Goal: Task Accomplishment & Management: Manage account settings

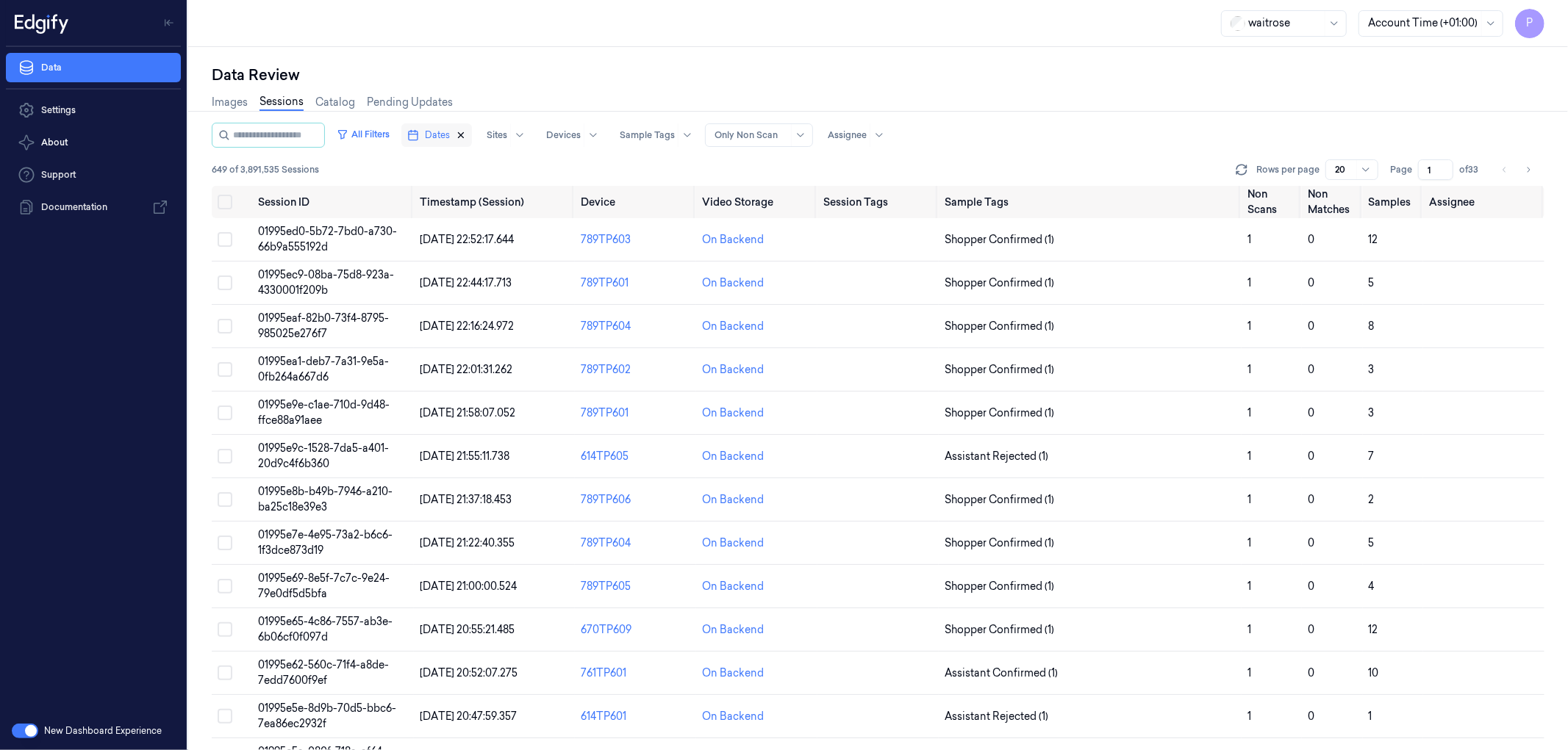
click at [466, 134] on icon "button" at bounding box center [461, 135] width 10 height 10
click at [456, 138] on button "Dates" at bounding box center [429, 135] width 54 height 24
click at [541, 282] on button "18" at bounding box center [537, 282] width 24 height 24
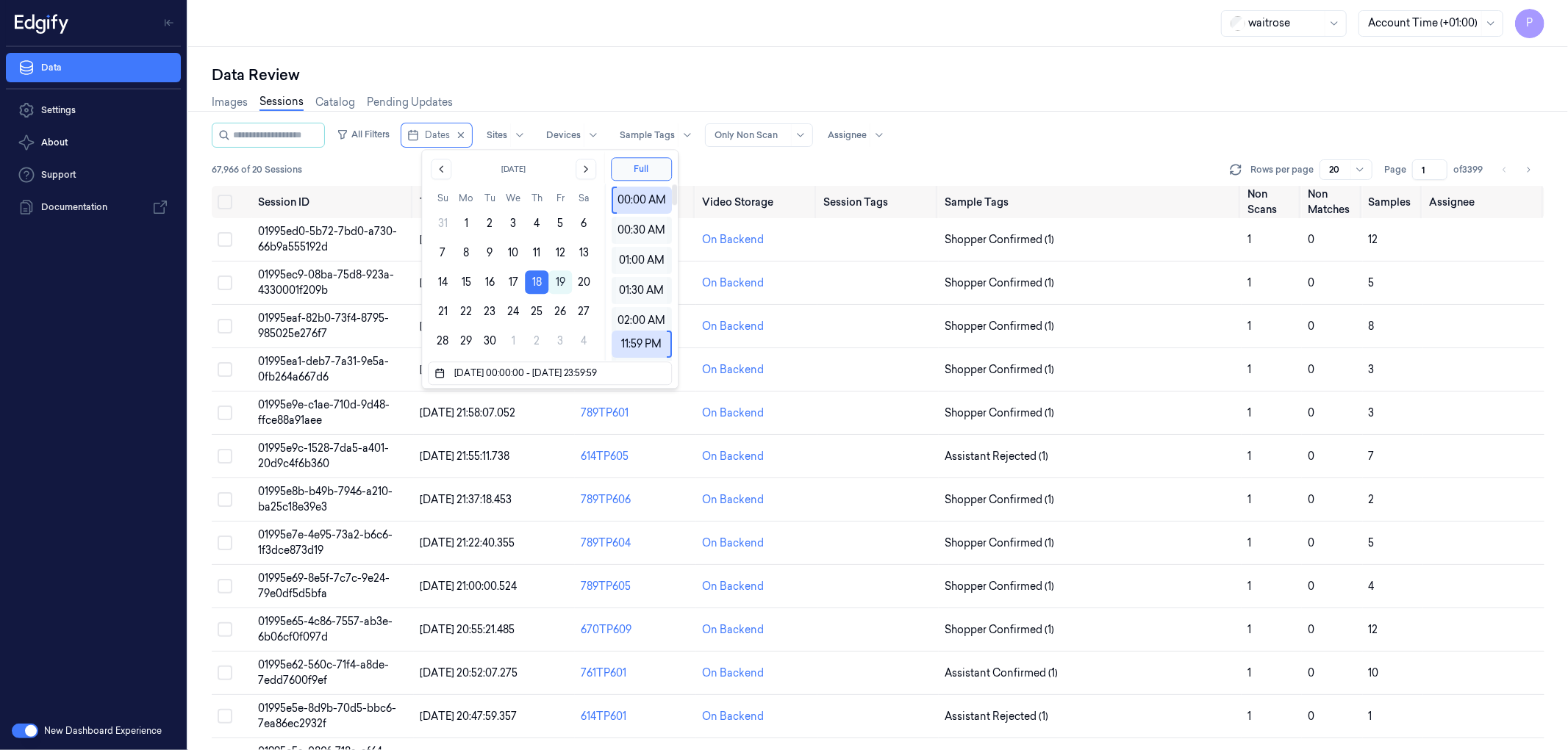
click at [678, 76] on div "Data Review" at bounding box center [878, 75] width 1332 height 20
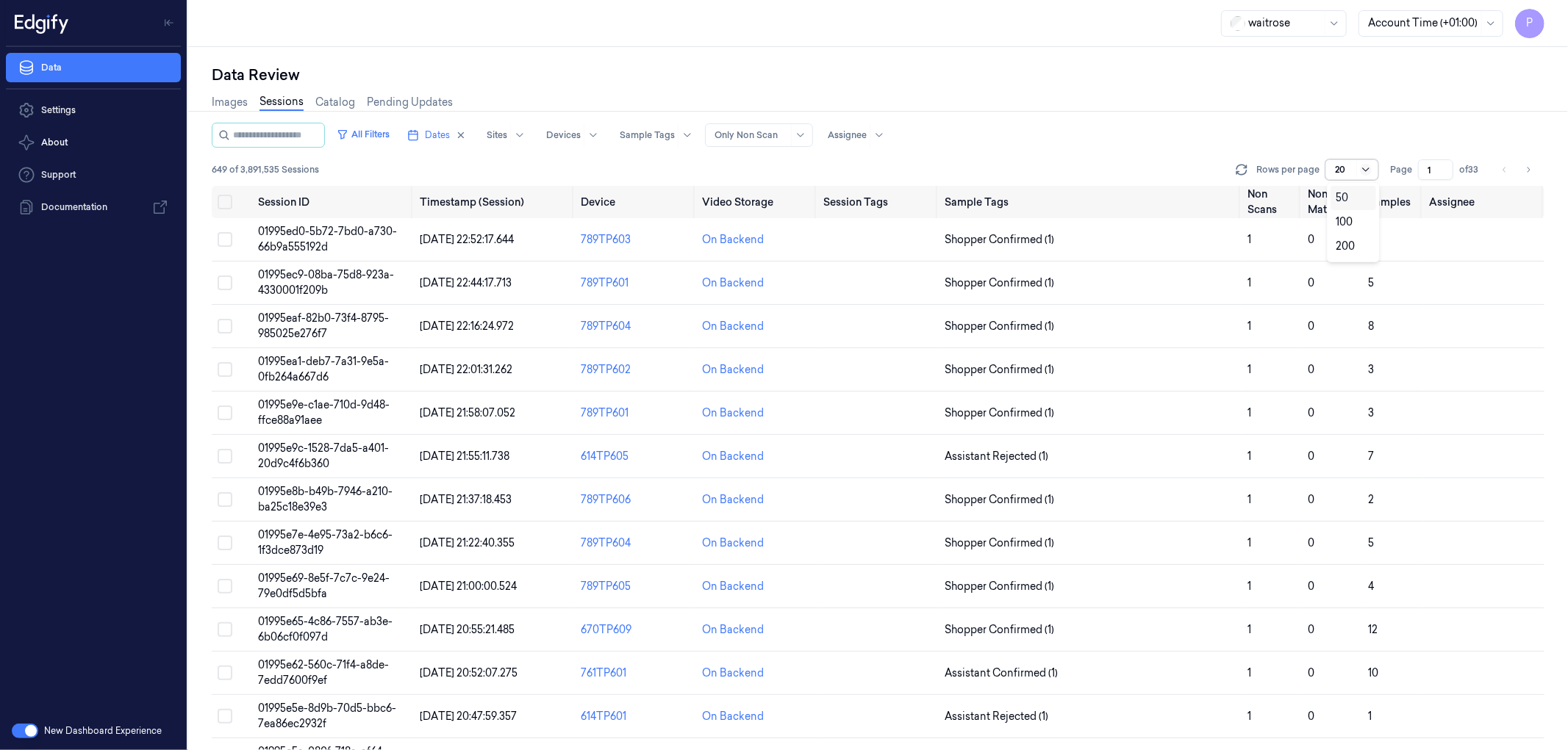
click at [1364, 165] on icon at bounding box center [1366, 170] width 12 height 12
click at [1229, 116] on div "Images Sessions Catalog Pending Updates" at bounding box center [878, 104] width 1332 height 37
click at [1111, 79] on div "Data Review" at bounding box center [878, 75] width 1332 height 20
click at [862, 77] on div "Data Review" at bounding box center [878, 75] width 1332 height 20
click at [221, 202] on button "Select all" at bounding box center [225, 202] width 14 height 14
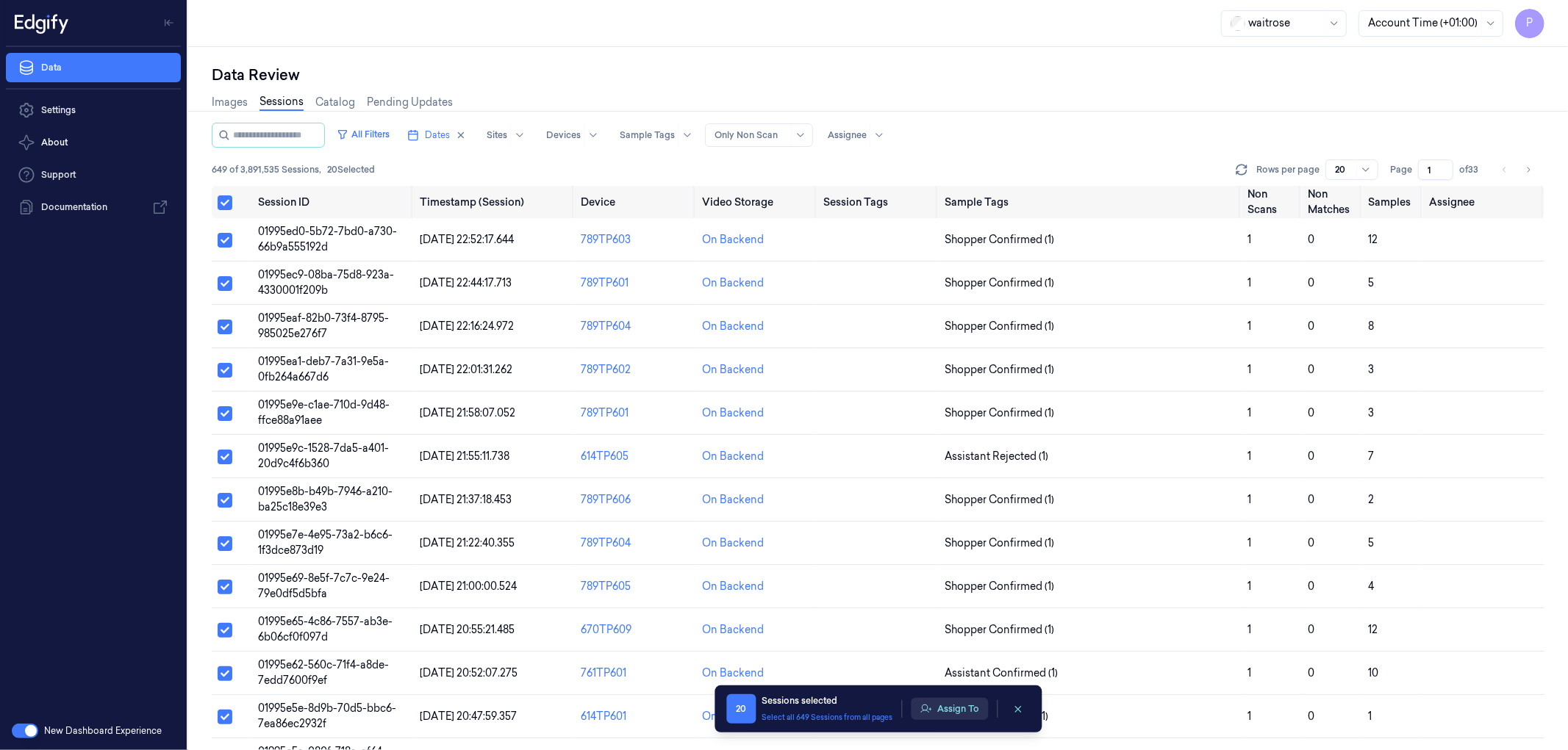
click at [946, 711] on button "Assign To" at bounding box center [949, 709] width 77 height 22
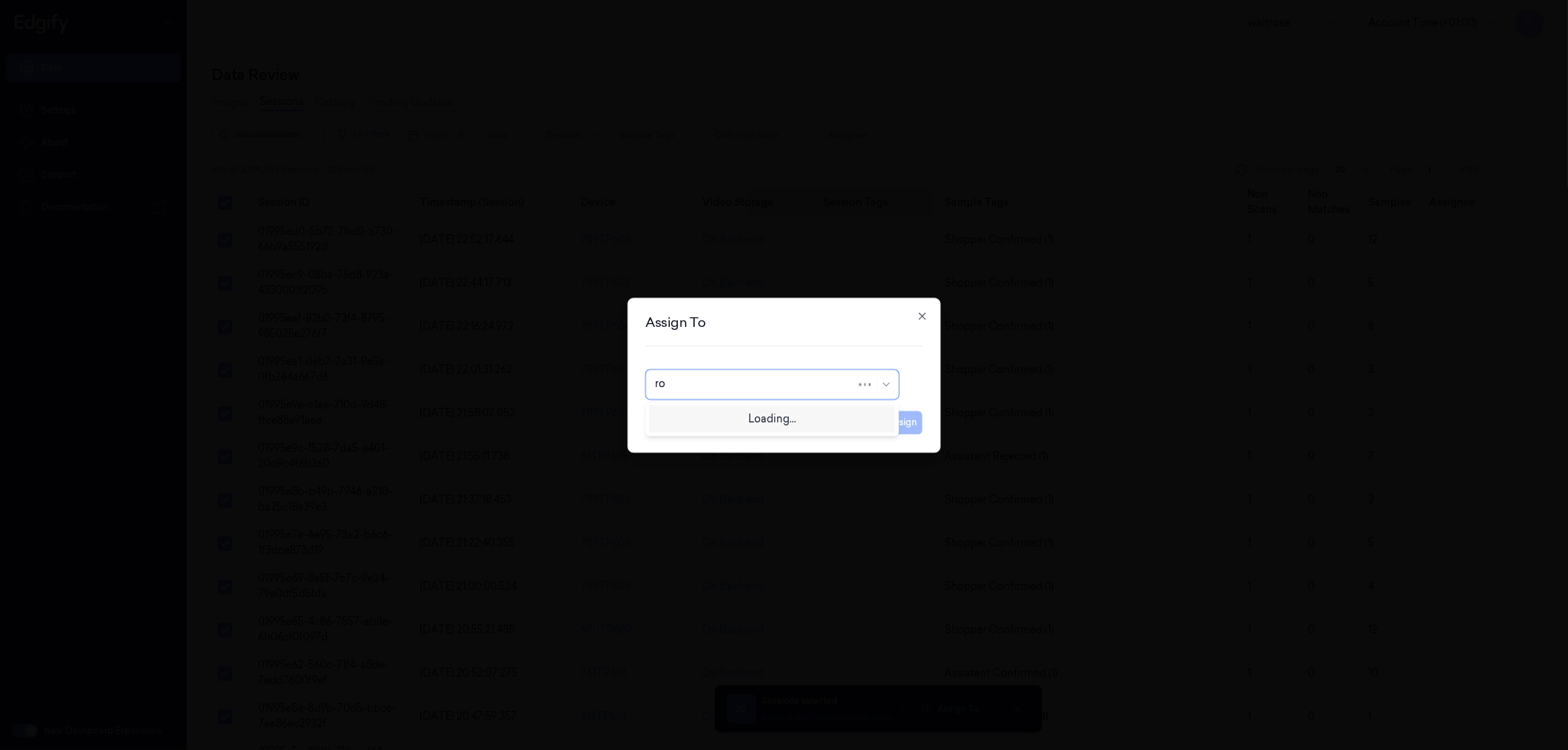
type input "roh"
click at [782, 414] on div "Rohit Acharya" at bounding box center [772, 418] width 234 height 15
click at [899, 427] on button "Assign" at bounding box center [903, 423] width 41 height 24
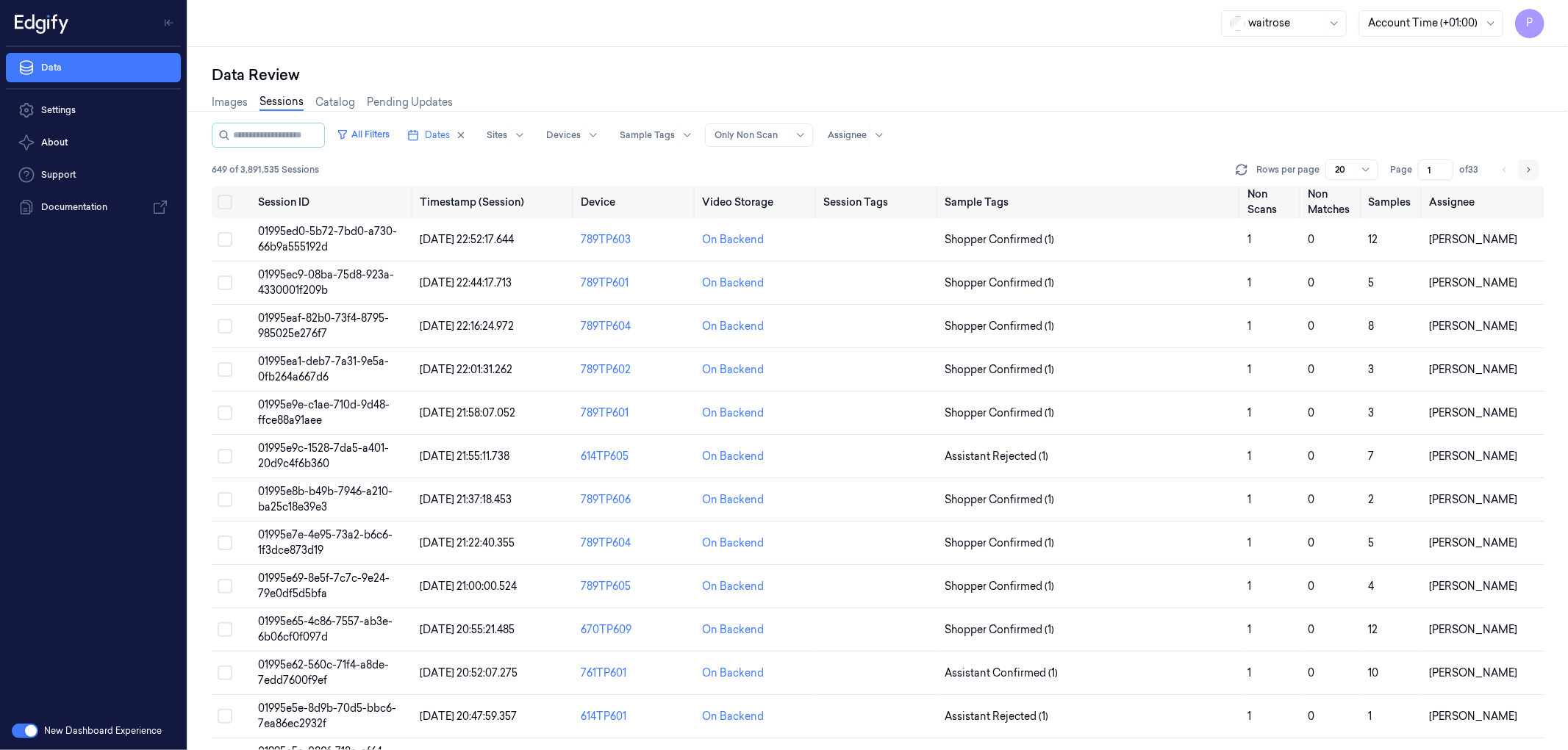
click at [1527, 168] on icon "Go to next page" at bounding box center [1528, 170] width 9 height 12
type input "2"
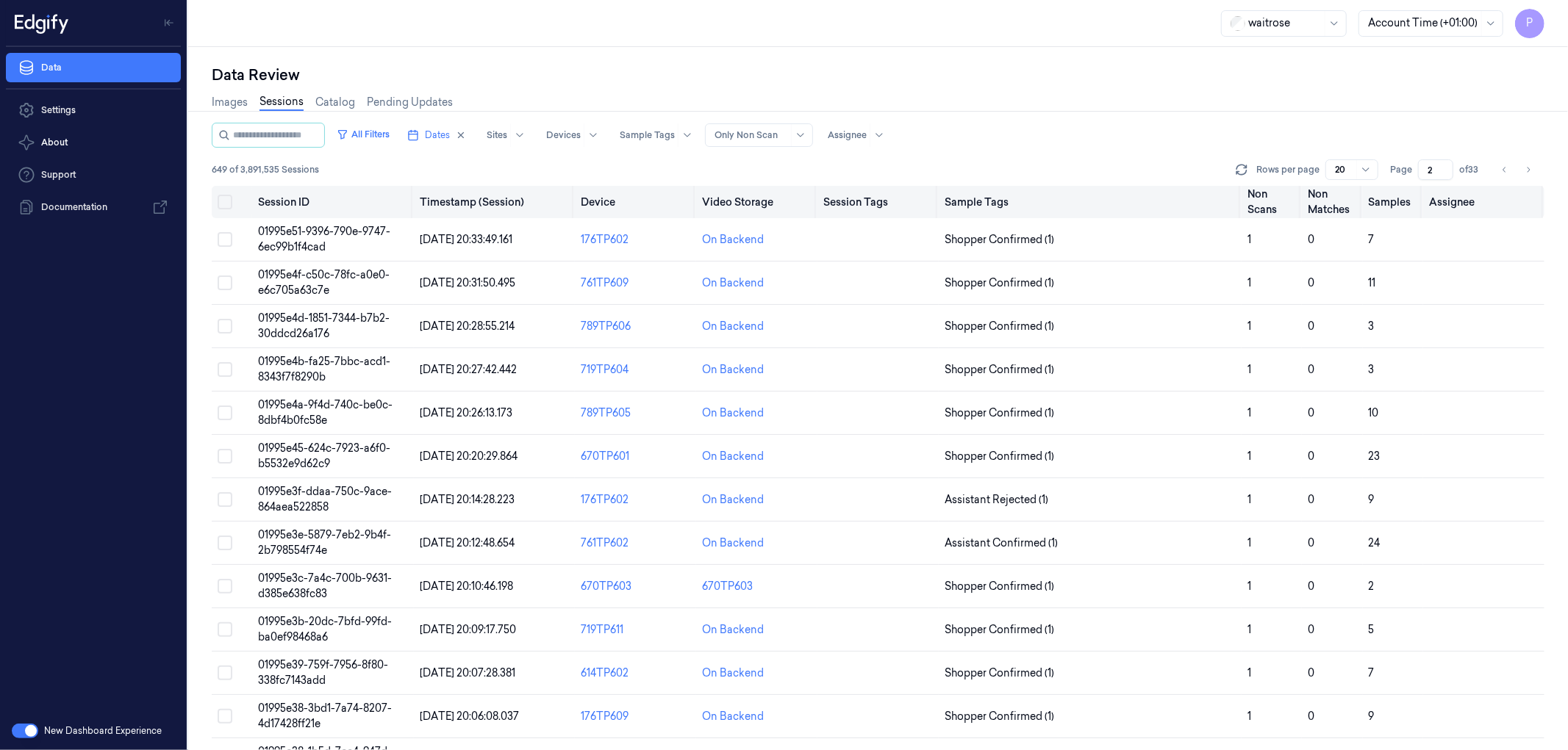
click at [229, 196] on button "Select all" at bounding box center [225, 202] width 14 height 14
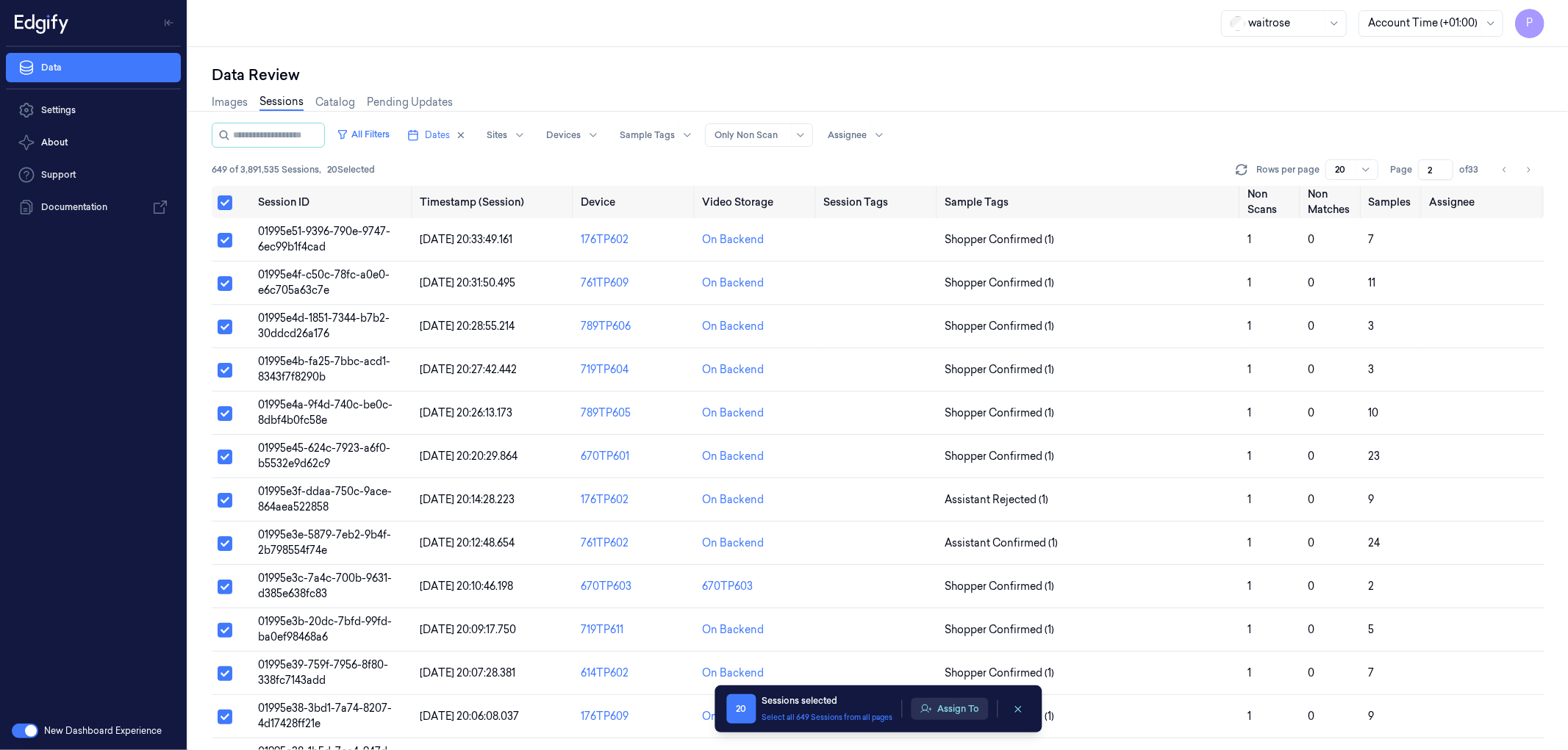
click at [943, 706] on button "Assign To" at bounding box center [949, 709] width 77 height 22
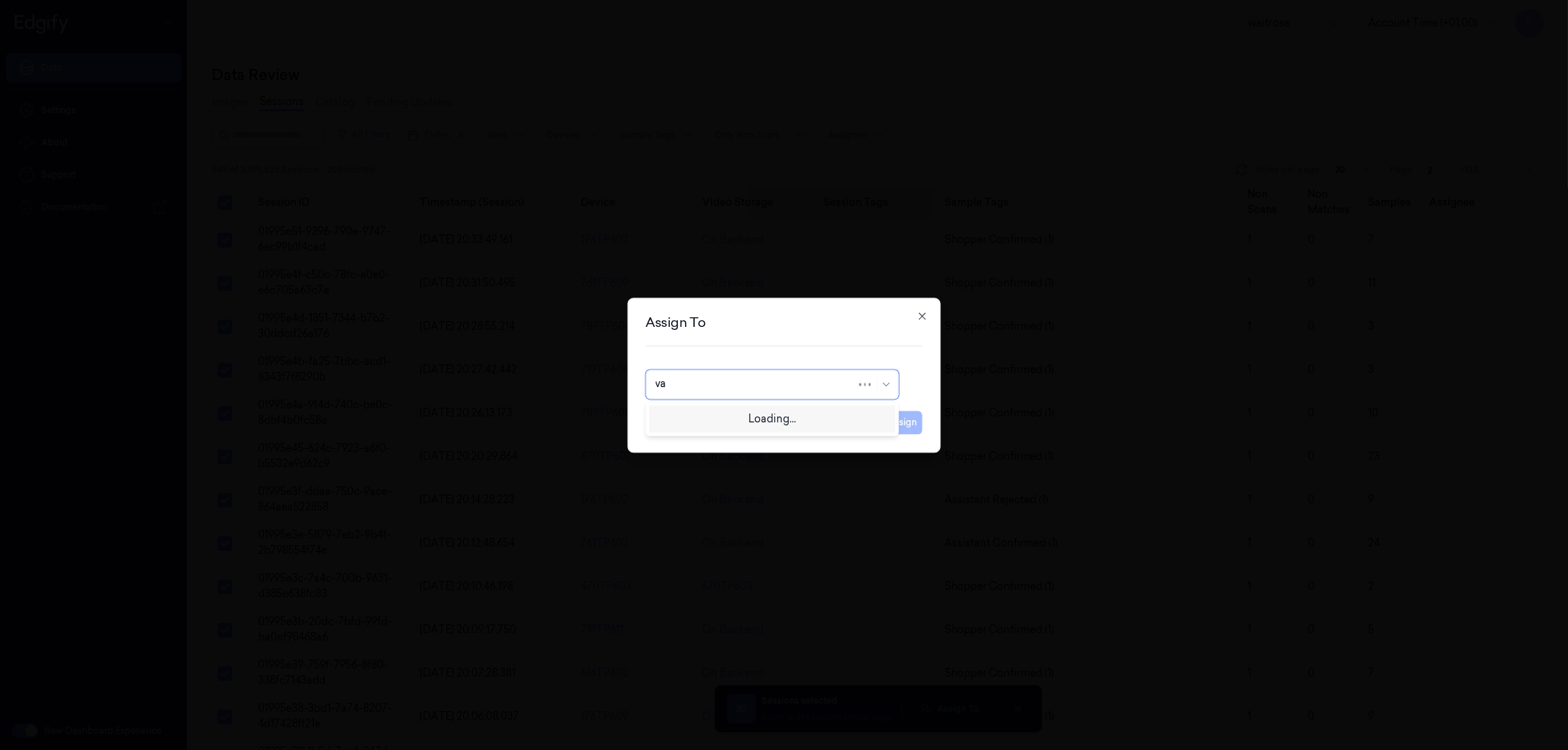
type input "var"
click at [744, 416] on div "[PERSON_NAME]" at bounding box center [772, 418] width 234 height 15
click at [900, 417] on button "Assign" at bounding box center [903, 423] width 41 height 24
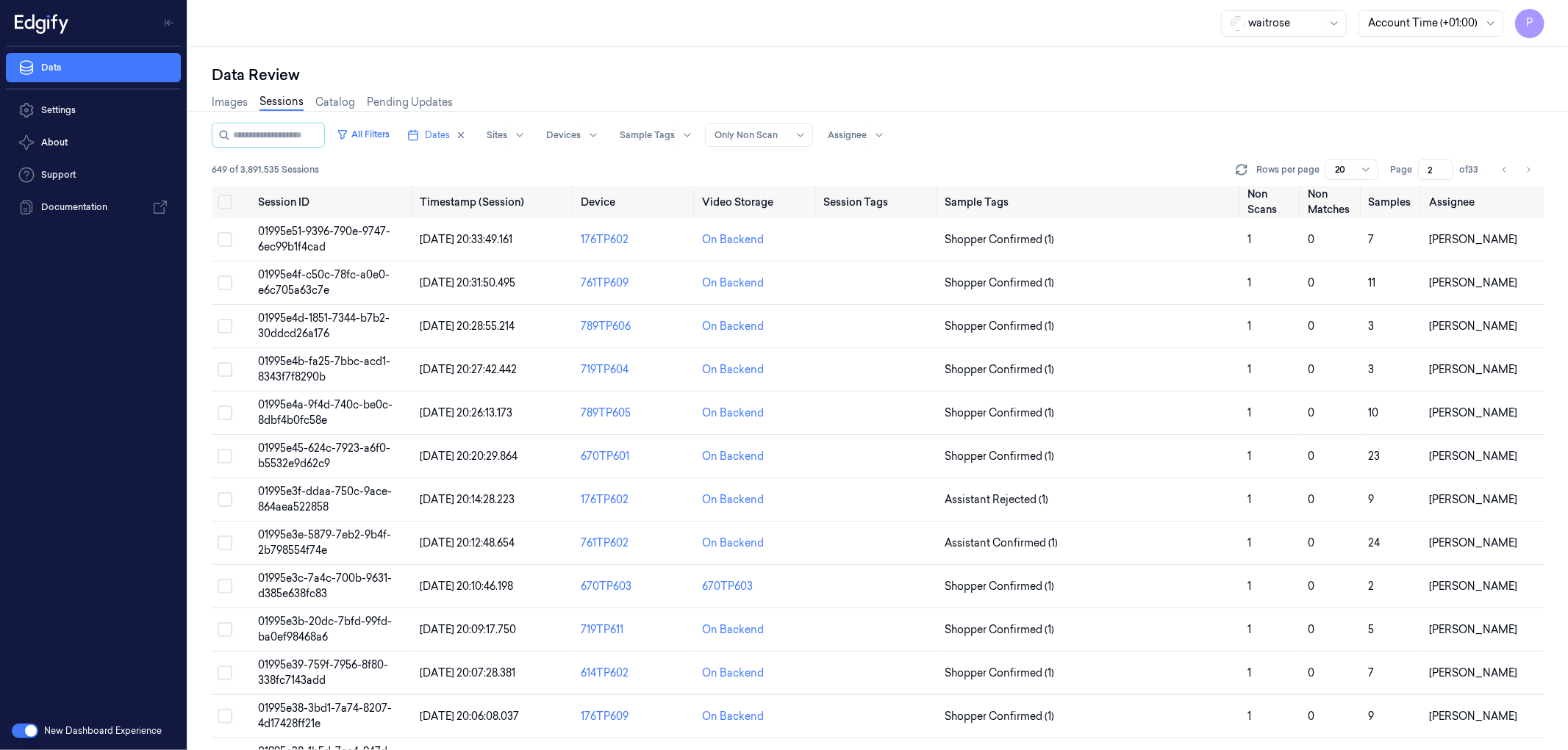
click at [439, 44] on div "waitrose Account Time (+01:00) P" at bounding box center [878, 23] width 1380 height 47
click at [1529, 169] on icon "Go to next page" at bounding box center [1528, 170] width 9 height 12
type input "3"
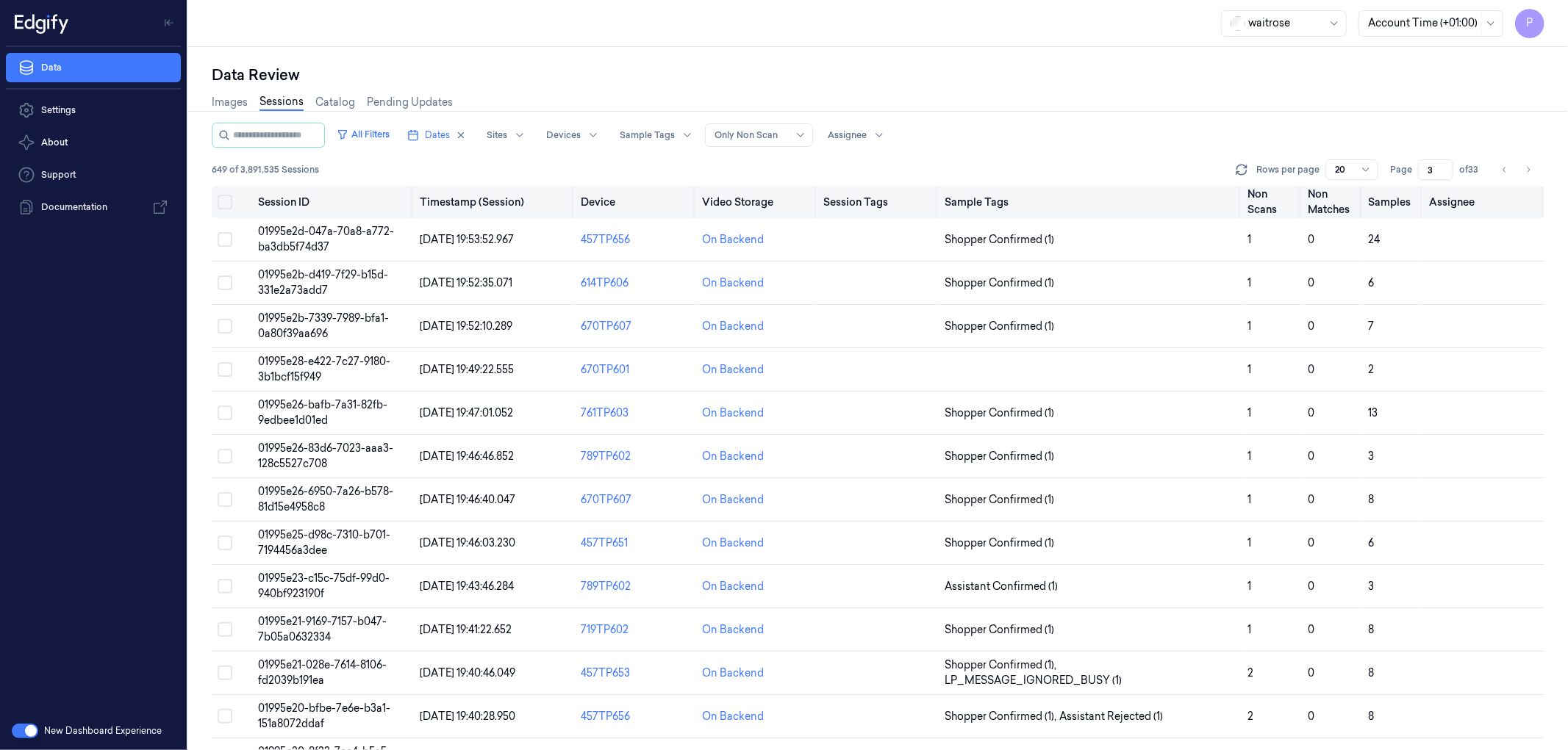
click at [219, 201] on button "Select all" at bounding box center [225, 202] width 14 height 14
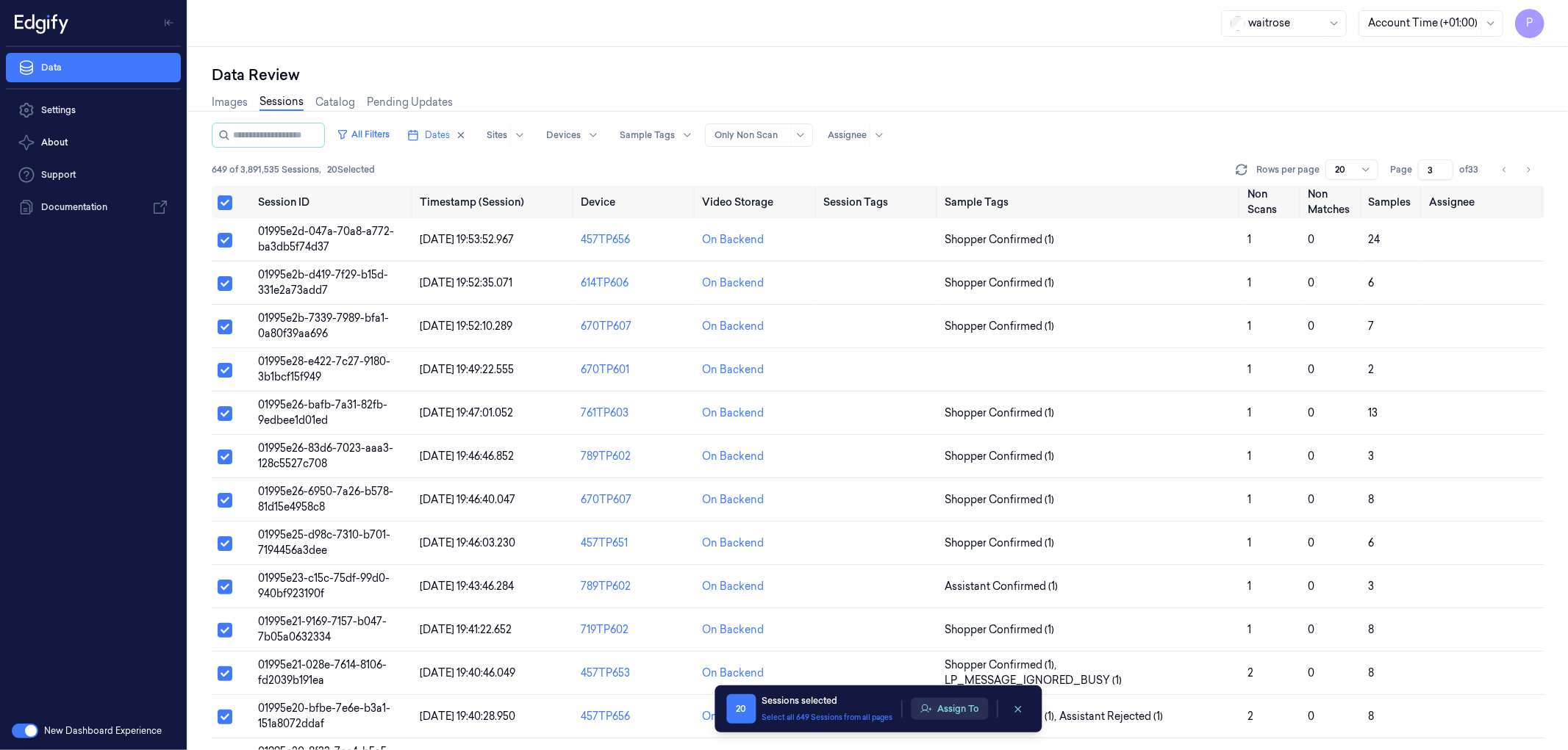
click at [942, 707] on button "Assign To" at bounding box center [949, 709] width 77 height 22
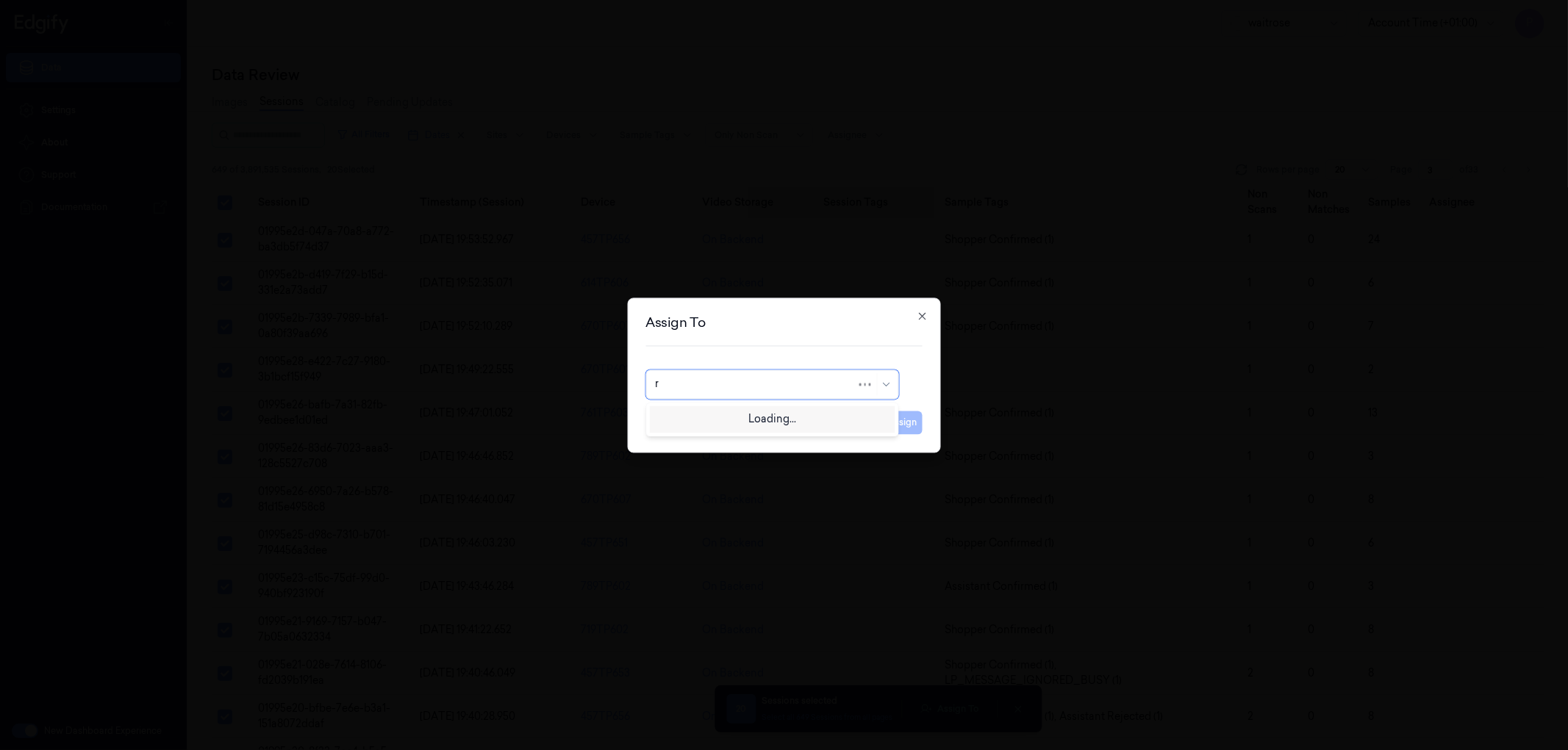
type input "ru"
click at [804, 419] on div "rupa a" at bounding box center [772, 418] width 234 height 15
click at [914, 420] on button "Assign" at bounding box center [903, 423] width 41 height 24
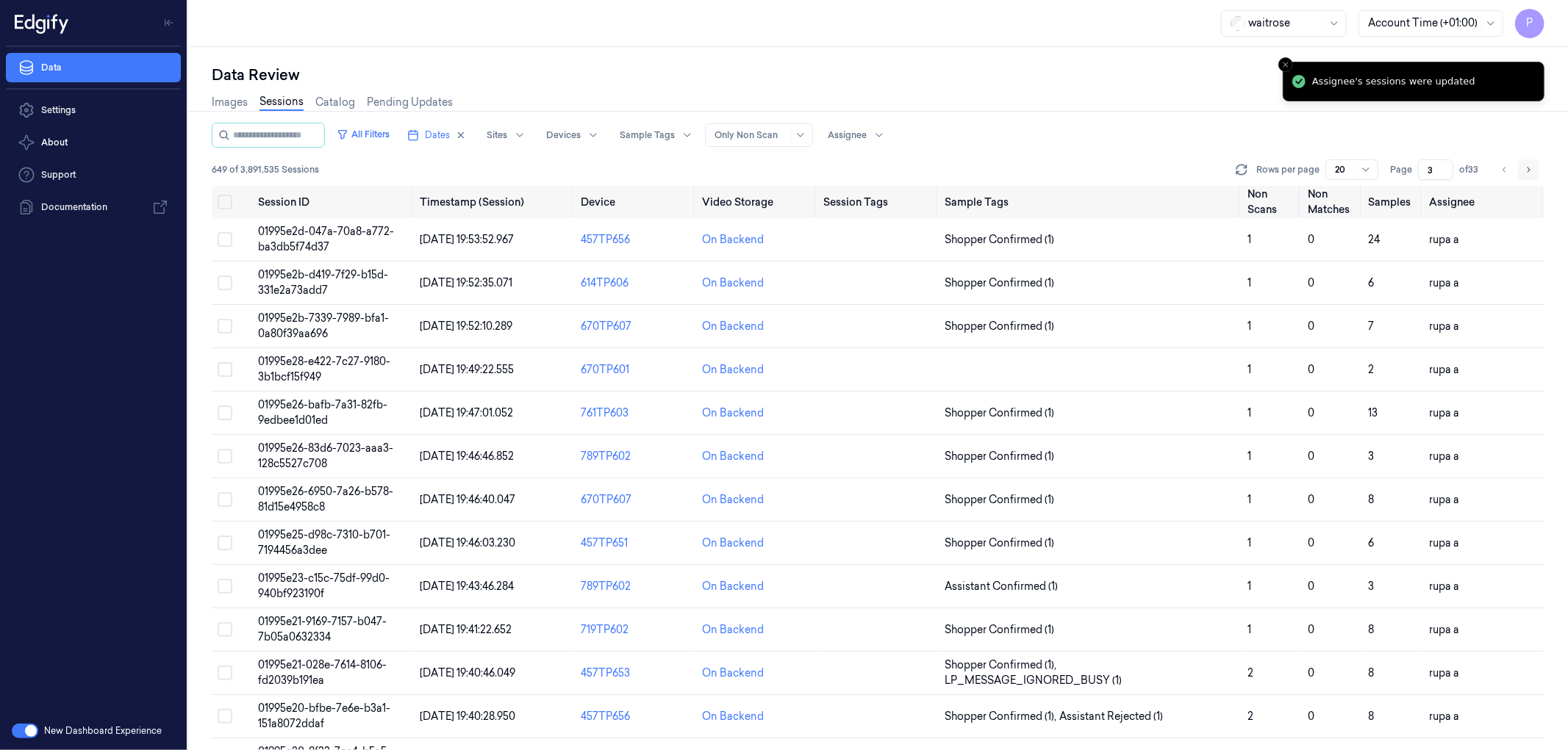
click at [1531, 166] on icon "Go to next page" at bounding box center [1528, 170] width 9 height 12
type input "4"
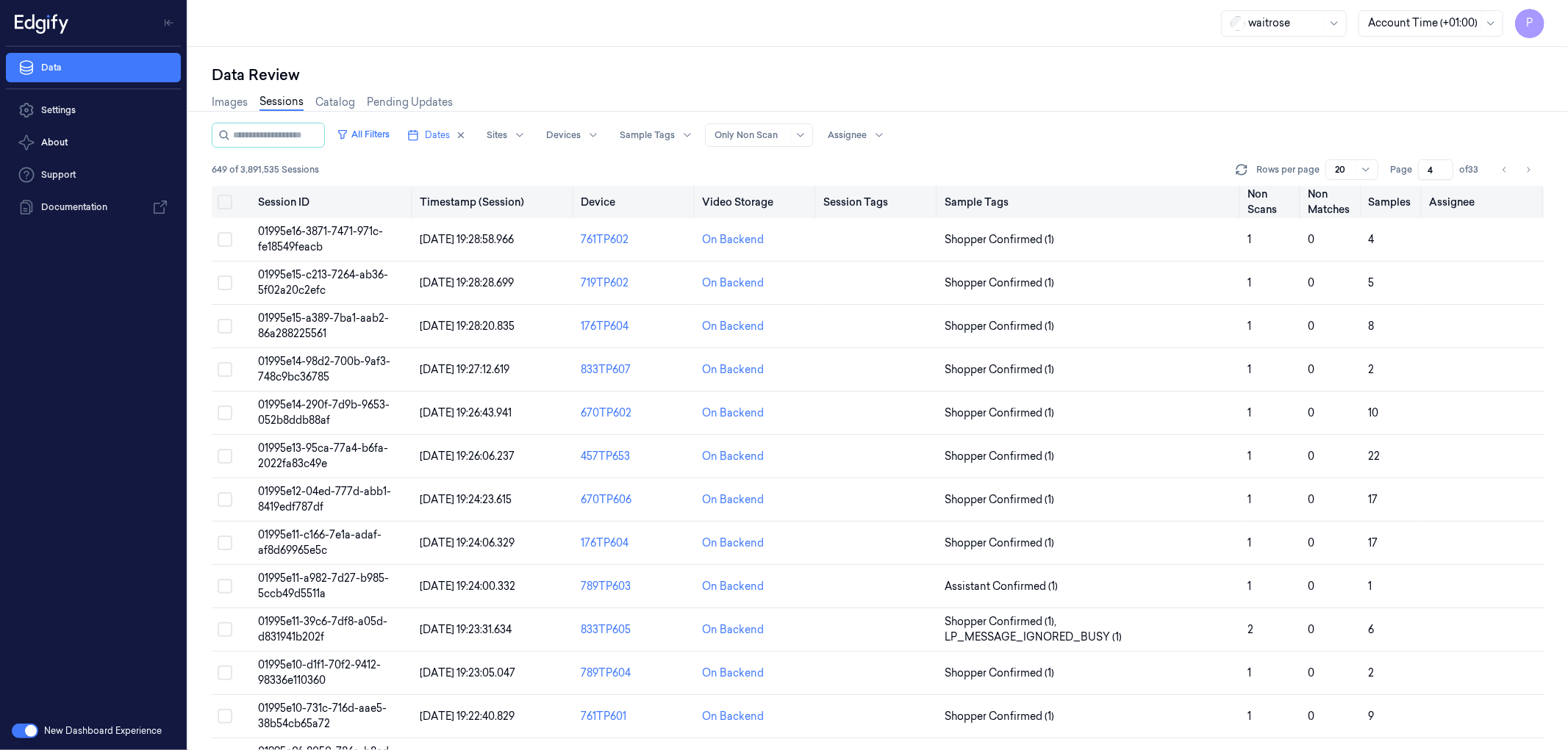
click at [225, 202] on button "Select all" at bounding box center [225, 202] width 14 height 14
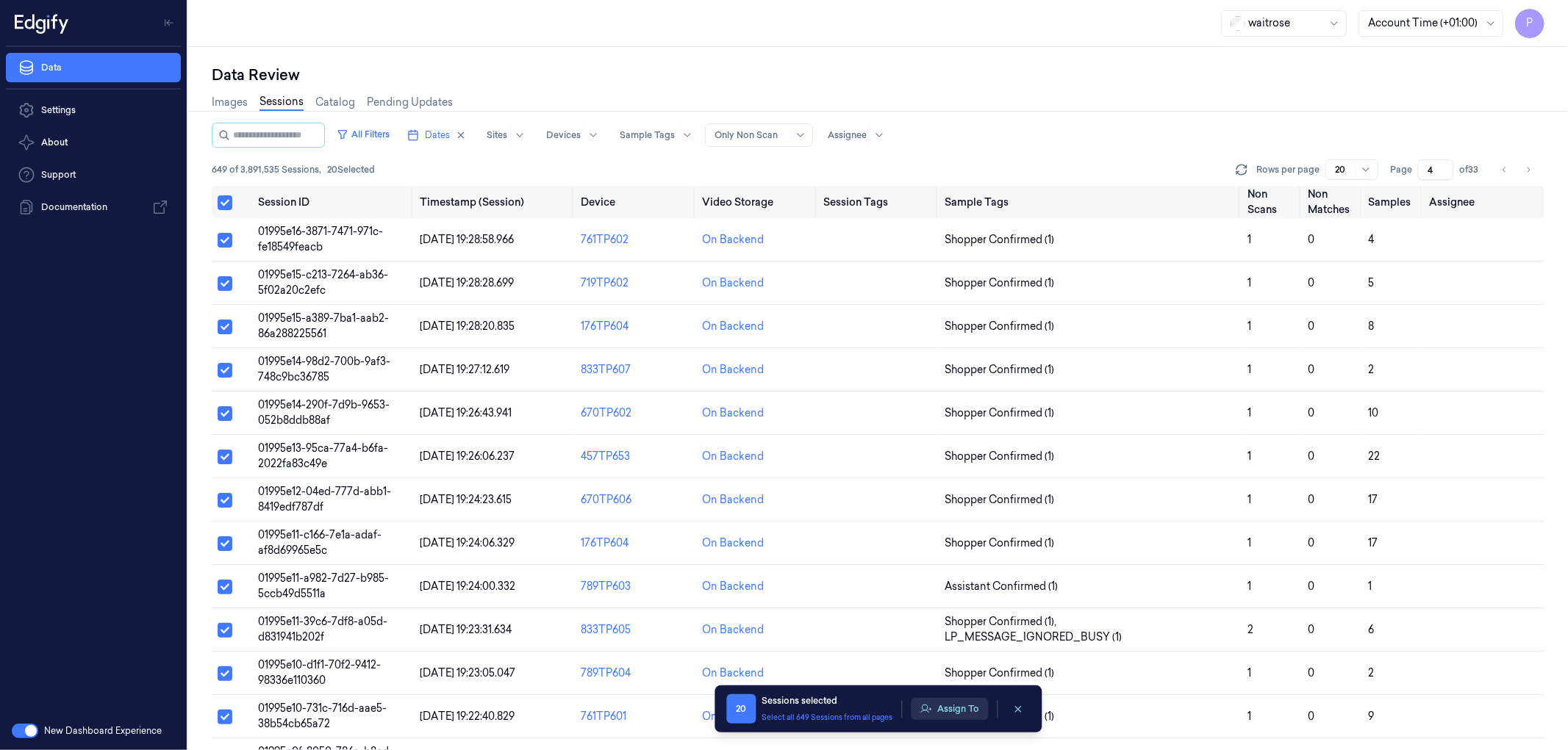
click at [949, 713] on button "Assign To" at bounding box center [949, 709] width 77 height 22
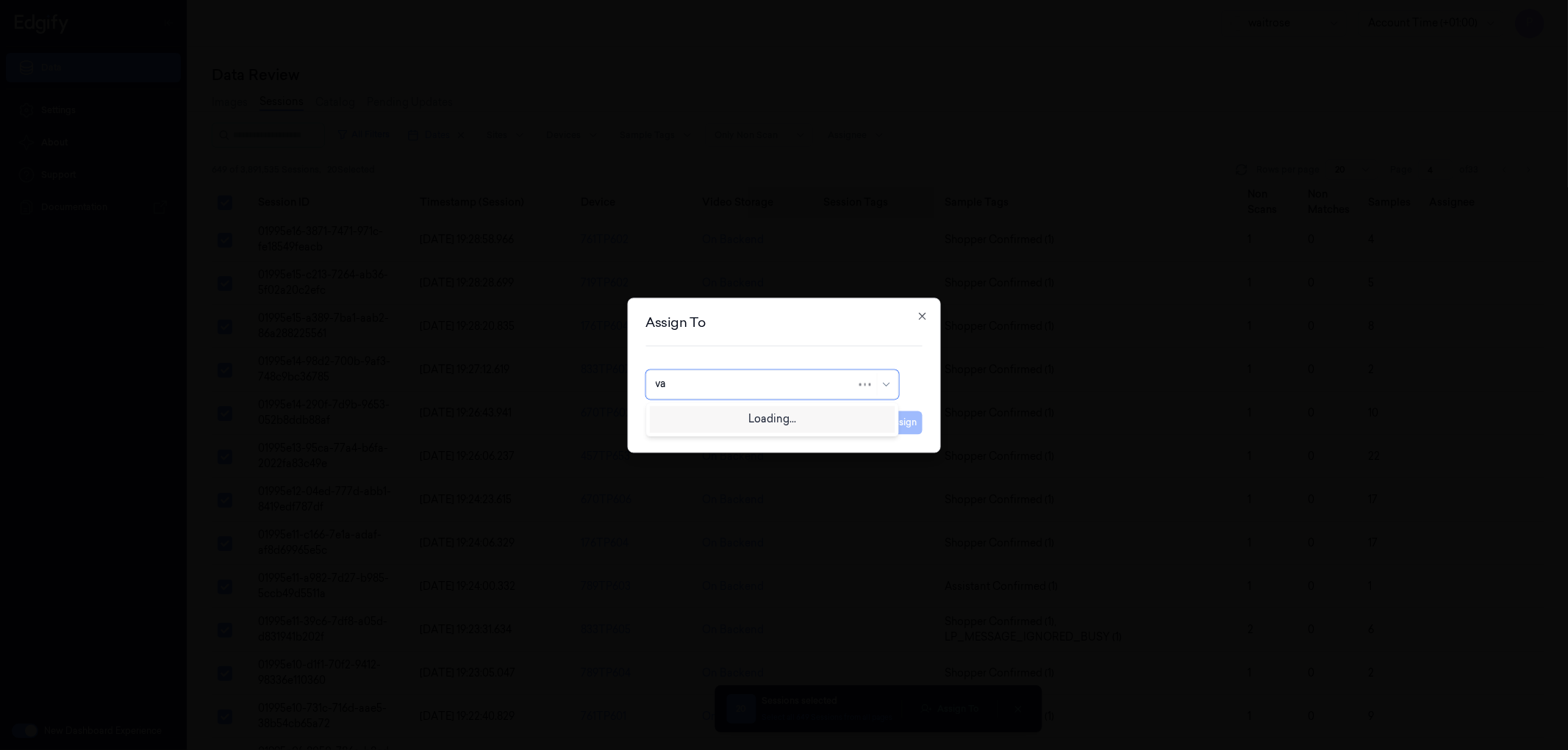
type input "var"
click at [723, 440] on div "[PERSON_NAME] g" at bounding box center [772, 442] width 234 height 15
click at [907, 423] on button "Assign" at bounding box center [903, 423] width 41 height 24
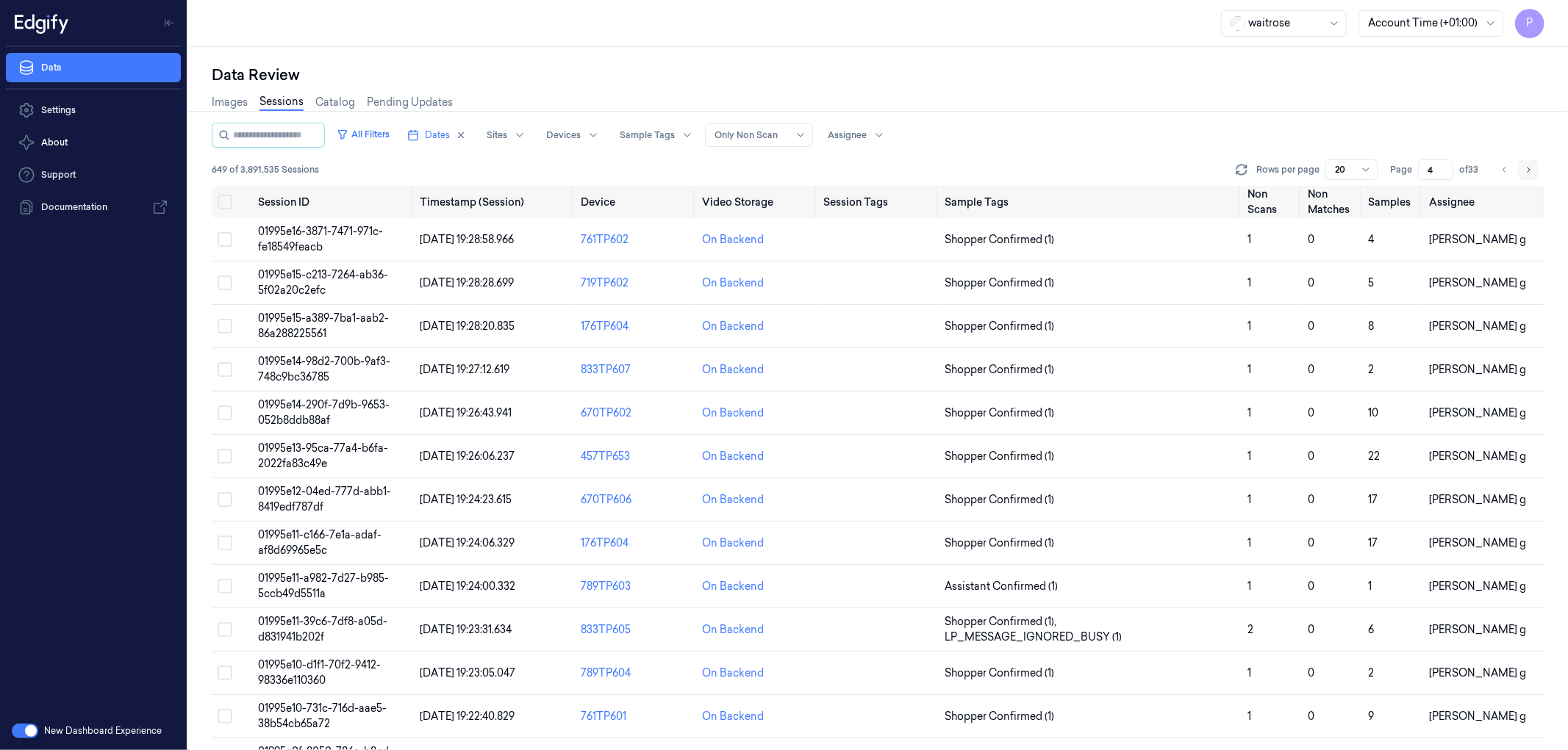
click at [1531, 170] on icon "Go to next page" at bounding box center [1528, 170] width 9 height 12
type input "5"
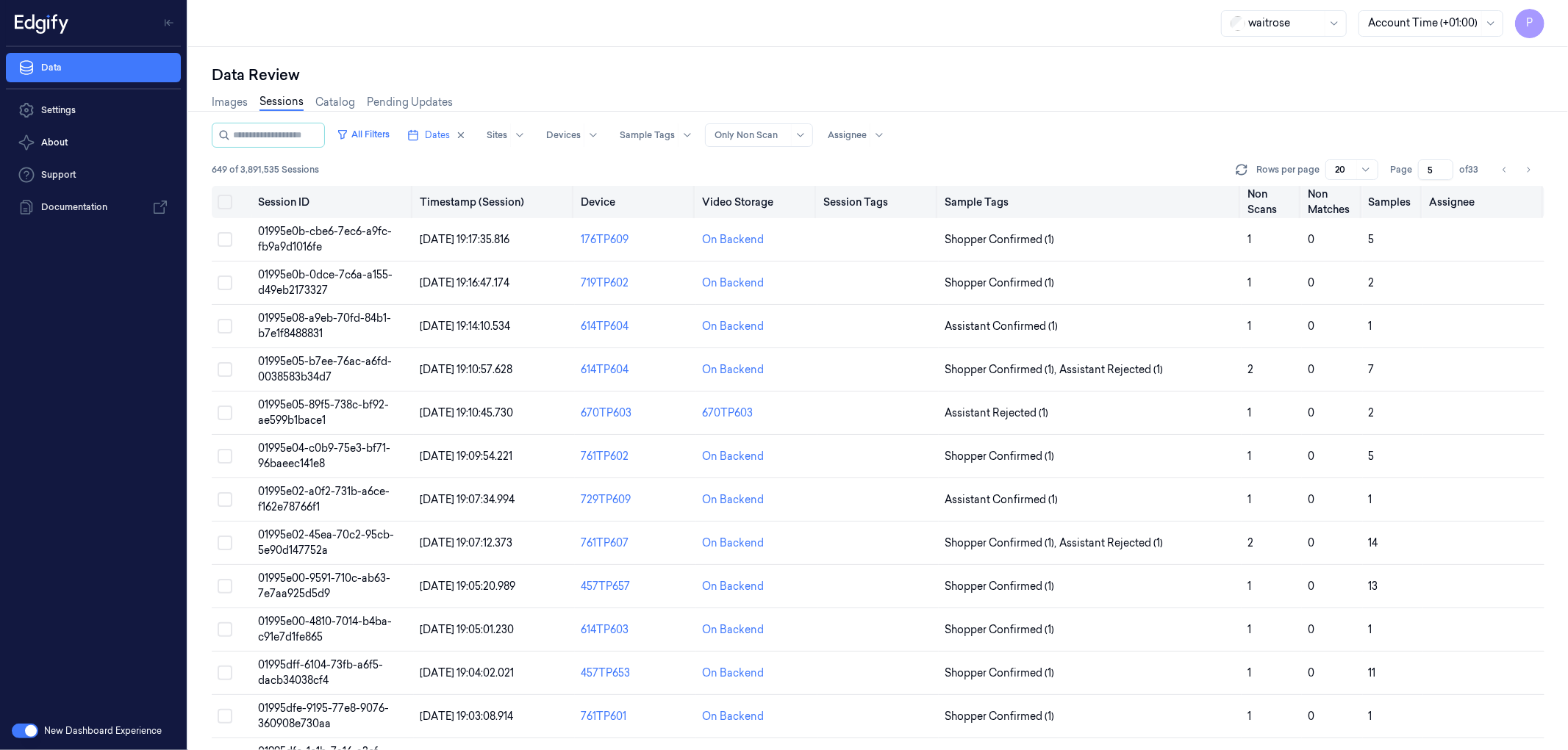
click at [225, 202] on button "Select all" at bounding box center [225, 202] width 14 height 14
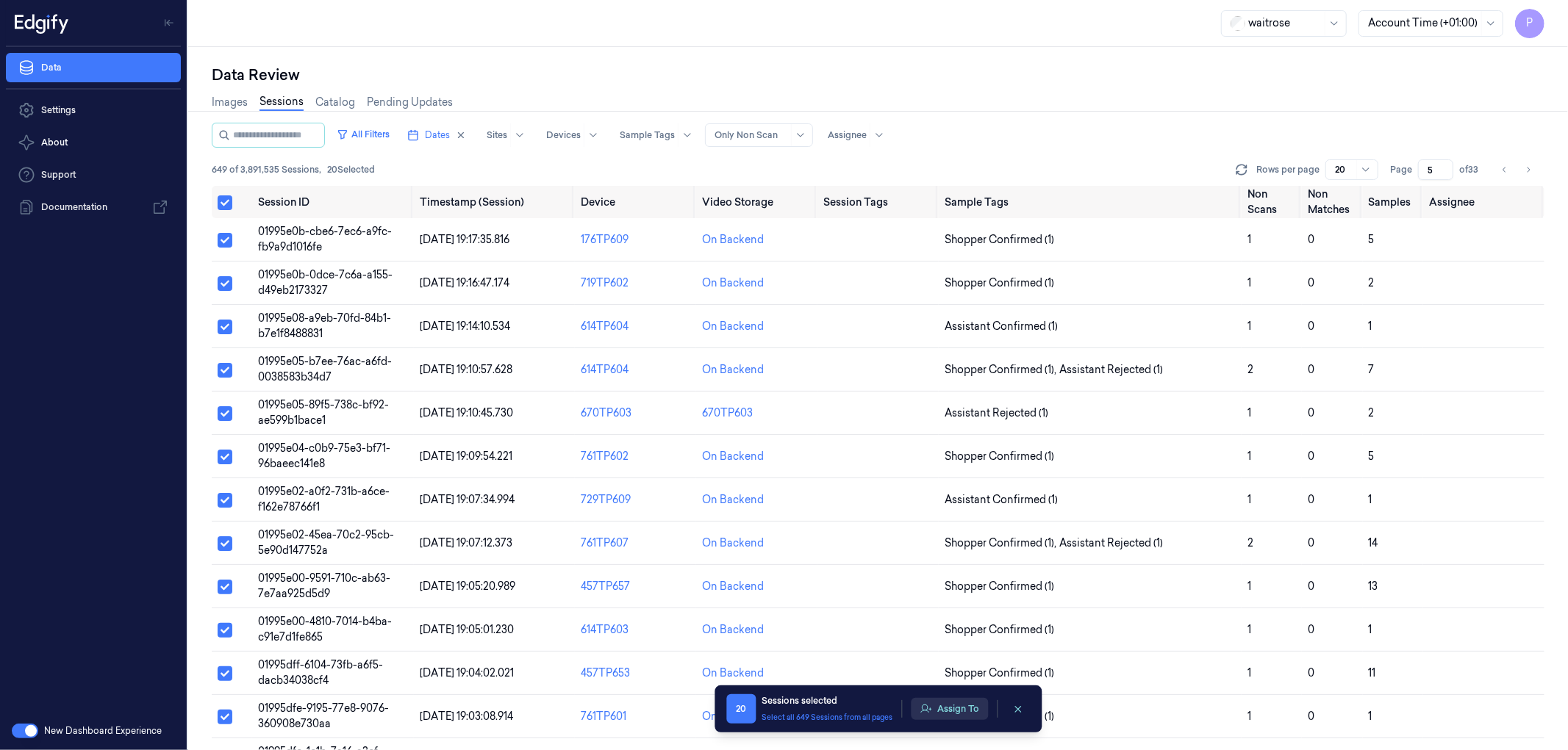
click at [953, 710] on button "Assign To" at bounding box center [949, 709] width 77 height 22
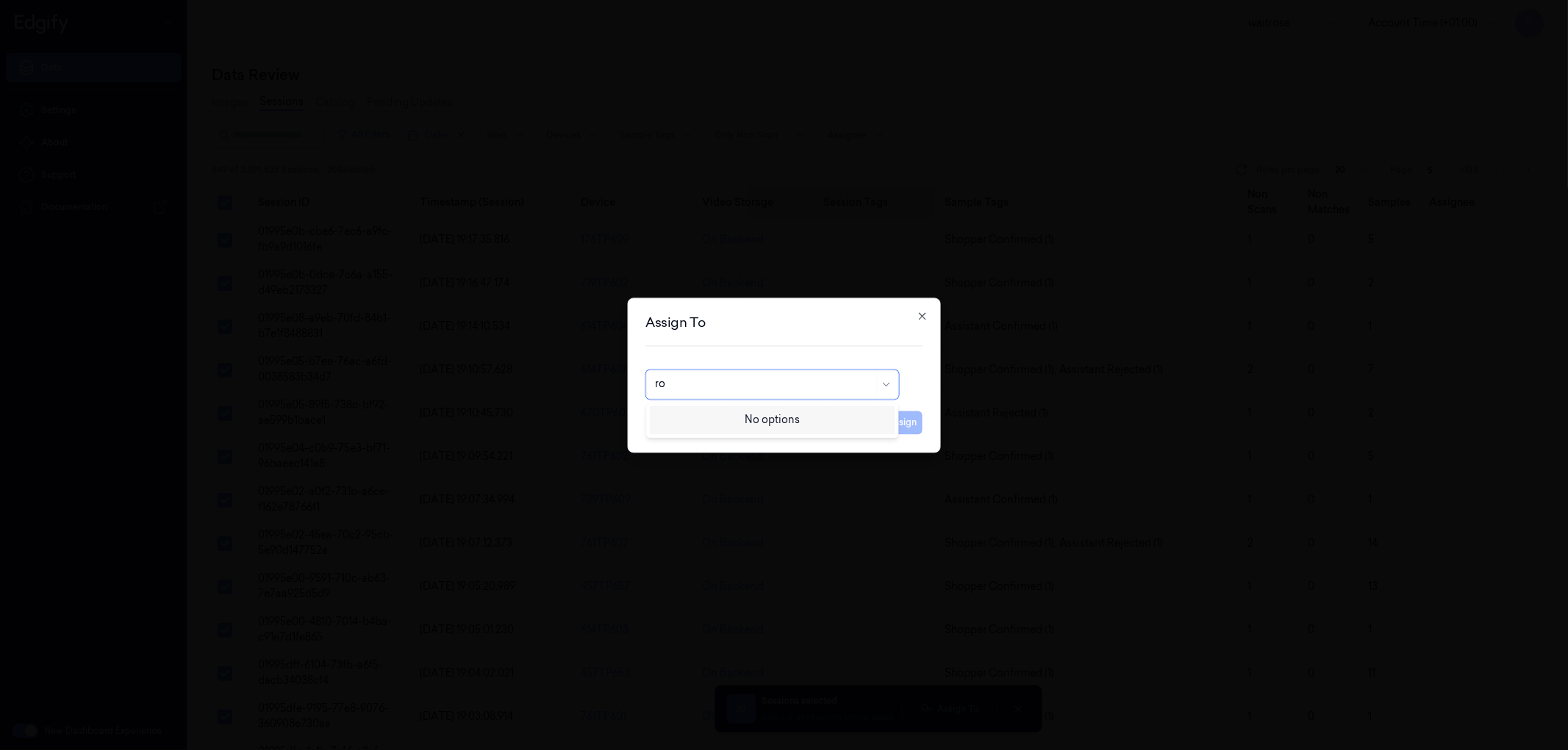
type input "roh"
click at [799, 419] on div "Rohit Acharya" at bounding box center [772, 418] width 234 height 15
click at [910, 428] on button "Assign" at bounding box center [903, 423] width 41 height 24
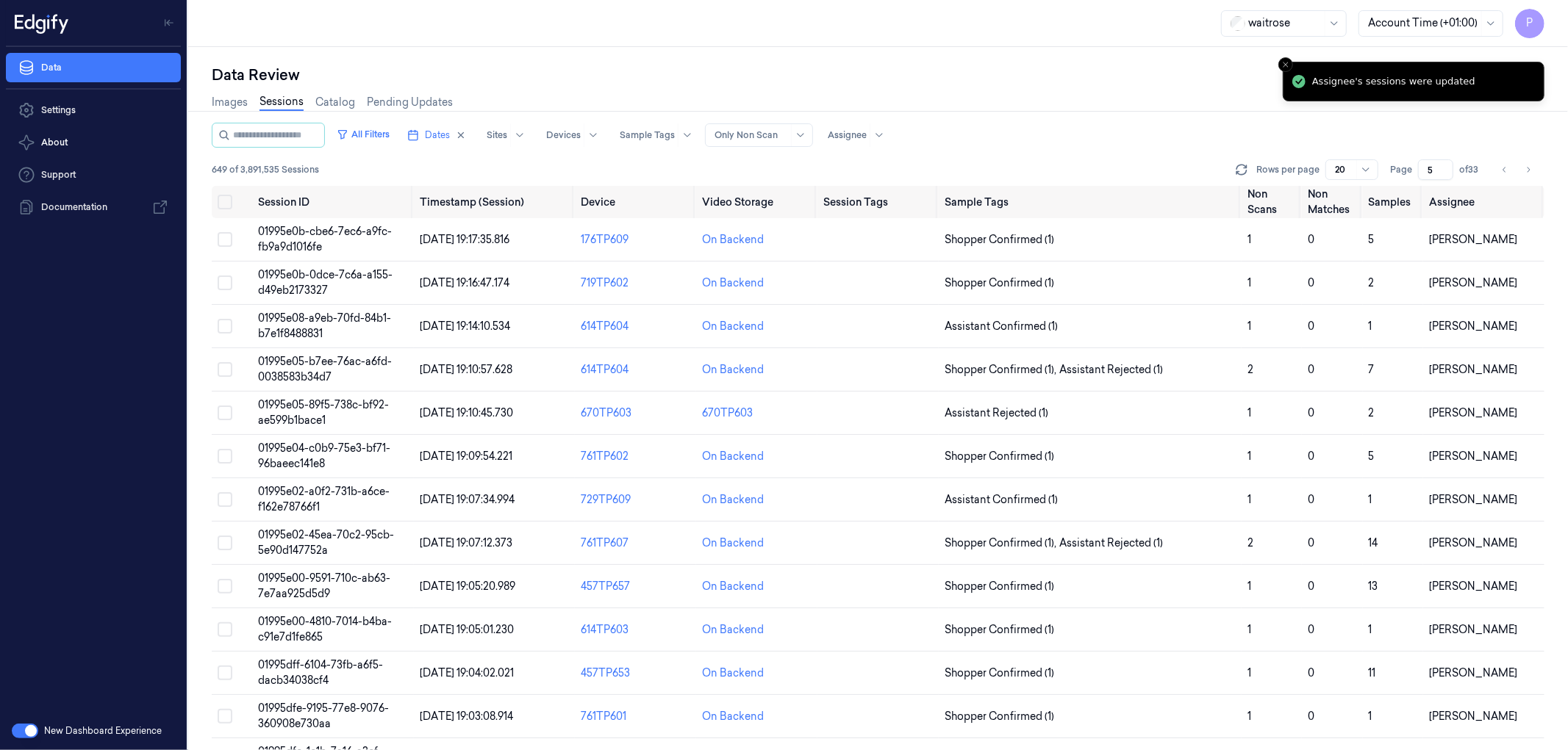
click at [1118, 119] on div "Images Sessions Catalog Pending Updates" at bounding box center [878, 104] width 1332 height 37
click at [1531, 167] on icon "Go to next page" at bounding box center [1528, 170] width 9 height 12
type input "6"
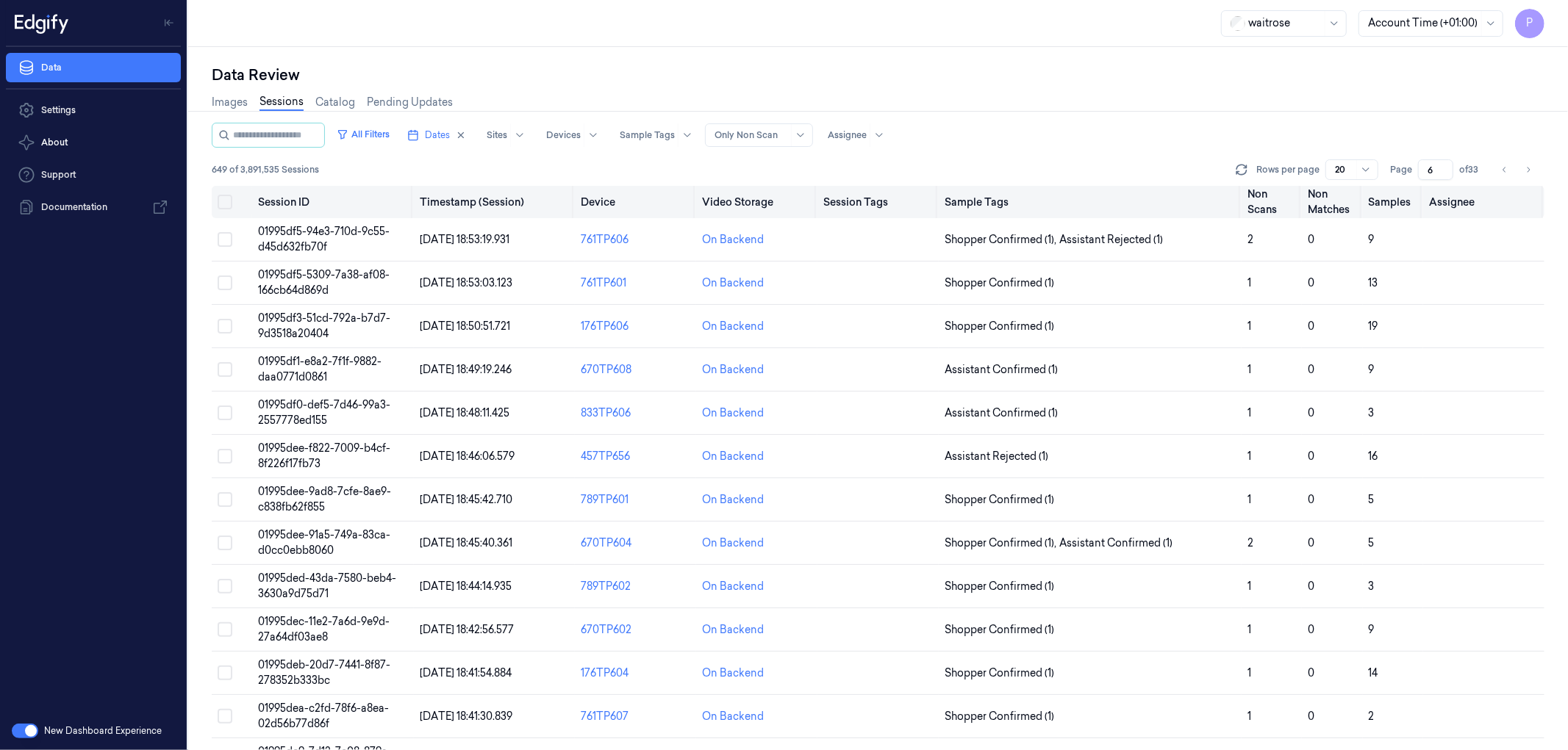
click at [225, 202] on button "Select all" at bounding box center [225, 202] width 14 height 14
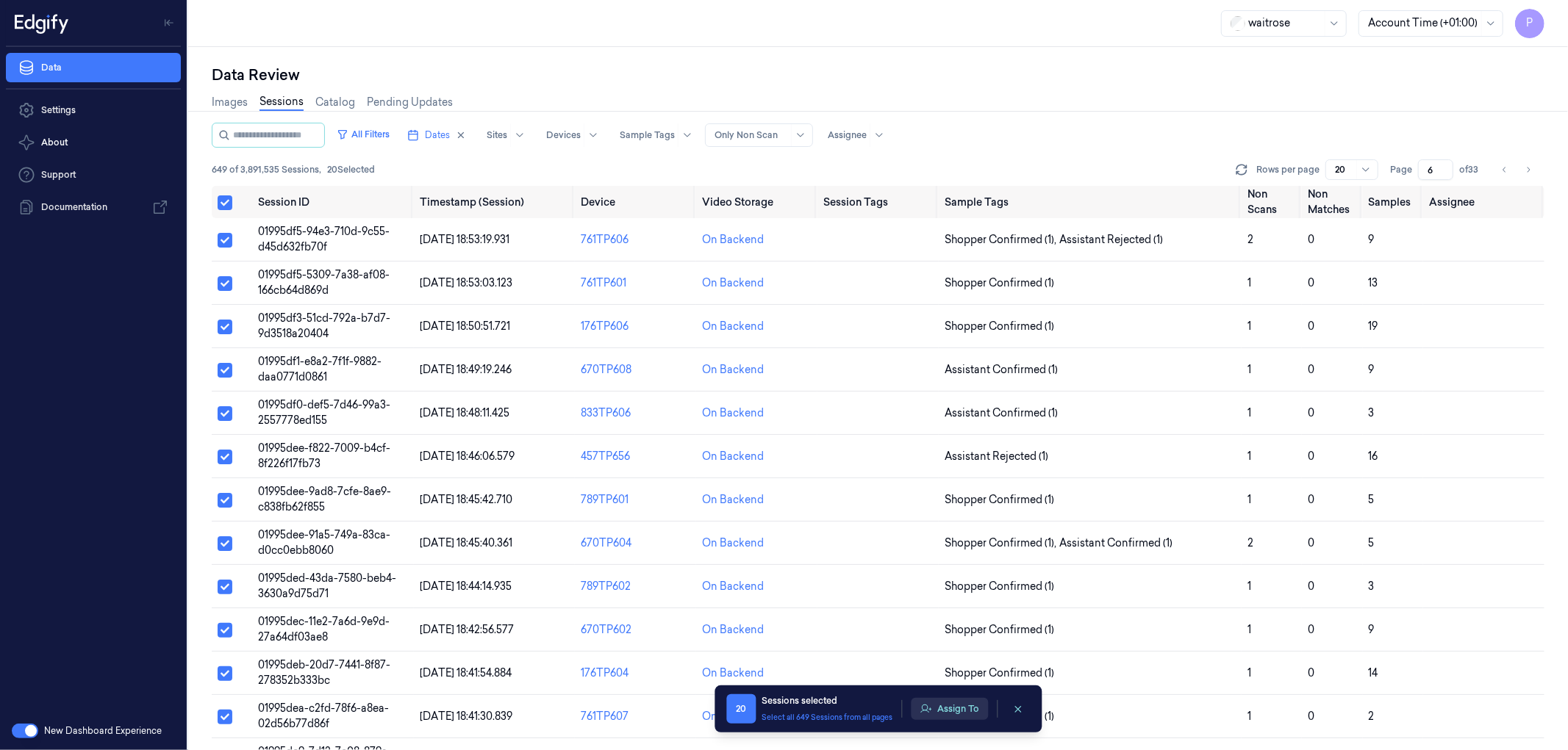
click at [943, 710] on button "Assign To" at bounding box center [949, 709] width 77 height 22
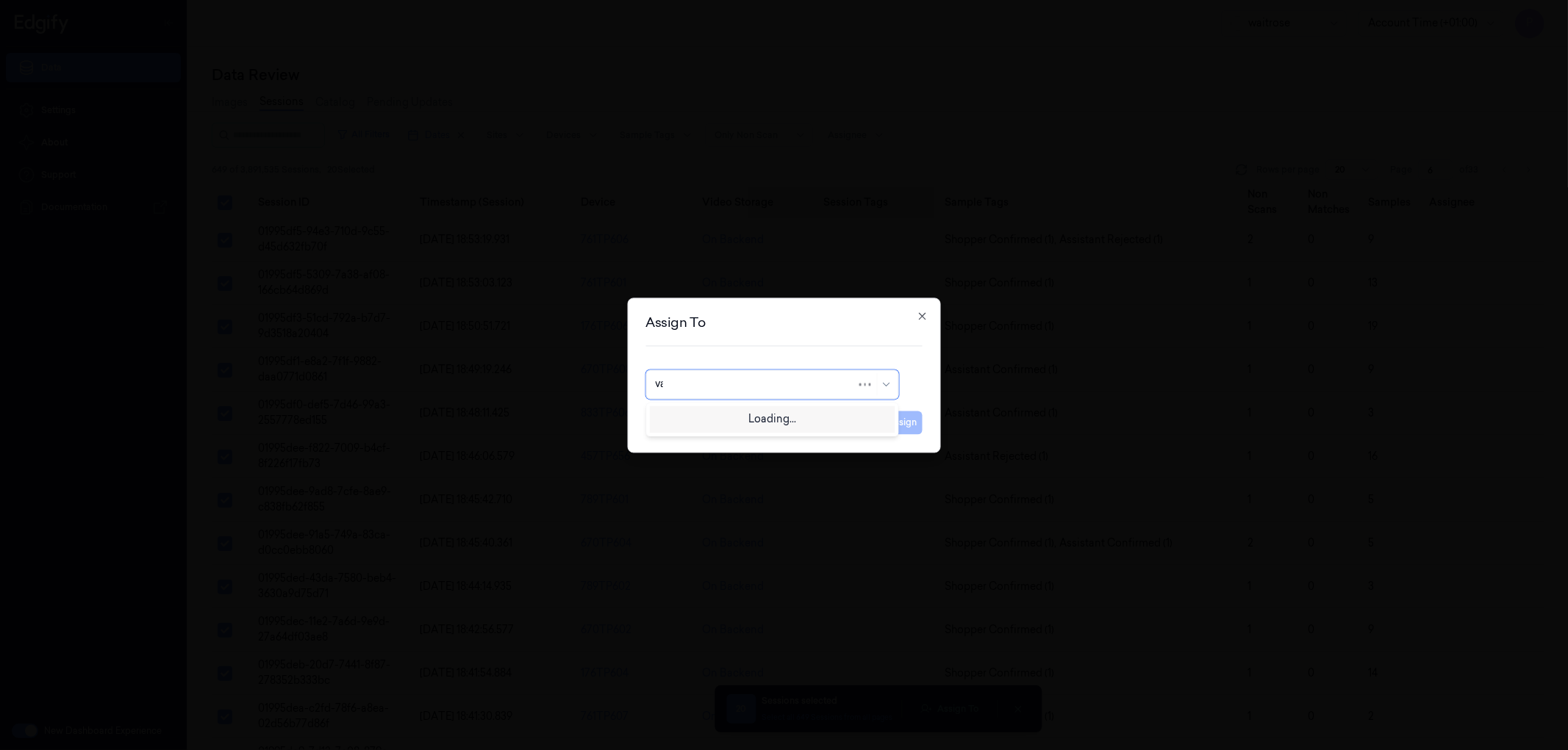
type input "var"
click at [743, 414] on div "[PERSON_NAME]" at bounding box center [772, 418] width 234 height 15
click at [899, 424] on button "Assign" at bounding box center [903, 423] width 41 height 24
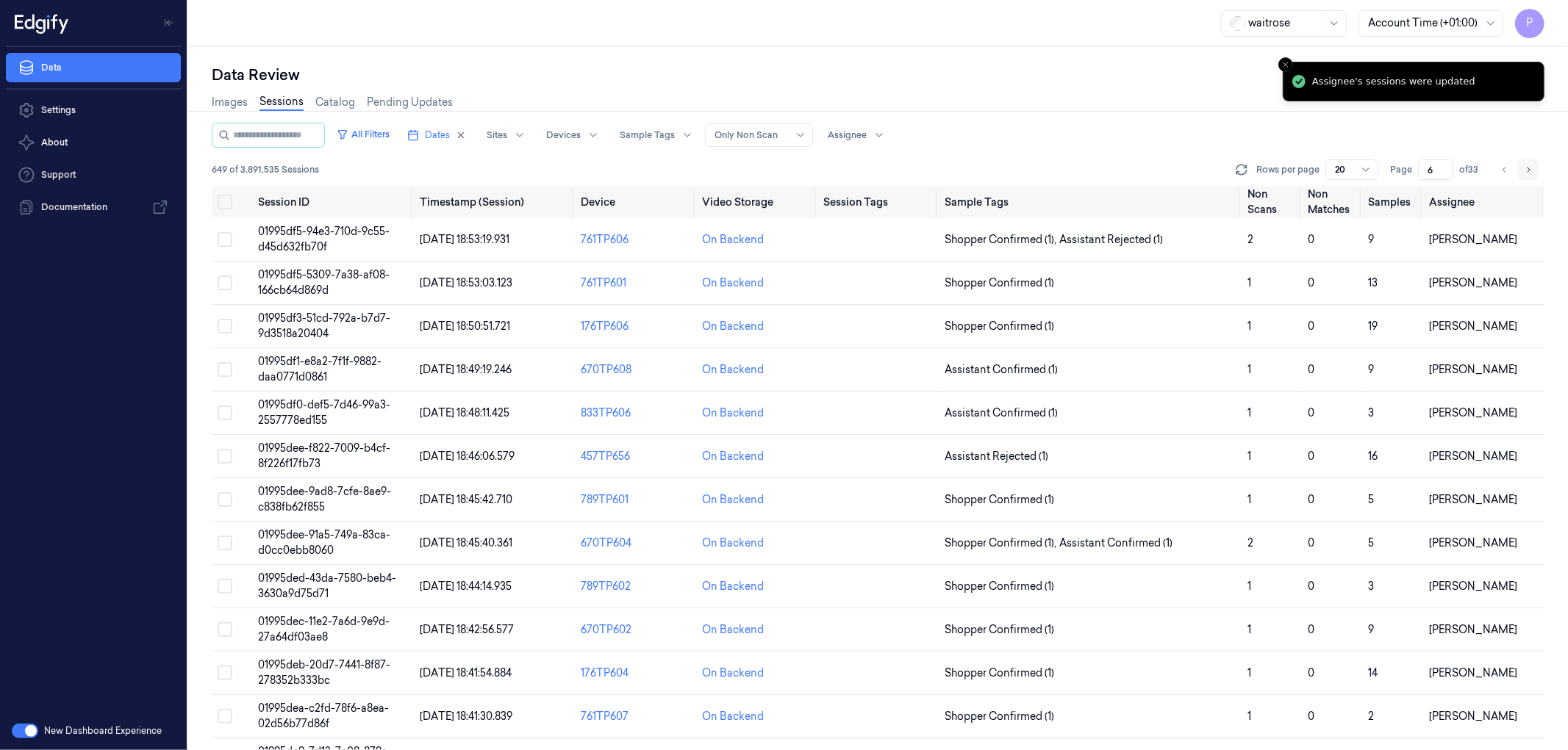
click at [1530, 168] on icon "Go to next page" at bounding box center [1528, 170] width 9 height 12
type input "7"
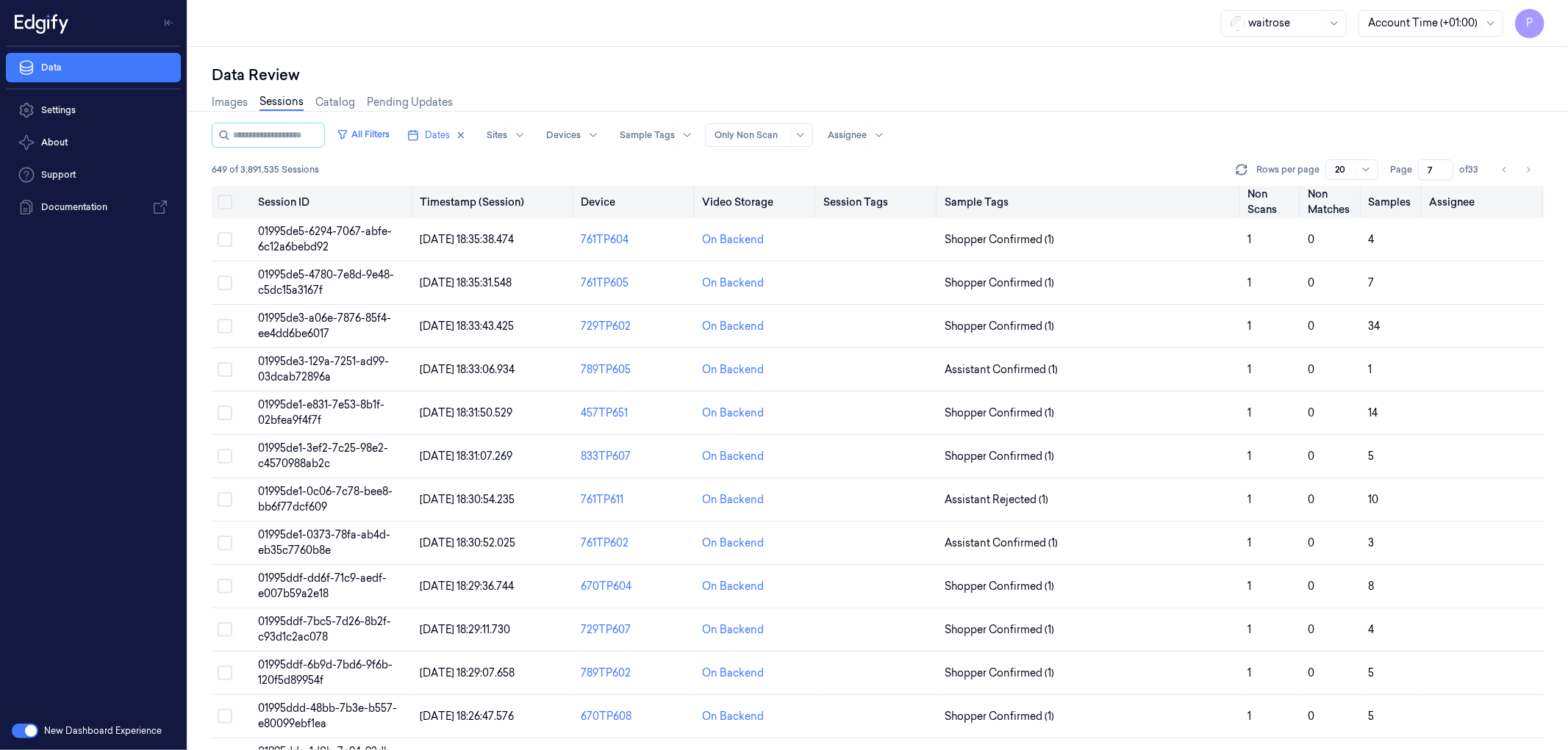
click at [228, 202] on button "Select all" at bounding box center [225, 202] width 14 height 14
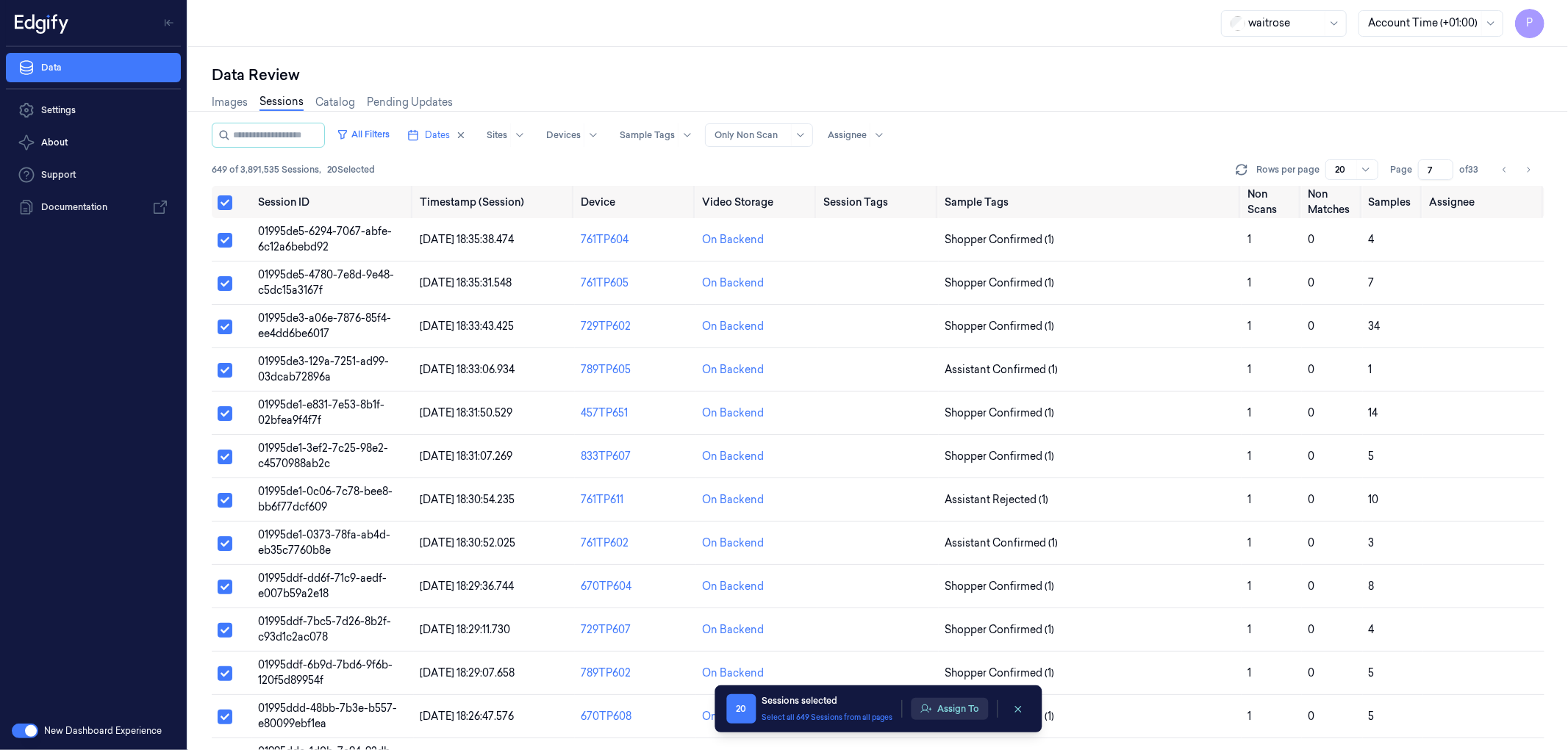
click at [951, 709] on button "Assign To" at bounding box center [949, 709] width 77 height 22
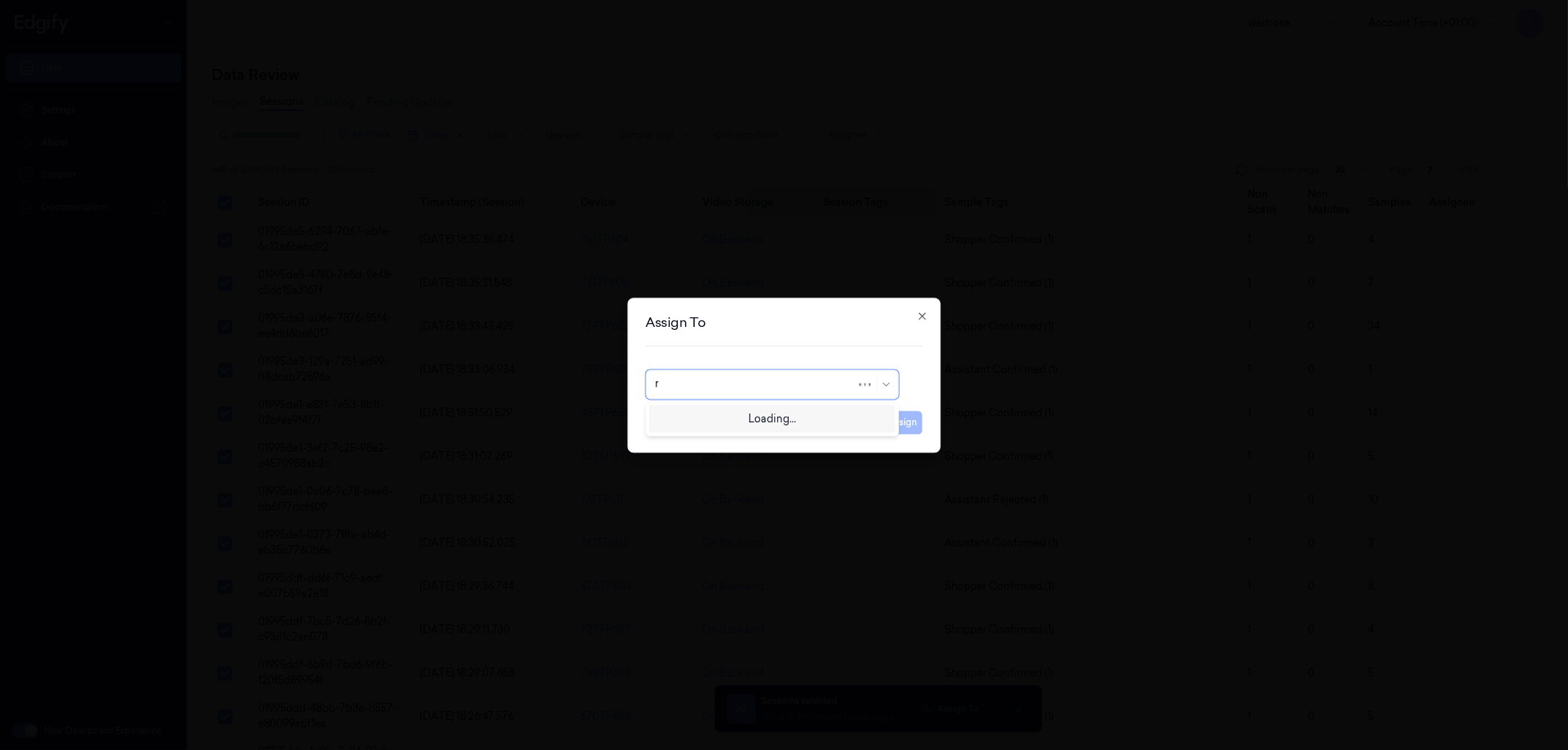
type input "ru"
click at [752, 422] on div "rupa a" at bounding box center [772, 418] width 234 height 15
click at [904, 422] on button "Assign" at bounding box center [903, 423] width 41 height 24
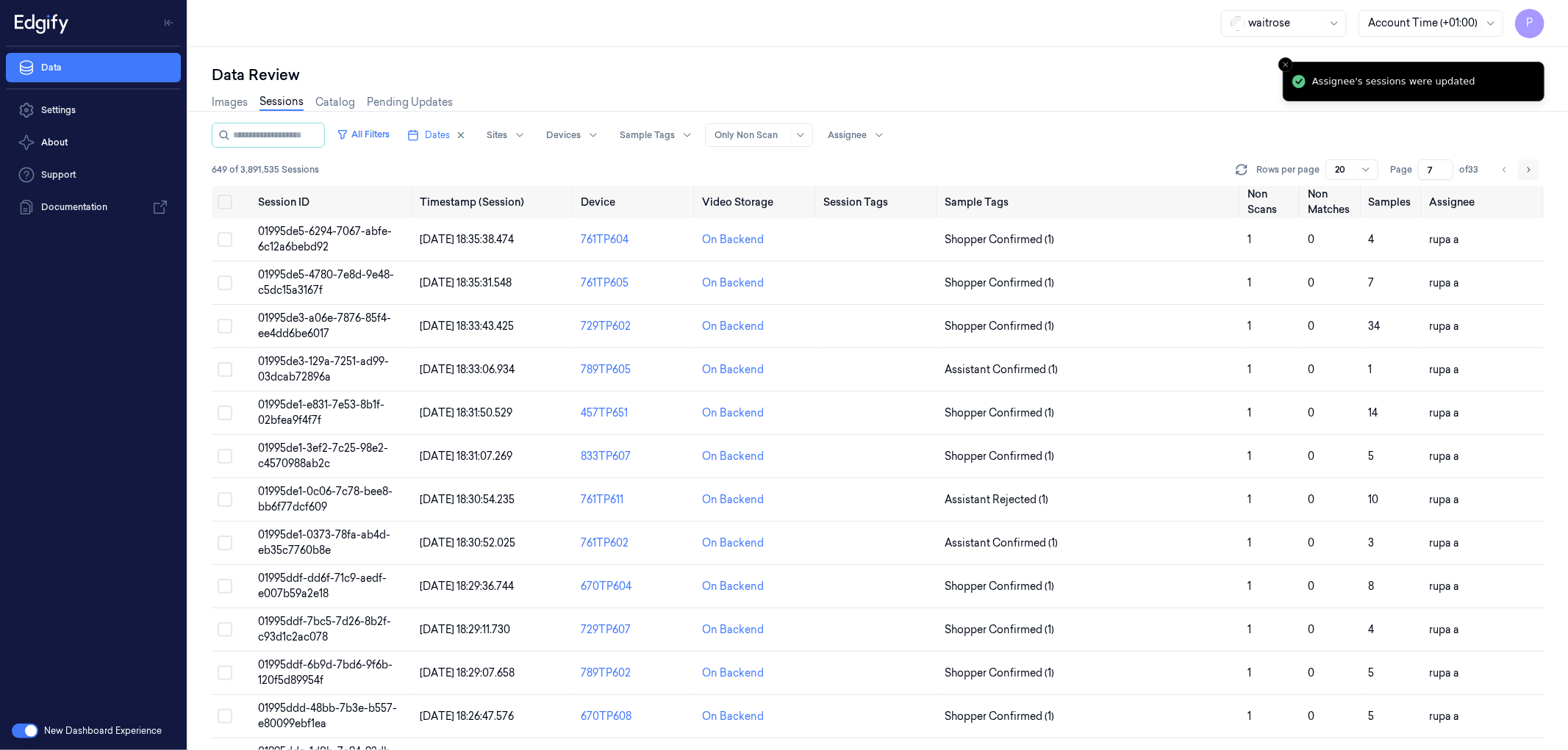
click at [1527, 170] on icon "Go to next page" at bounding box center [1528, 170] width 9 height 12
type input "8"
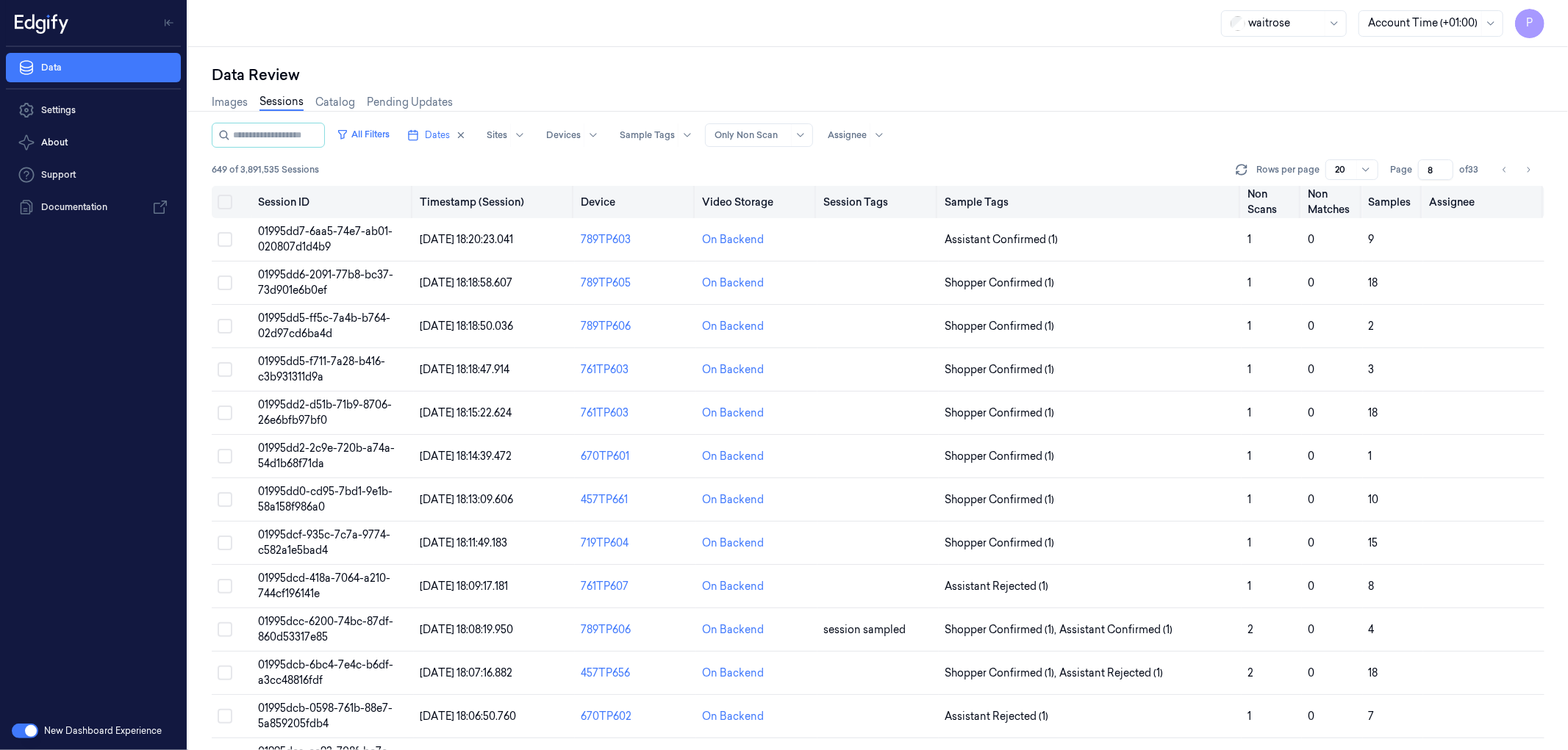
click at [225, 204] on button "Select all" at bounding box center [225, 202] width 14 height 14
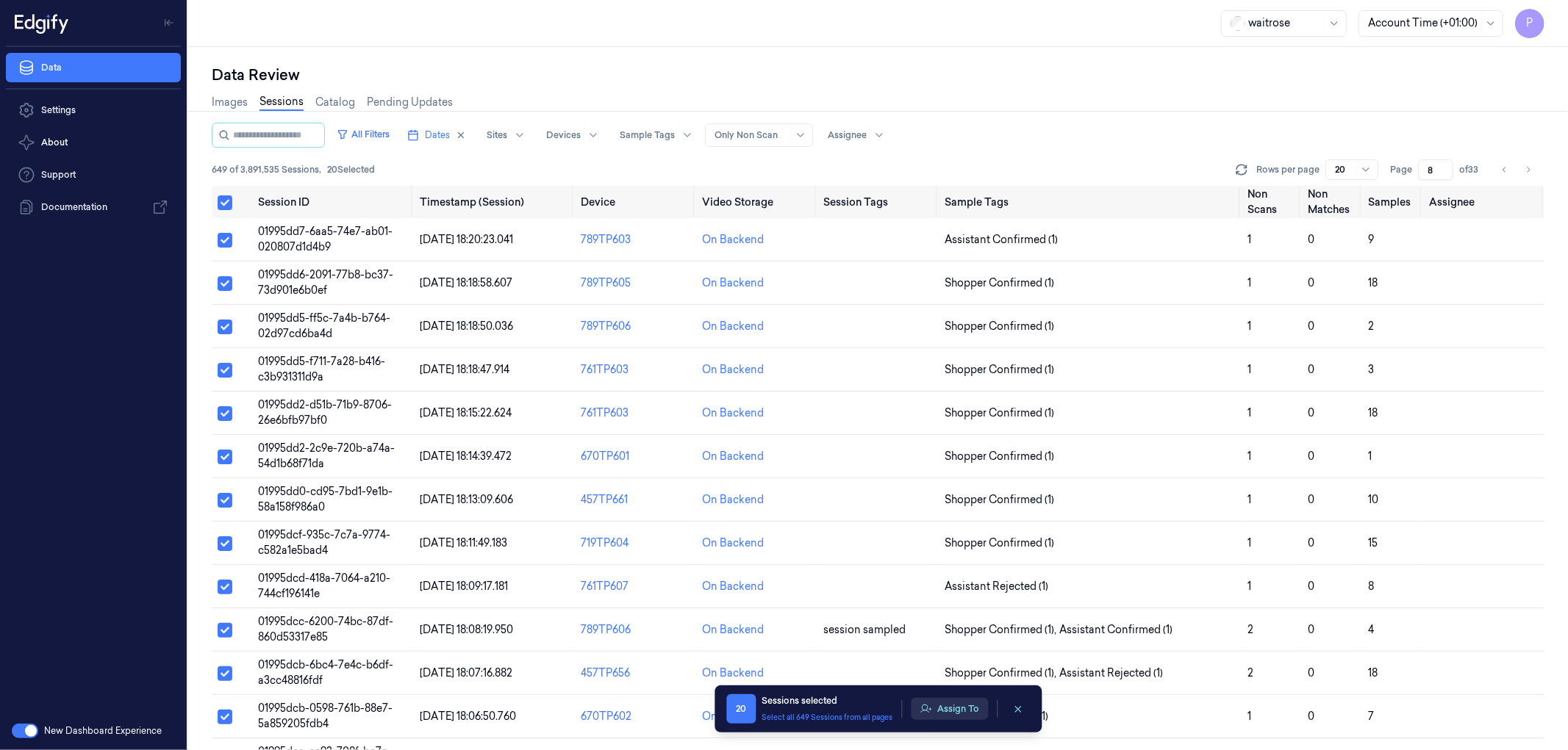
click at [953, 707] on button "Assign To" at bounding box center [949, 709] width 77 height 22
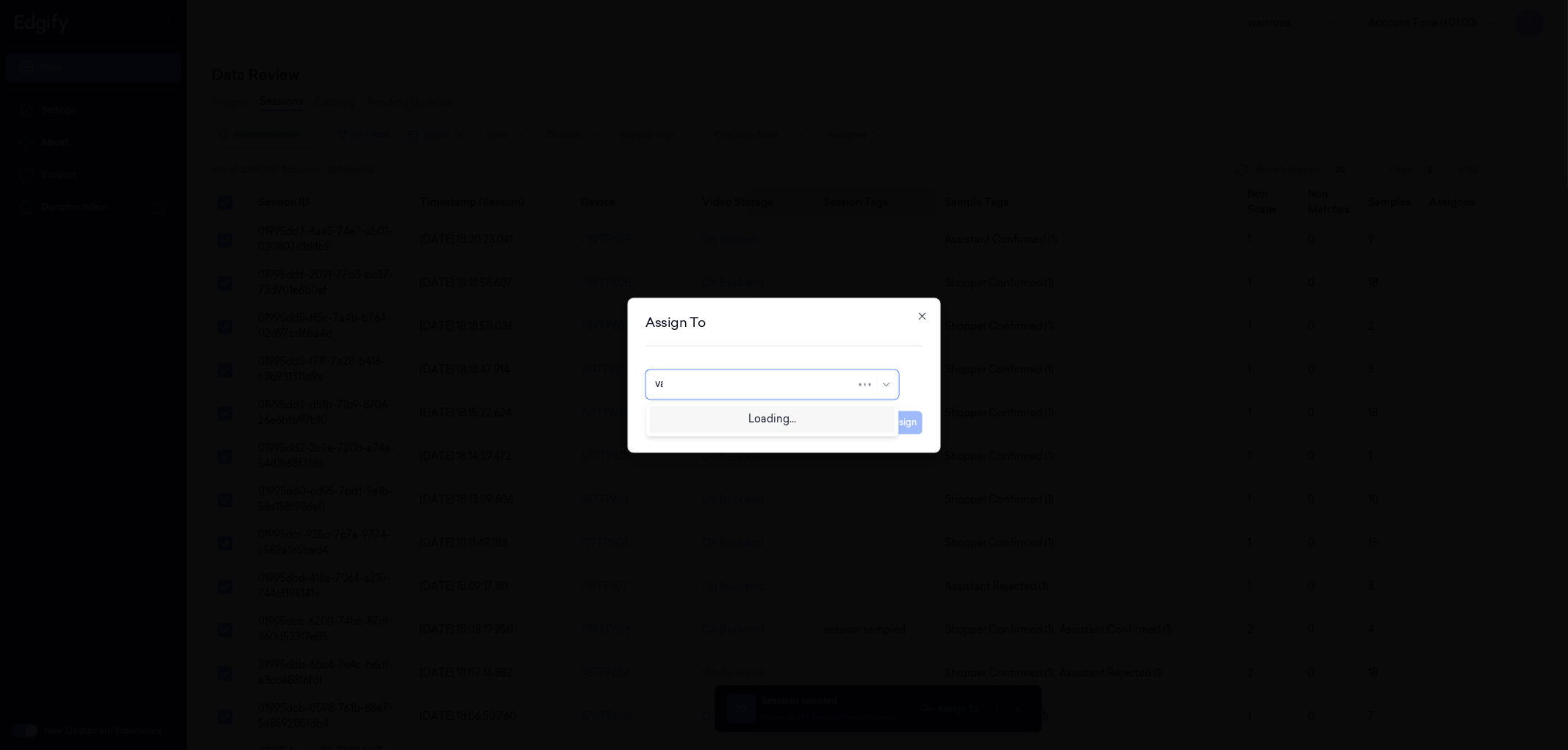
type input "var"
click at [699, 445] on div "[PERSON_NAME] g" at bounding box center [772, 442] width 234 height 15
click at [911, 428] on button "Assign" at bounding box center [903, 423] width 41 height 24
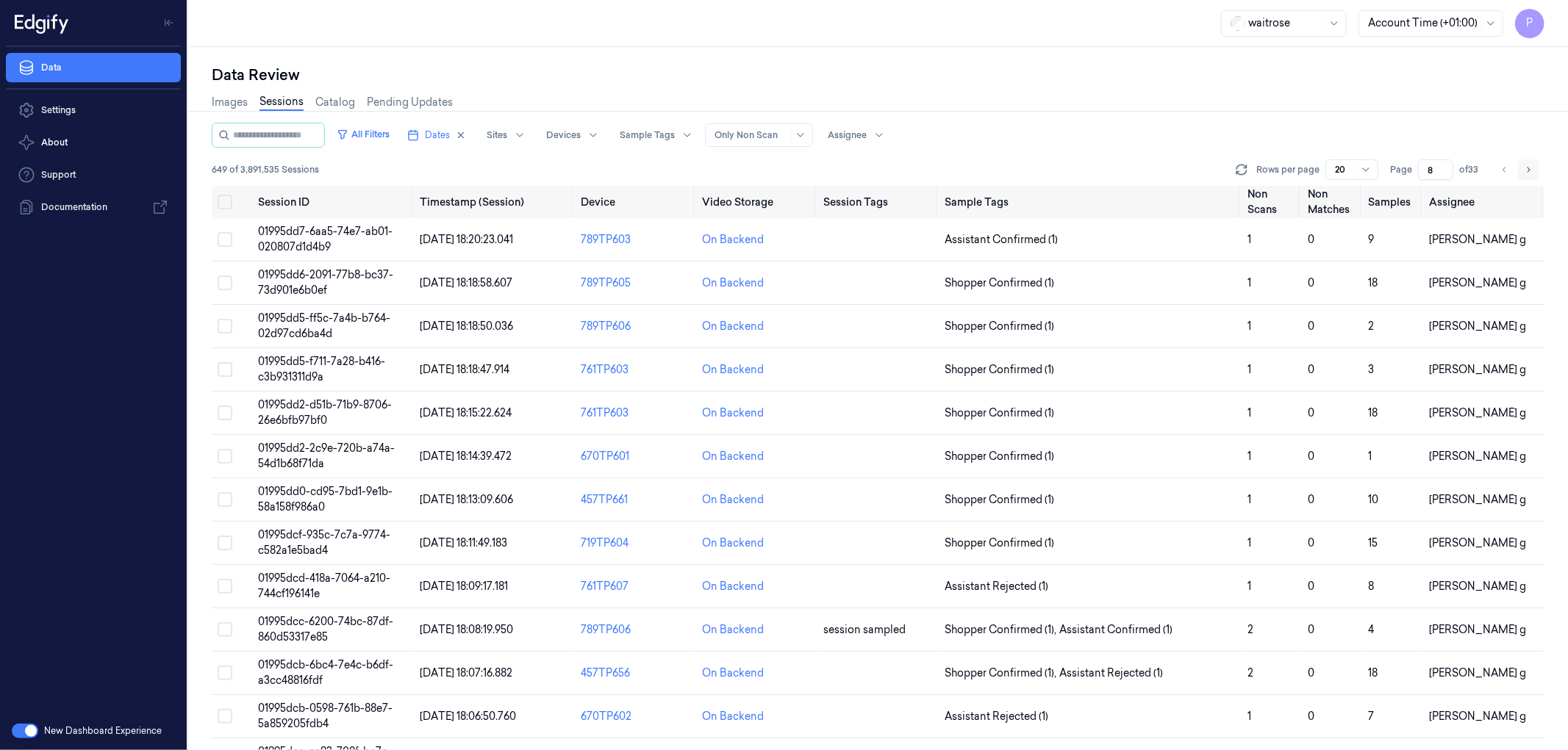
click at [1525, 170] on icon "Go to next page" at bounding box center [1528, 170] width 9 height 12
type input "9"
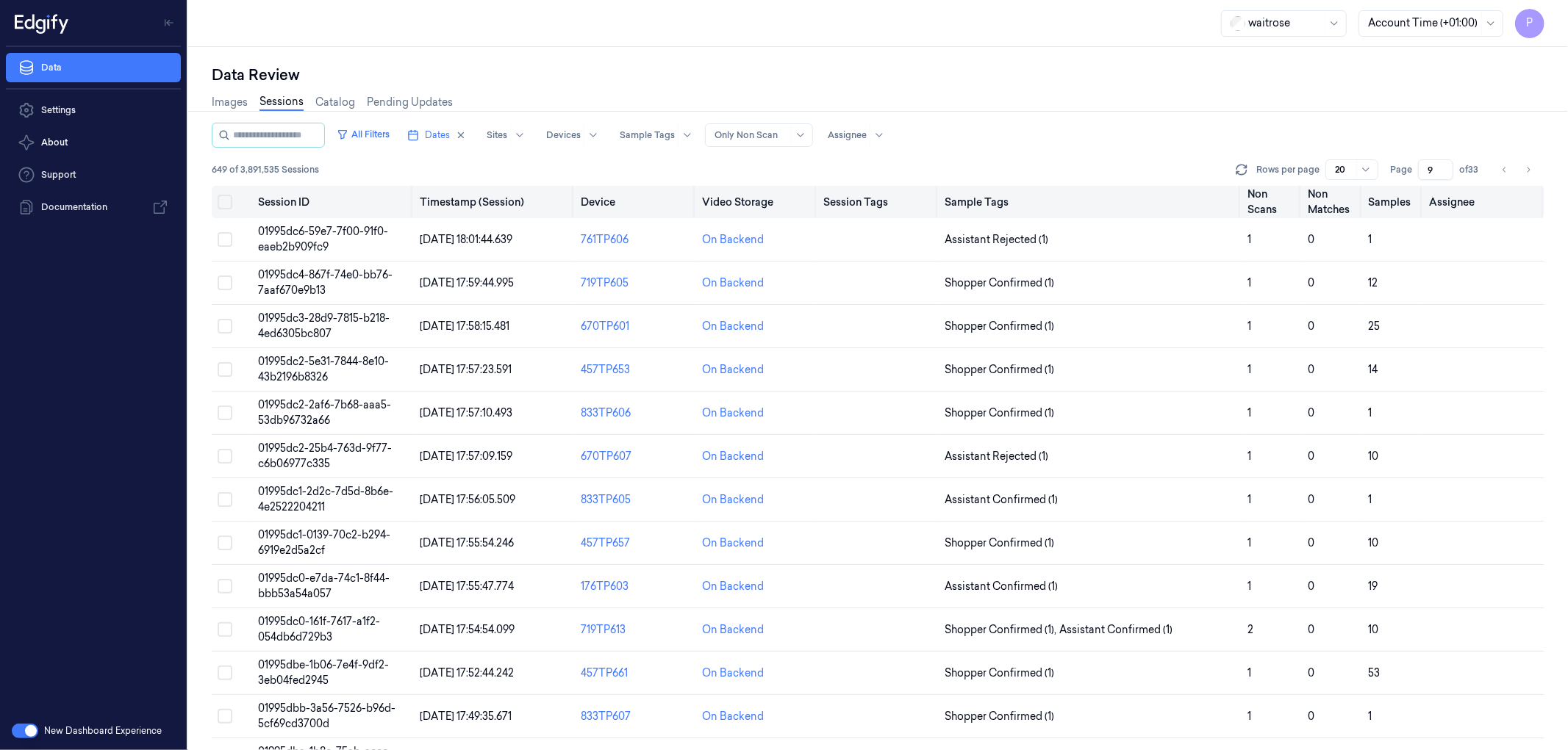
click at [225, 202] on button "Select all" at bounding box center [225, 202] width 14 height 14
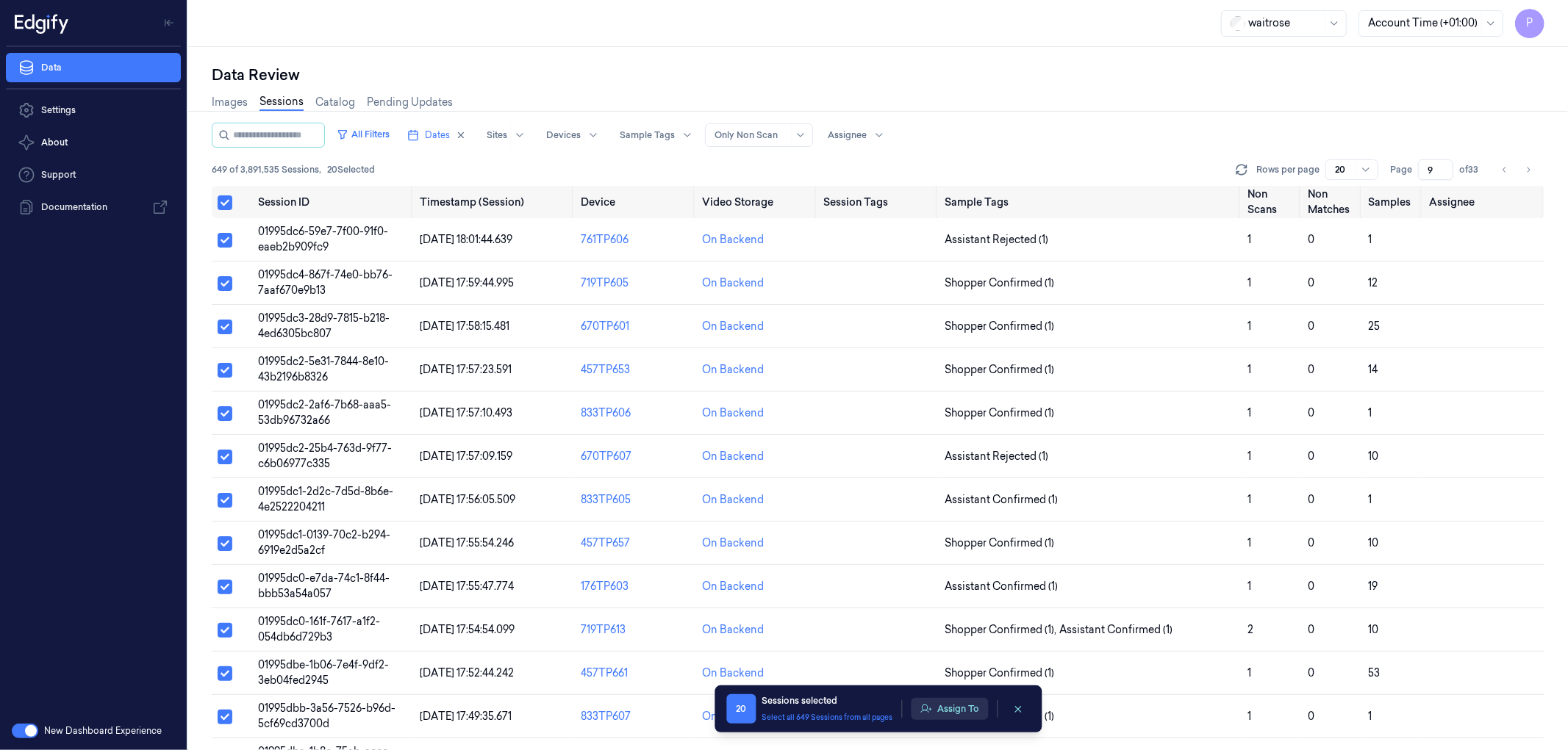
click at [957, 710] on button "Assign To" at bounding box center [949, 709] width 77 height 22
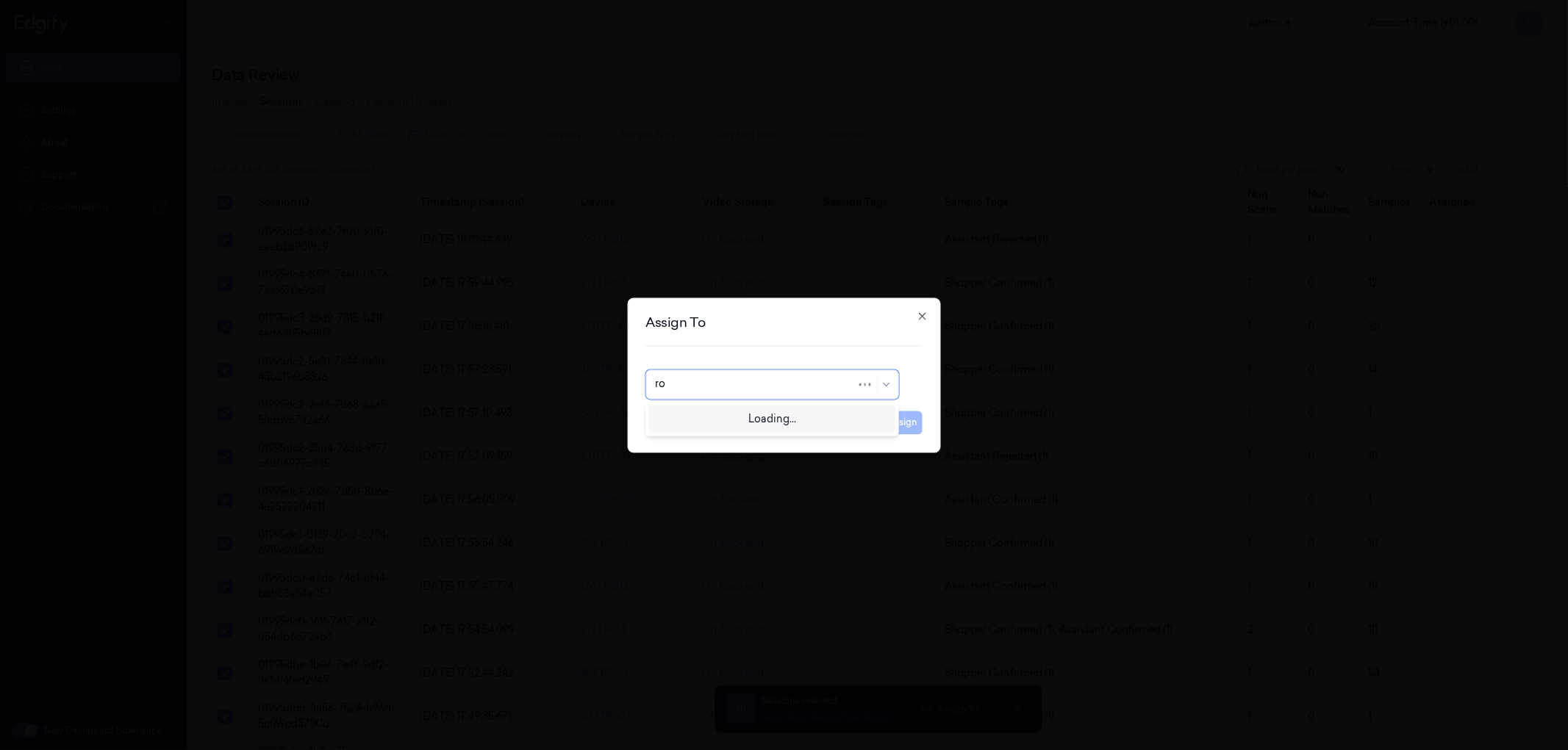
type input "roh"
click at [776, 418] on div "[PERSON_NAME]" at bounding box center [772, 418] width 234 height 15
click at [901, 427] on button "Assign" at bounding box center [903, 423] width 41 height 24
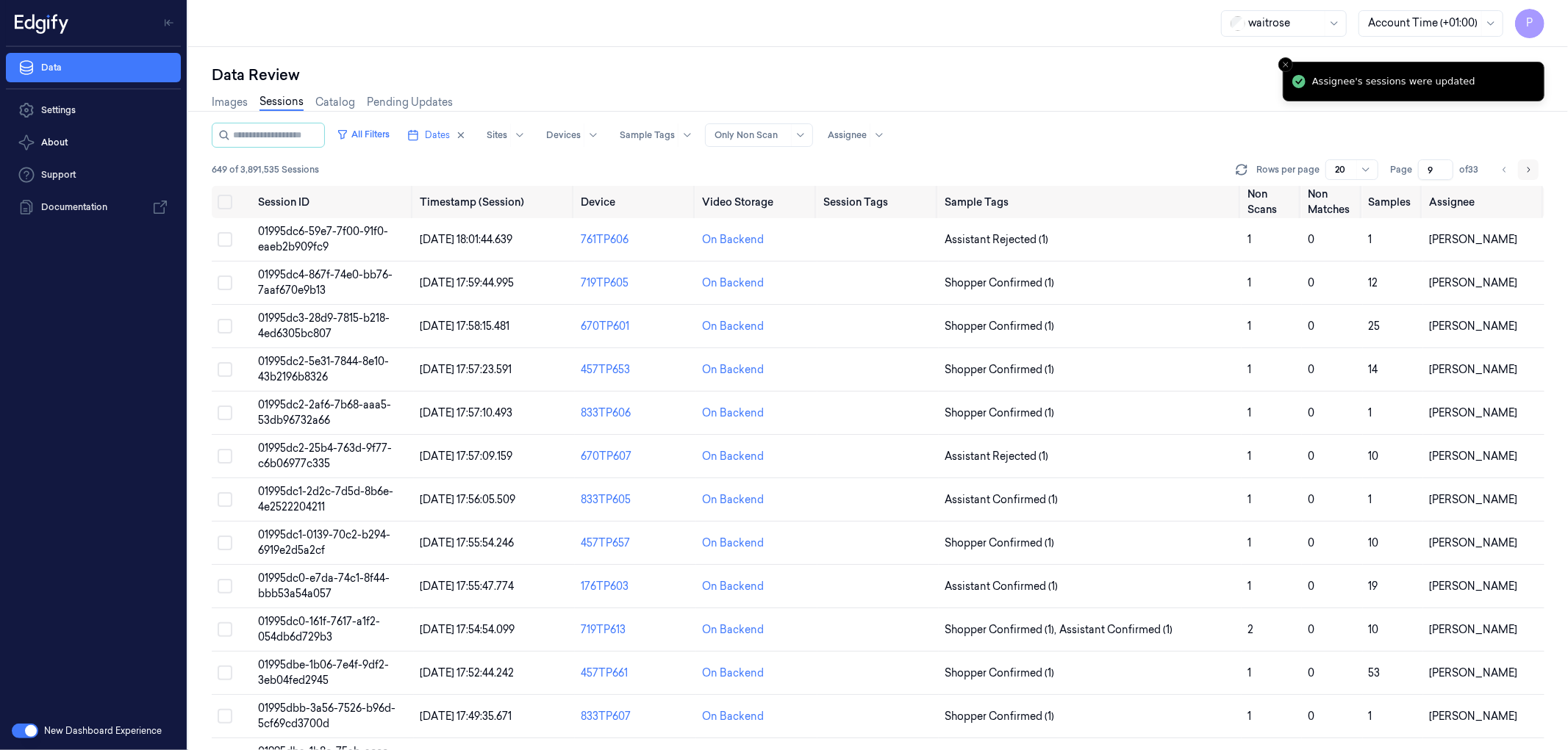
click at [1527, 171] on icon "Go to next page" at bounding box center [1528, 170] width 9 height 12
type input "10"
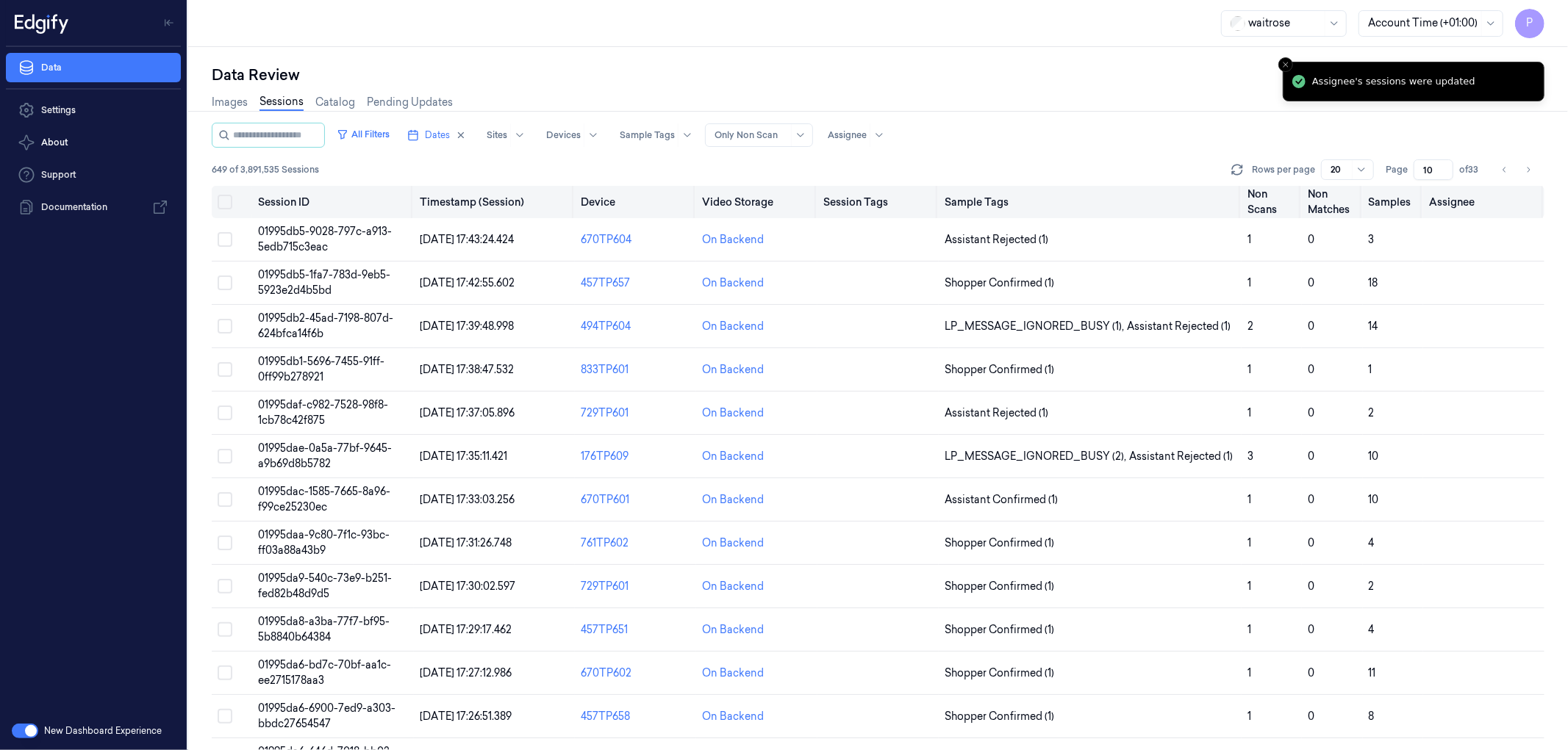
click at [216, 197] on th at bounding box center [232, 202] width 41 height 32
click at [225, 200] on button "Select all" at bounding box center [225, 202] width 14 height 14
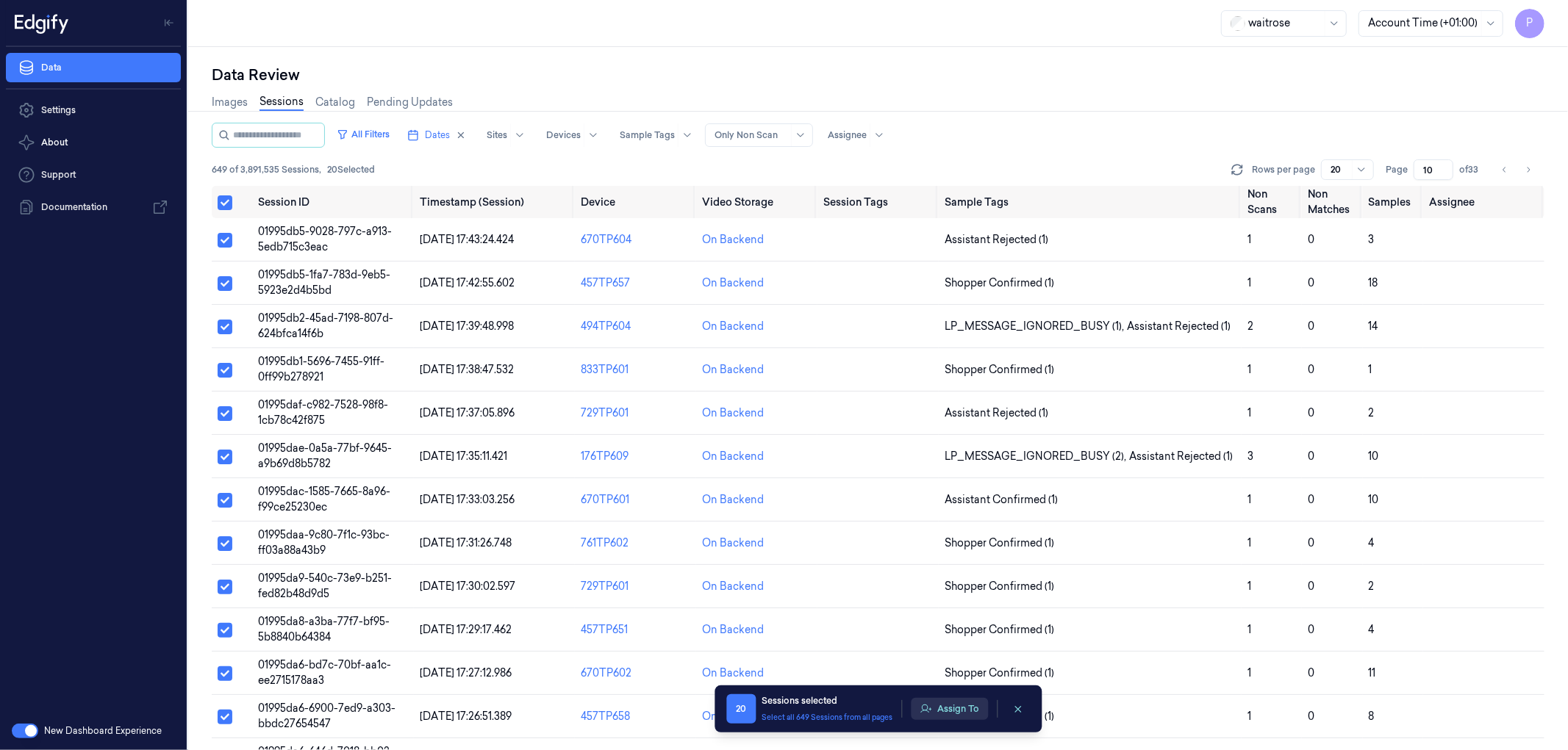
click at [953, 713] on button "Assign To" at bounding box center [949, 709] width 77 height 22
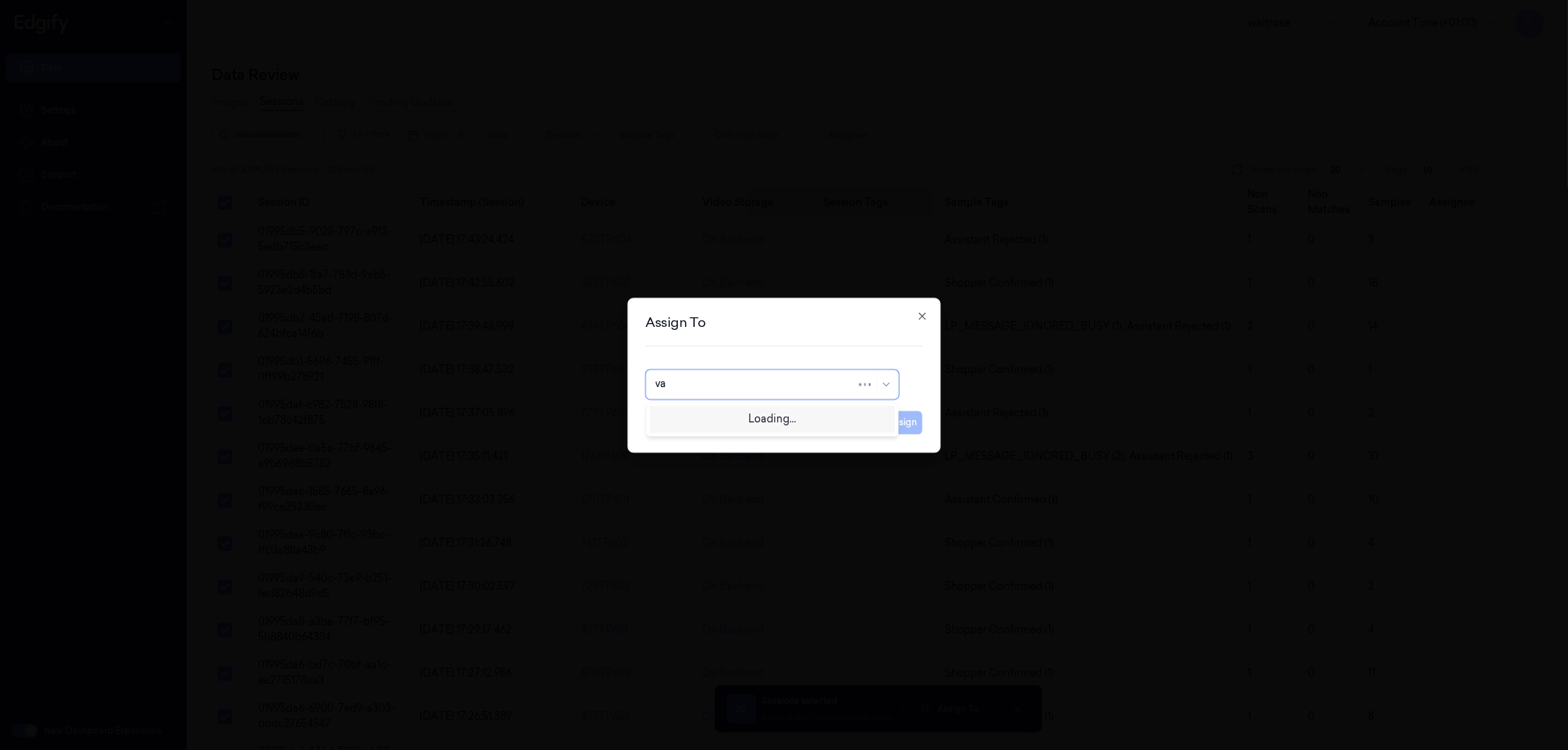
type input "var"
click at [802, 412] on div "[PERSON_NAME]" at bounding box center [772, 418] width 234 height 15
click at [915, 424] on button "Assign" at bounding box center [903, 423] width 41 height 24
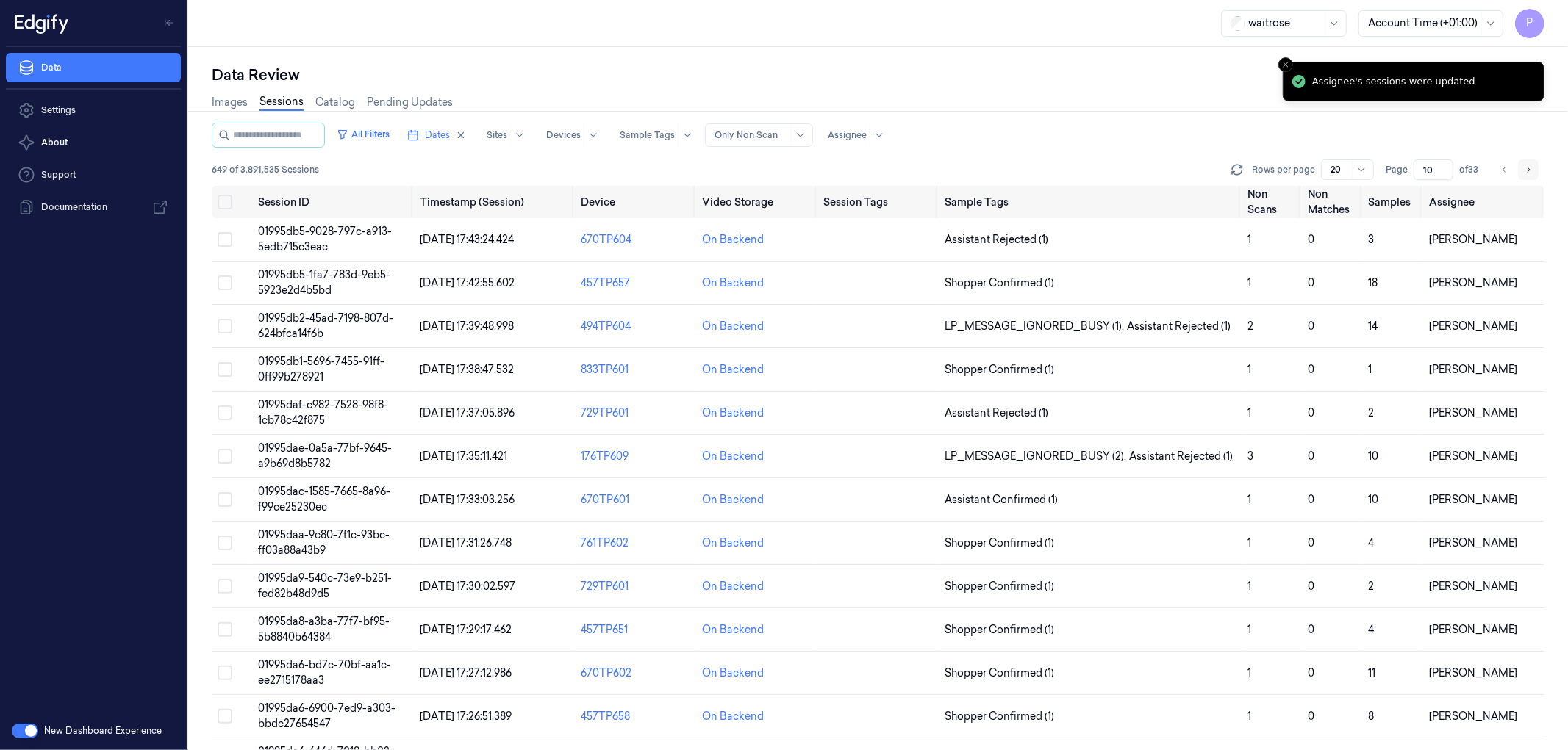
click at [1533, 168] on button "Go to next page" at bounding box center [1528, 169] width 20 height 20
type input "11"
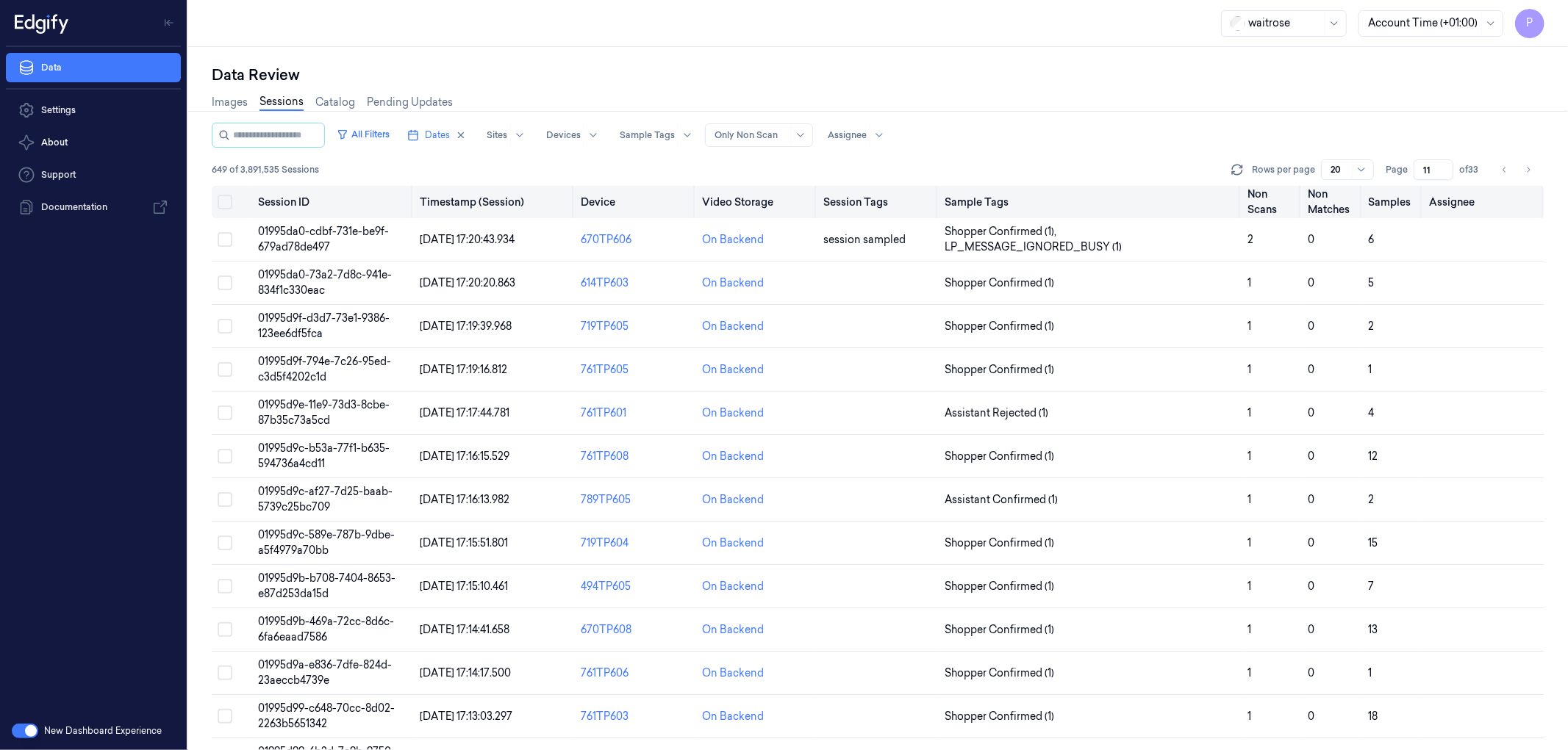
click at [225, 199] on button "Select all" at bounding box center [225, 202] width 14 height 14
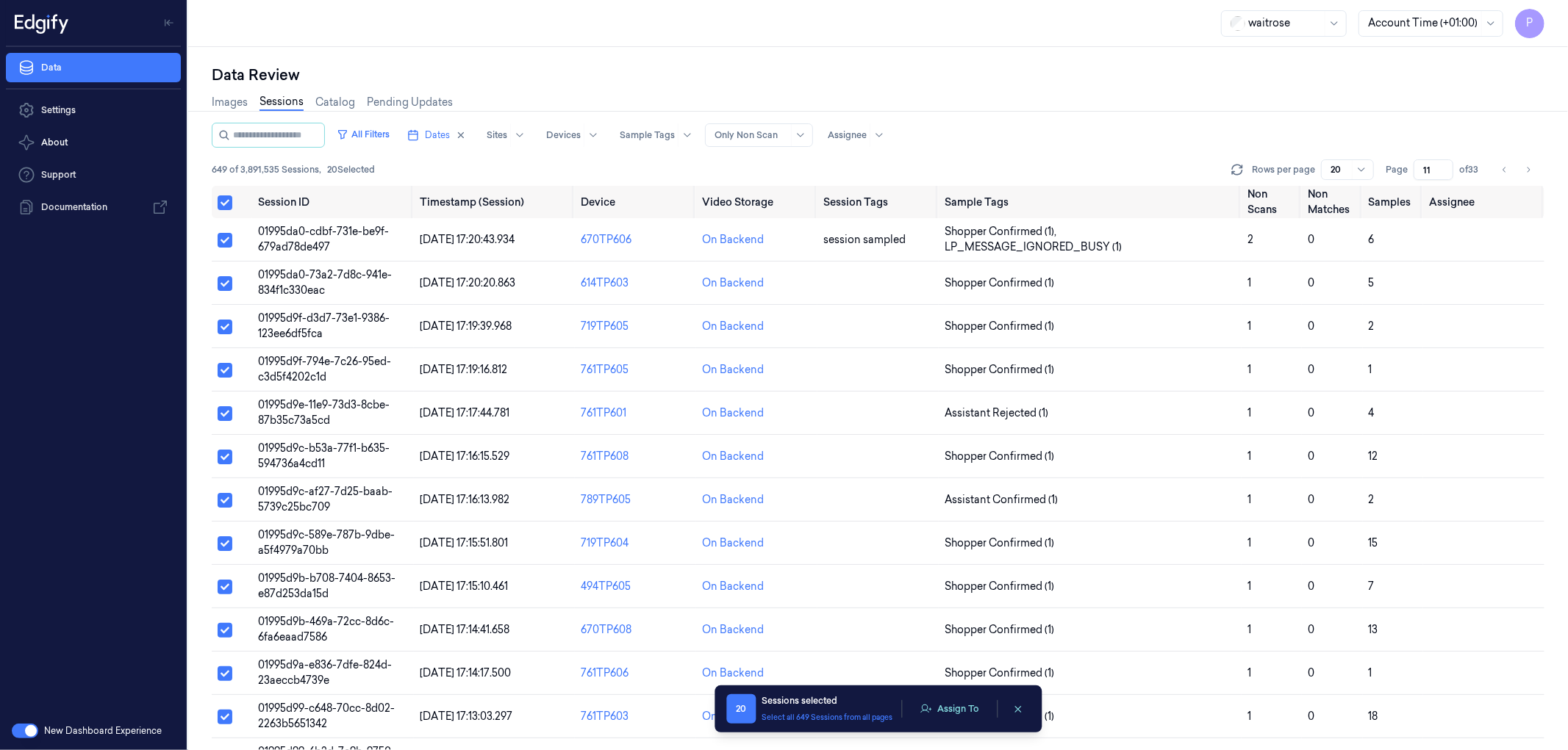
type button "on"
click at [959, 713] on button "Assign To" at bounding box center [949, 709] width 77 height 22
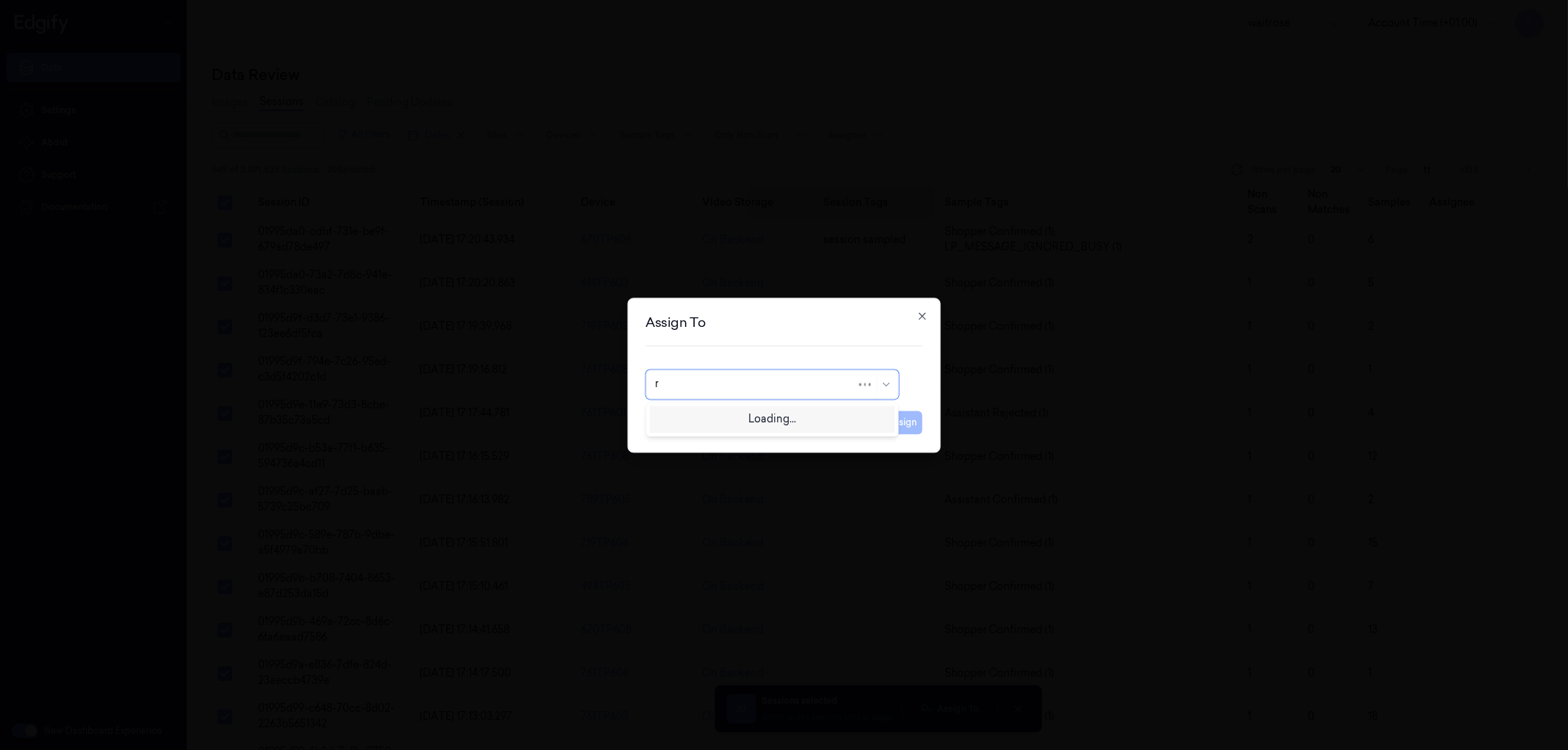
type input "ru"
click at [770, 412] on div "rupa a" at bounding box center [772, 418] width 234 height 15
click at [900, 424] on button "Assign" at bounding box center [903, 423] width 41 height 24
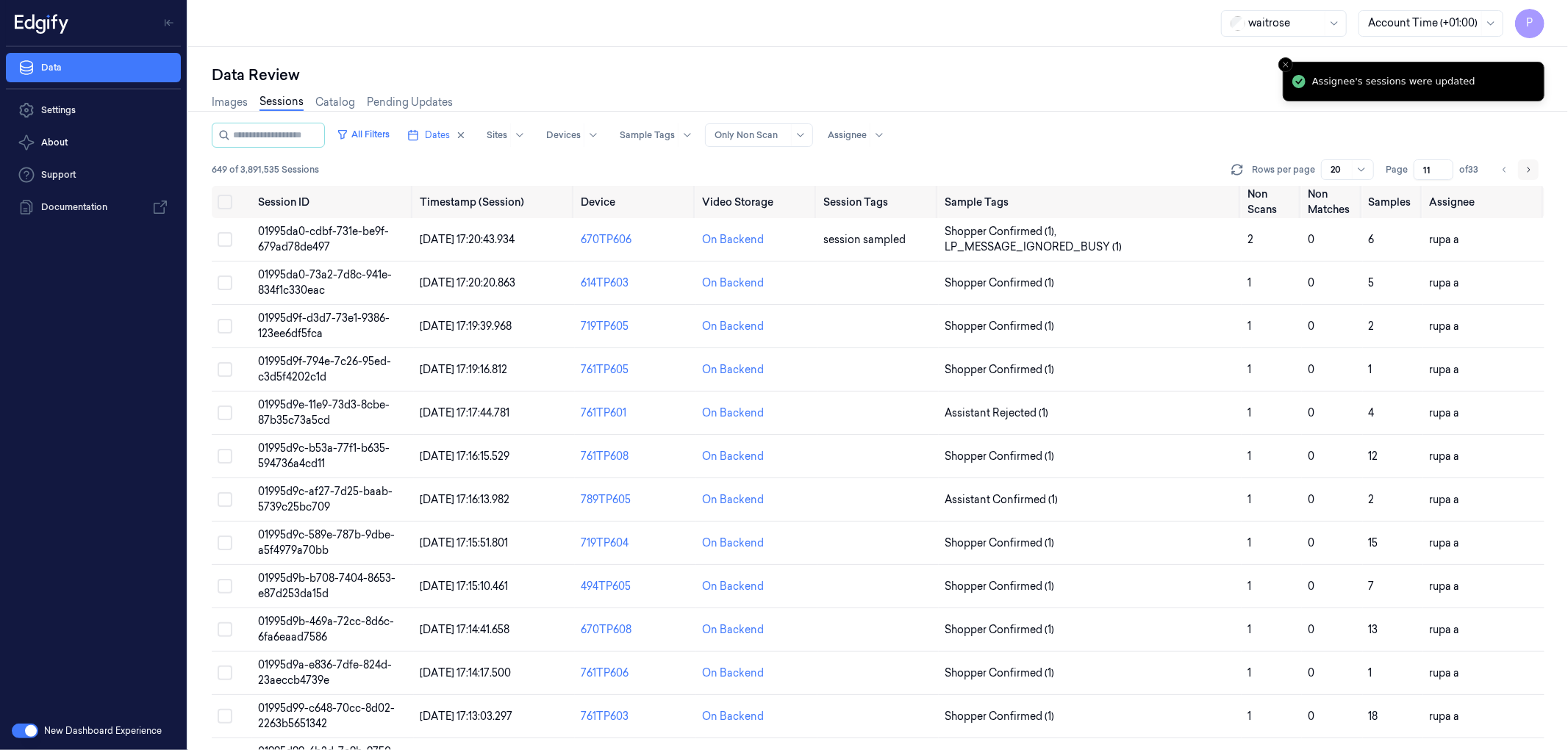
click at [1533, 170] on button "Go to next page" at bounding box center [1528, 169] width 20 height 20
type input "12"
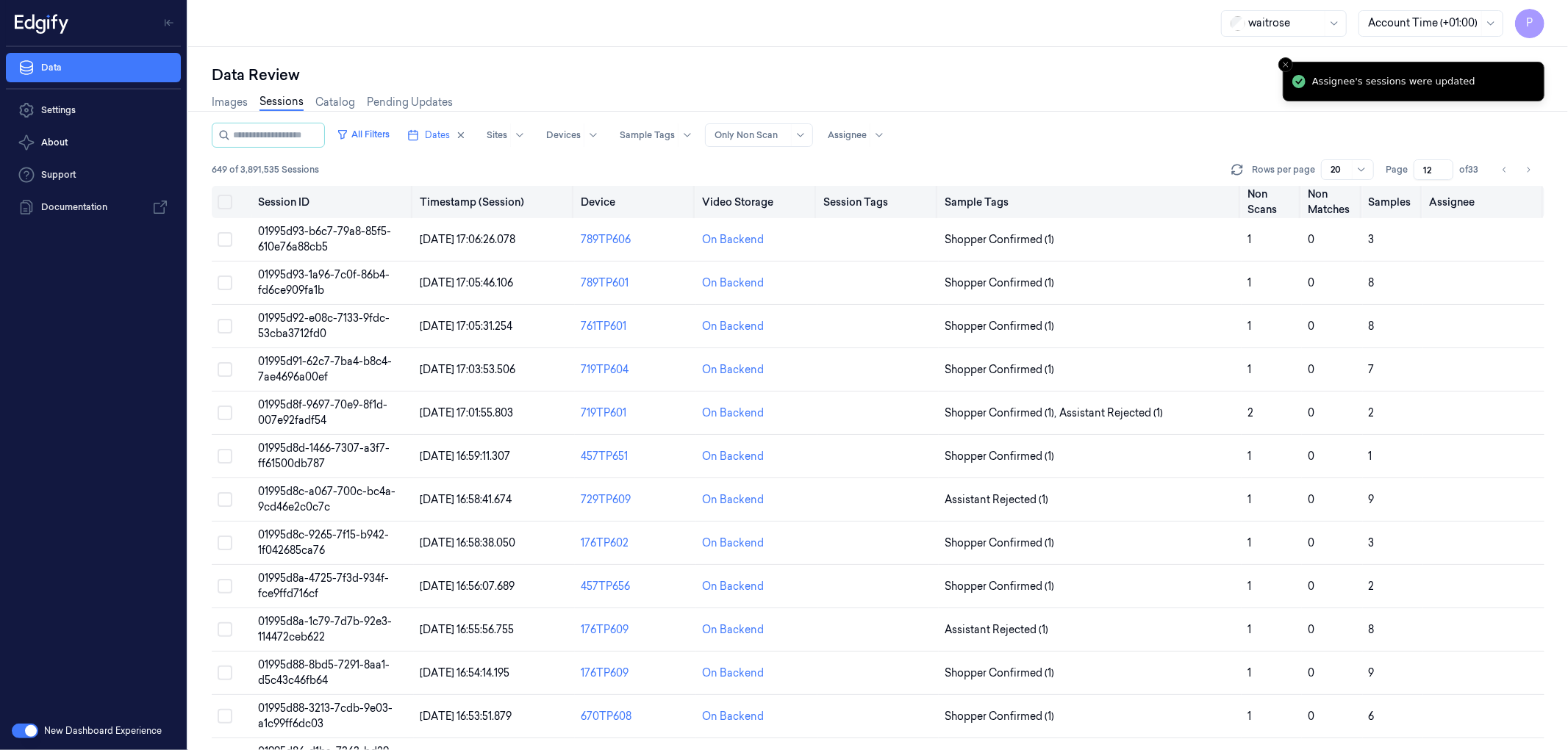
click at [230, 203] on button "on" at bounding box center [225, 202] width 14 height 14
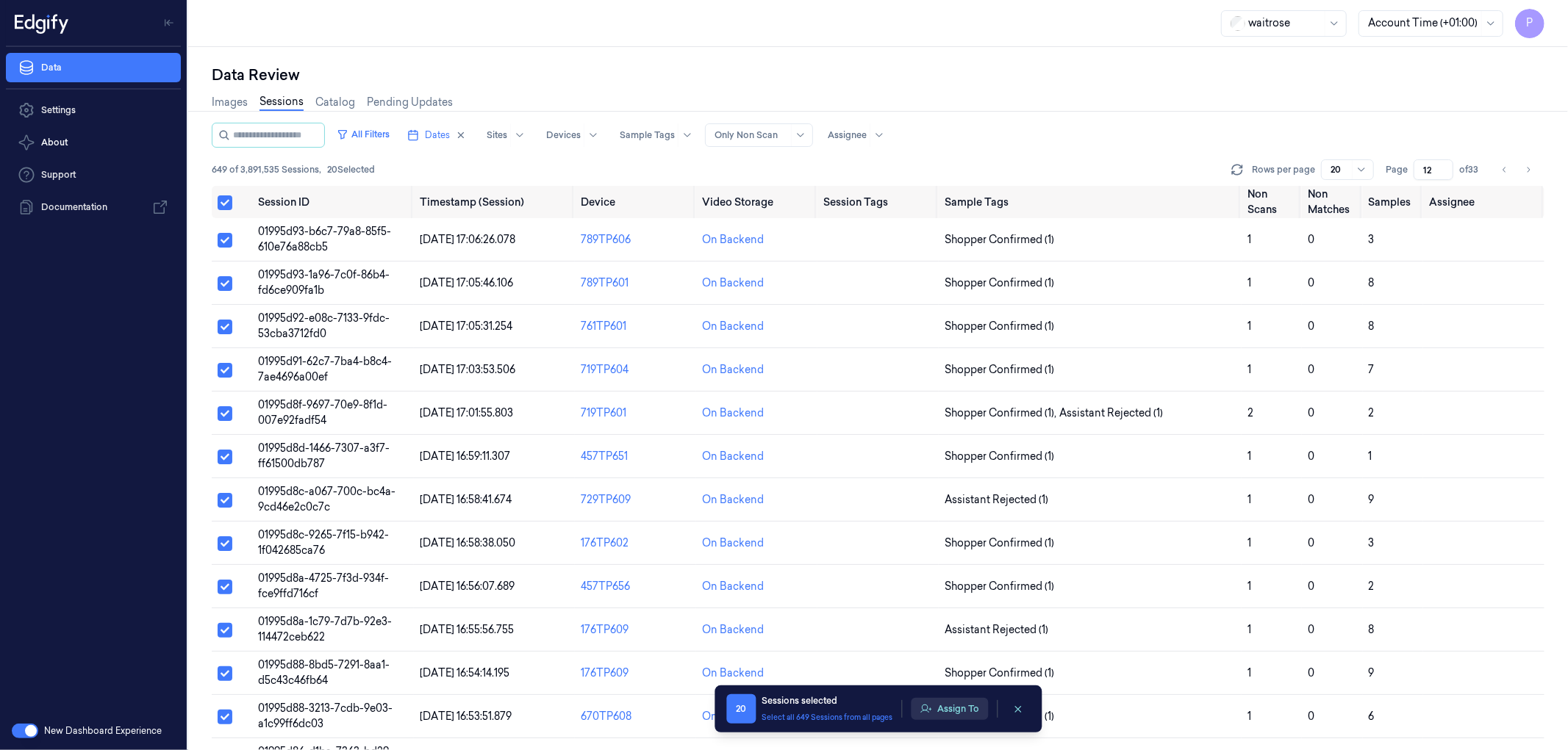
click at [949, 713] on button "Assign To" at bounding box center [949, 709] width 77 height 22
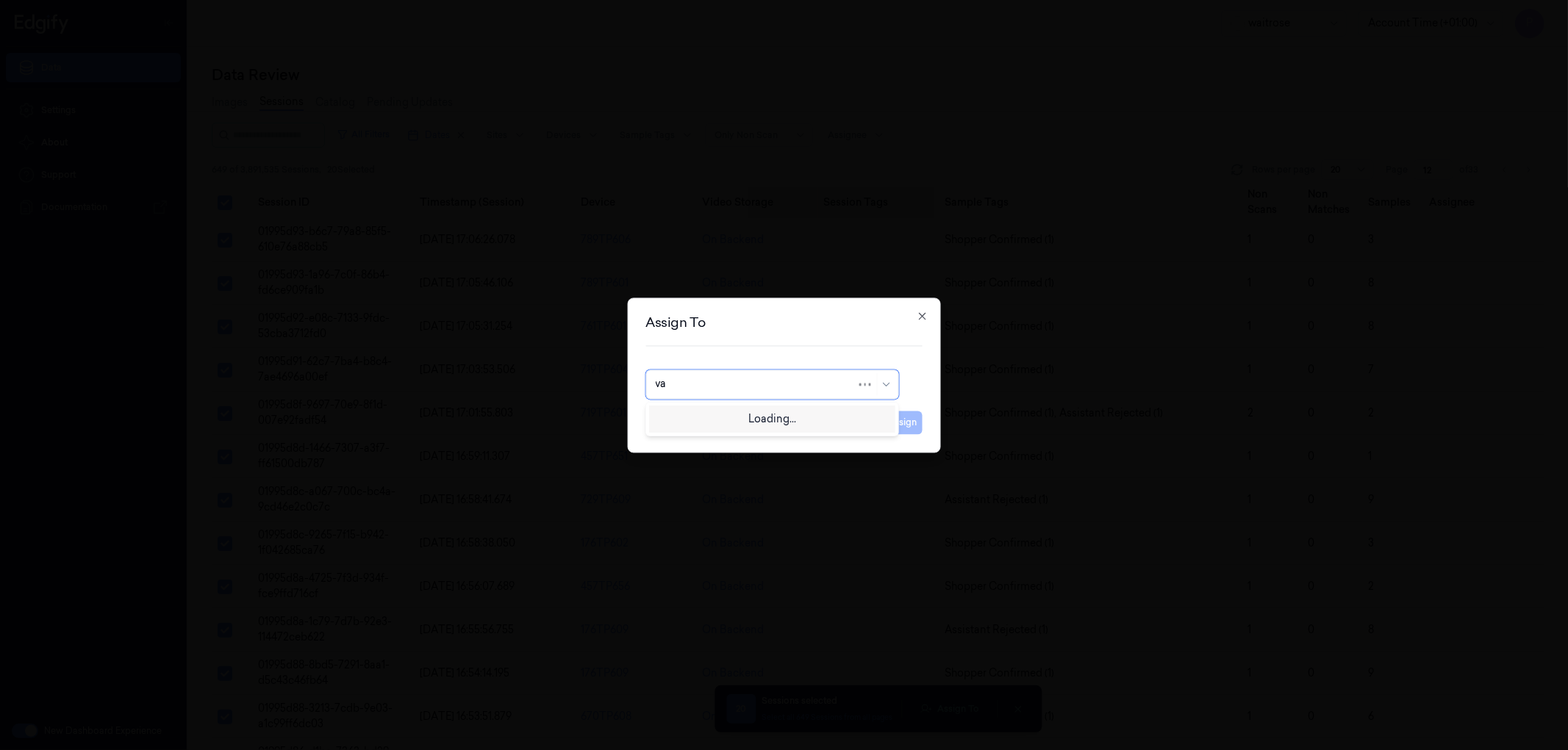
type input "var"
click at [716, 445] on div "[PERSON_NAME] g" at bounding box center [772, 442] width 234 height 15
click at [893, 427] on button "Assign" at bounding box center [903, 423] width 41 height 24
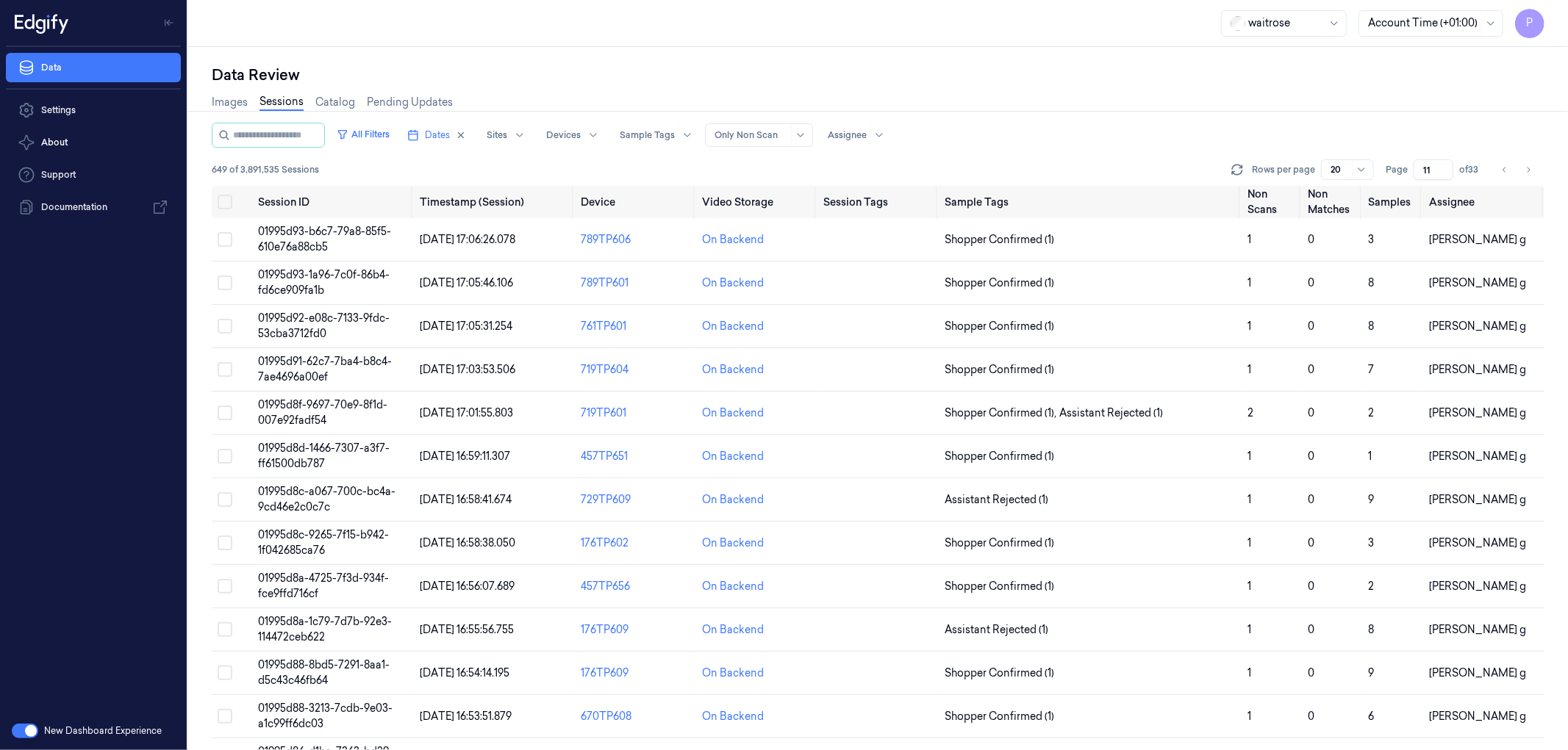
click at [1445, 173] on input "11" at bounding box center [1433, 169] width 40 height 20
click at [1445, 173] on input "10" at bounding box center [1433, 169] width 40 height 20
click at [1445, 173] on input "9" at bounding box center [1433, 169] width 40 height 20
click at [1445, 173] on input "8" at bounding box center [1433, 169] width 40 height 20
click at [1445, 173] on input "7" at bounding box center [1433, 169] width 40 height 20
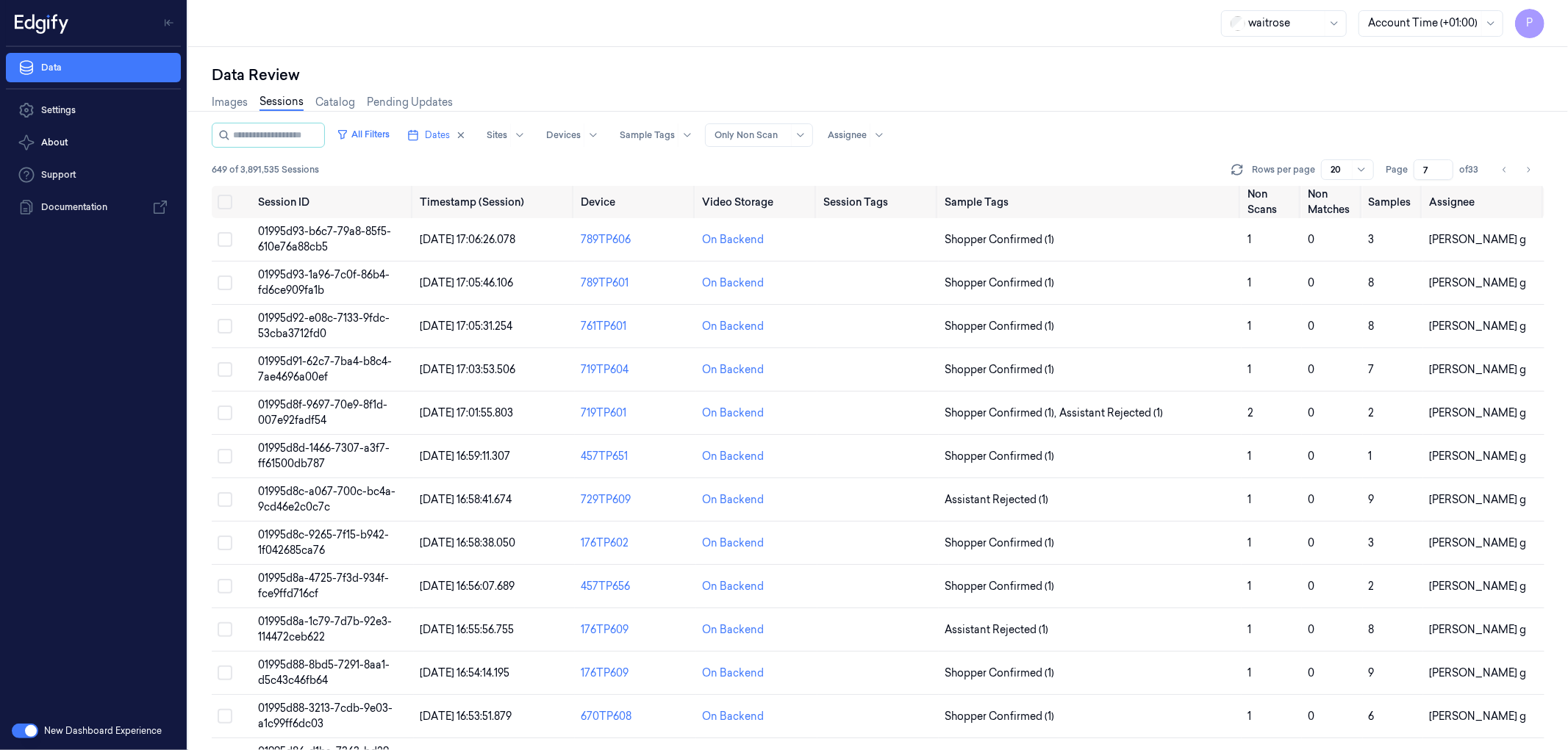
click at [1445, 173] on input "6" at bounding box center [1433, 169] width 40 height 20
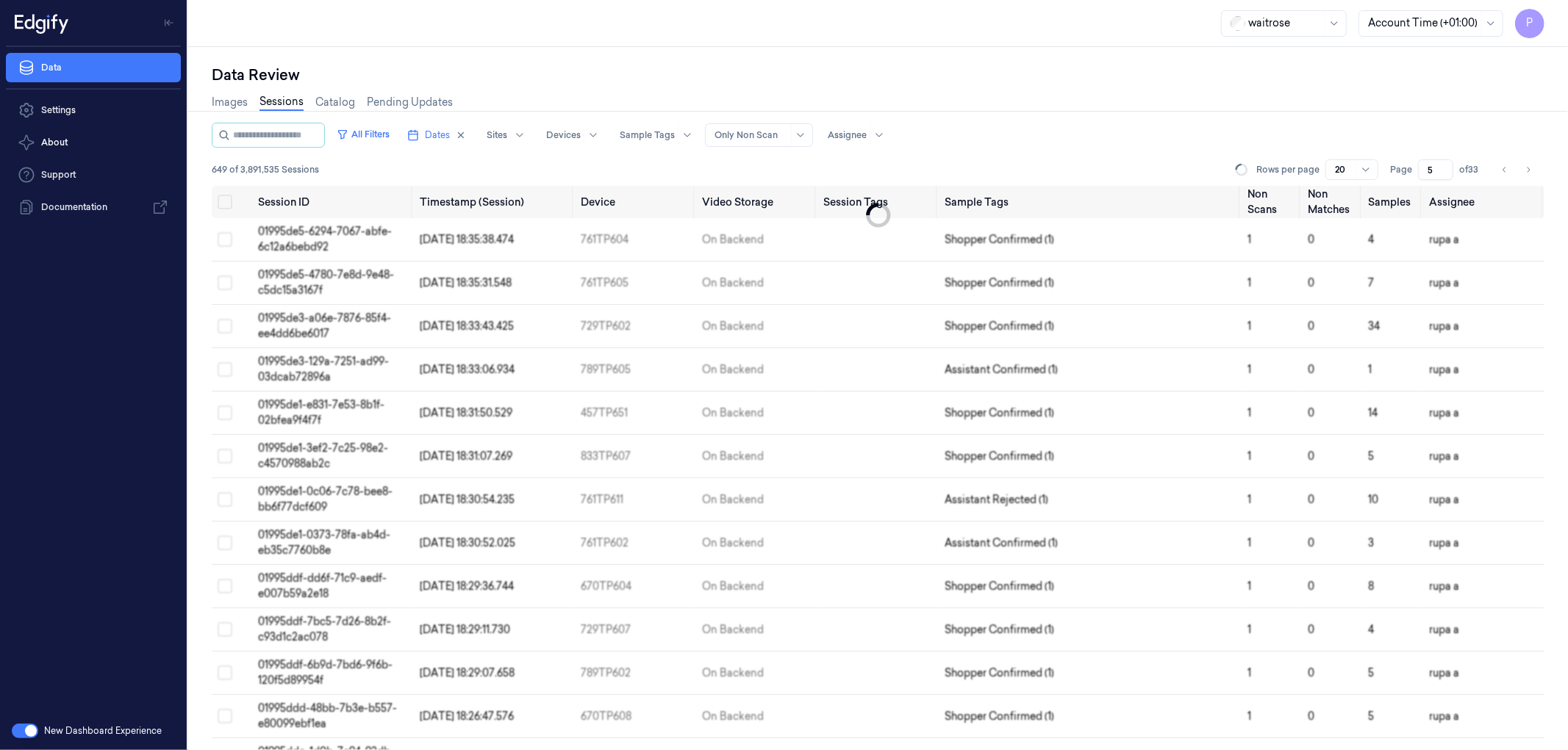
click at [1445, 173] on input "5" at bounding box center [1435, 169] width 35 height 20
click at [1445, 173] on input "4" at bounding box center [1435, 169] width 35 height 20
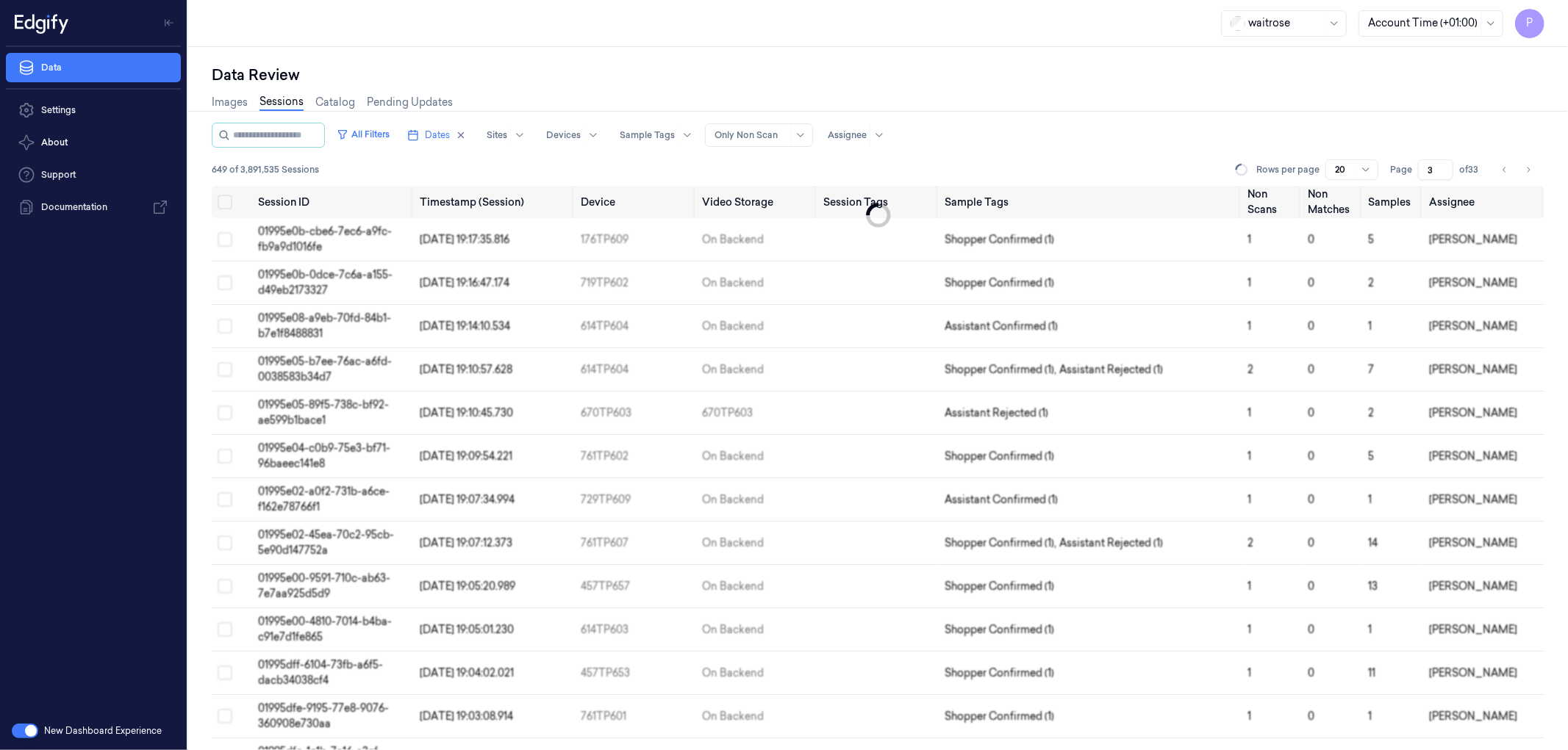
click at [1445, 173] on input "3" at bounding box center [1435, 169] width 35 height 20
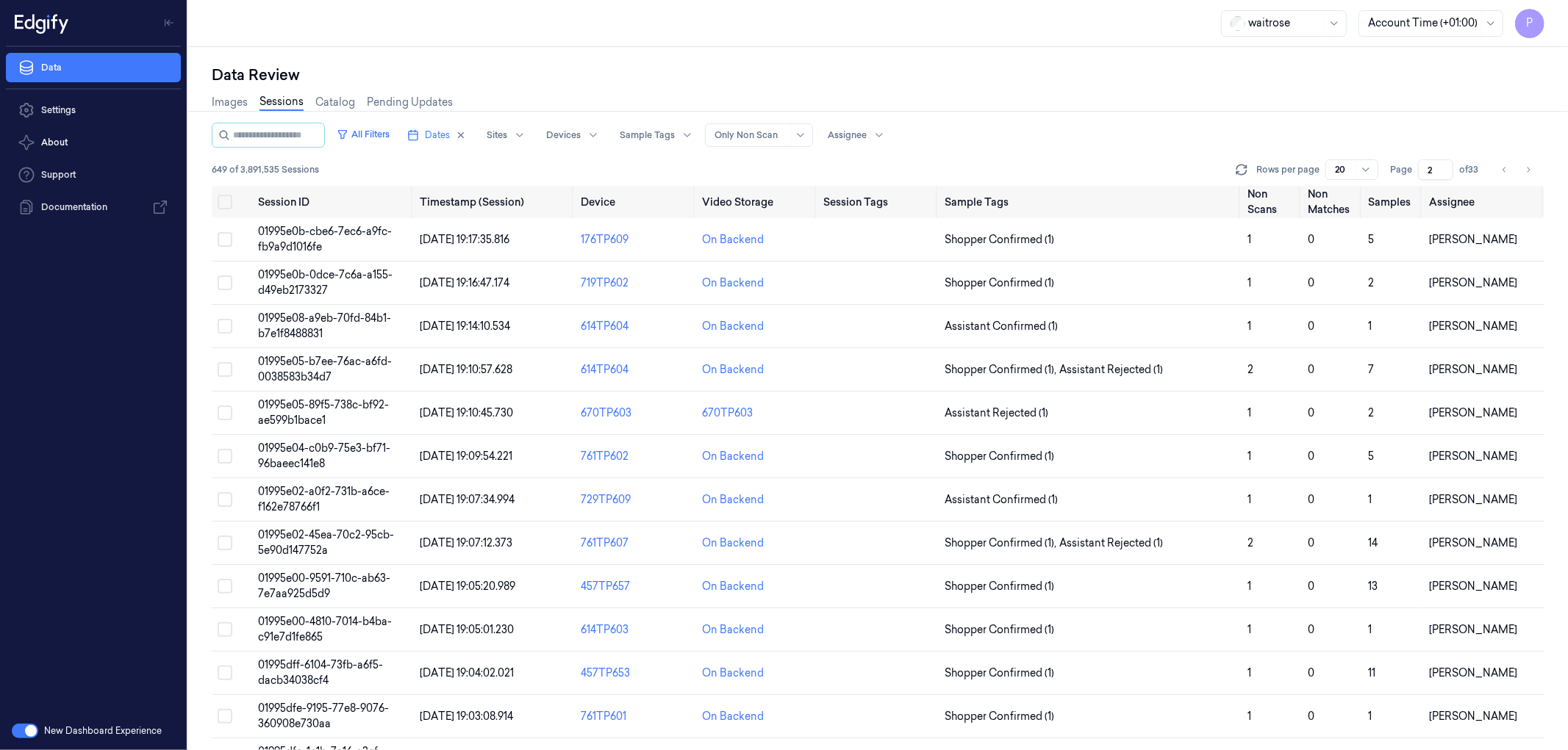
click at [1445, 173] on input "2" at bounding box center [1435, 169] width 35 height 20
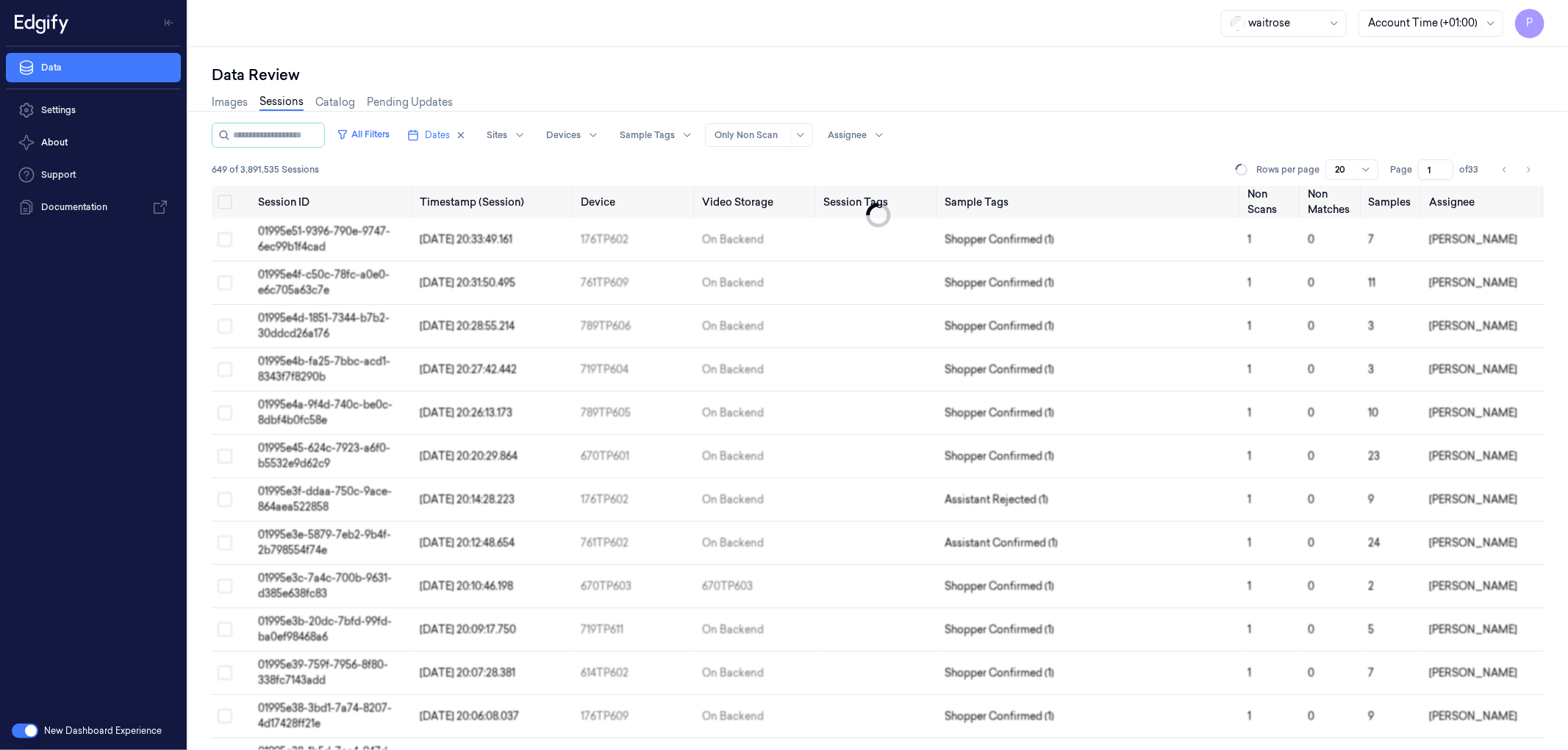
click at [1445, 173] on input "1" at bounding box center [1435, 169] width 35 height 20
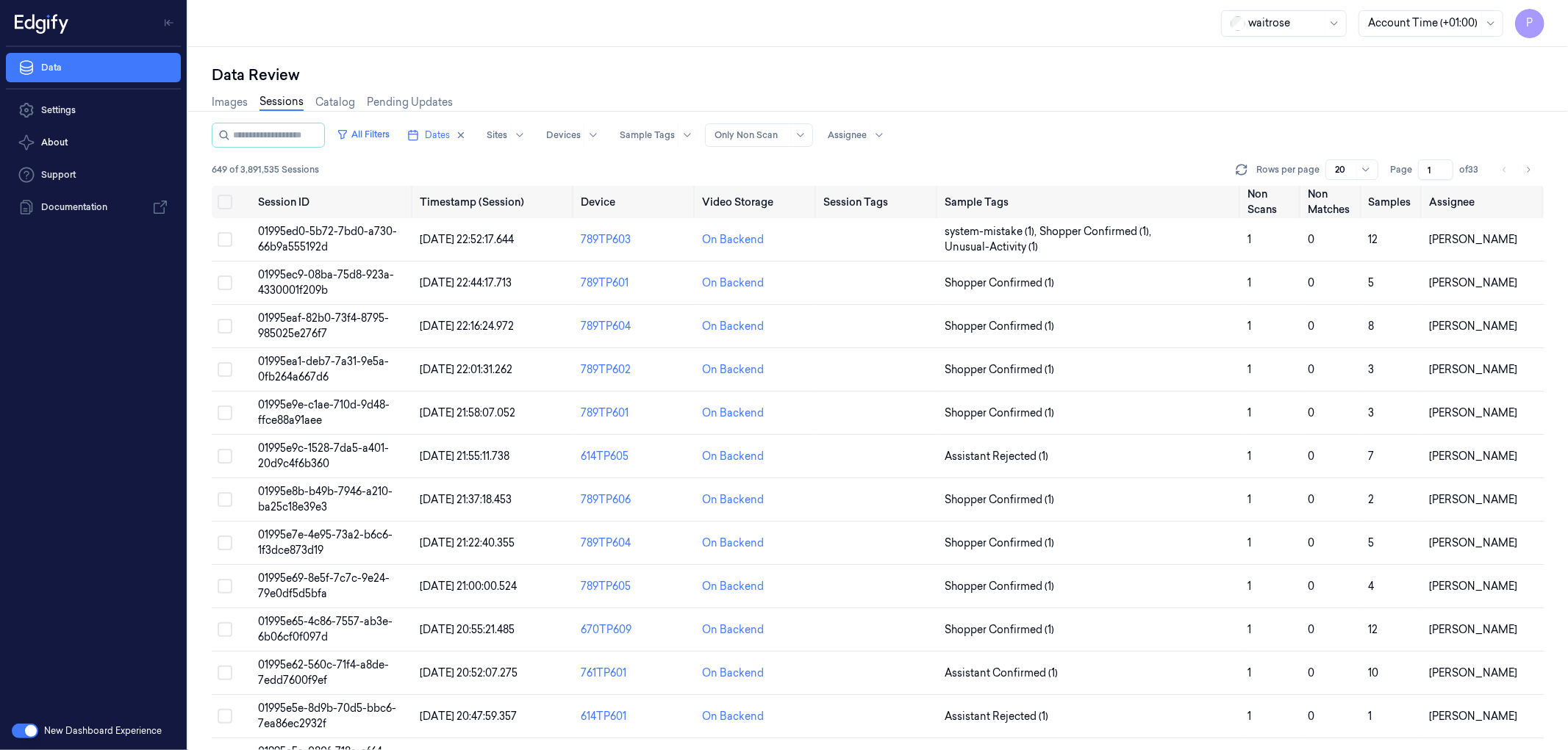
click at [1145, 88] on div "Images Sessions Catalog Pending Updates" at bounding box center [878, 104] width 1332 height 37
drag, startPoint x: 1525, startPoint y: 173, endPoint x: 1483, endPoint y: 149, distance: 48.4
click at [1526, 173] on icon "Go to next page" at bounding box center [1528, 170] width 9 height 12
click at [1503, 168] on icon "Go to previous page" at bounding box center [1504, 170] width 9 height 12
type input "1"
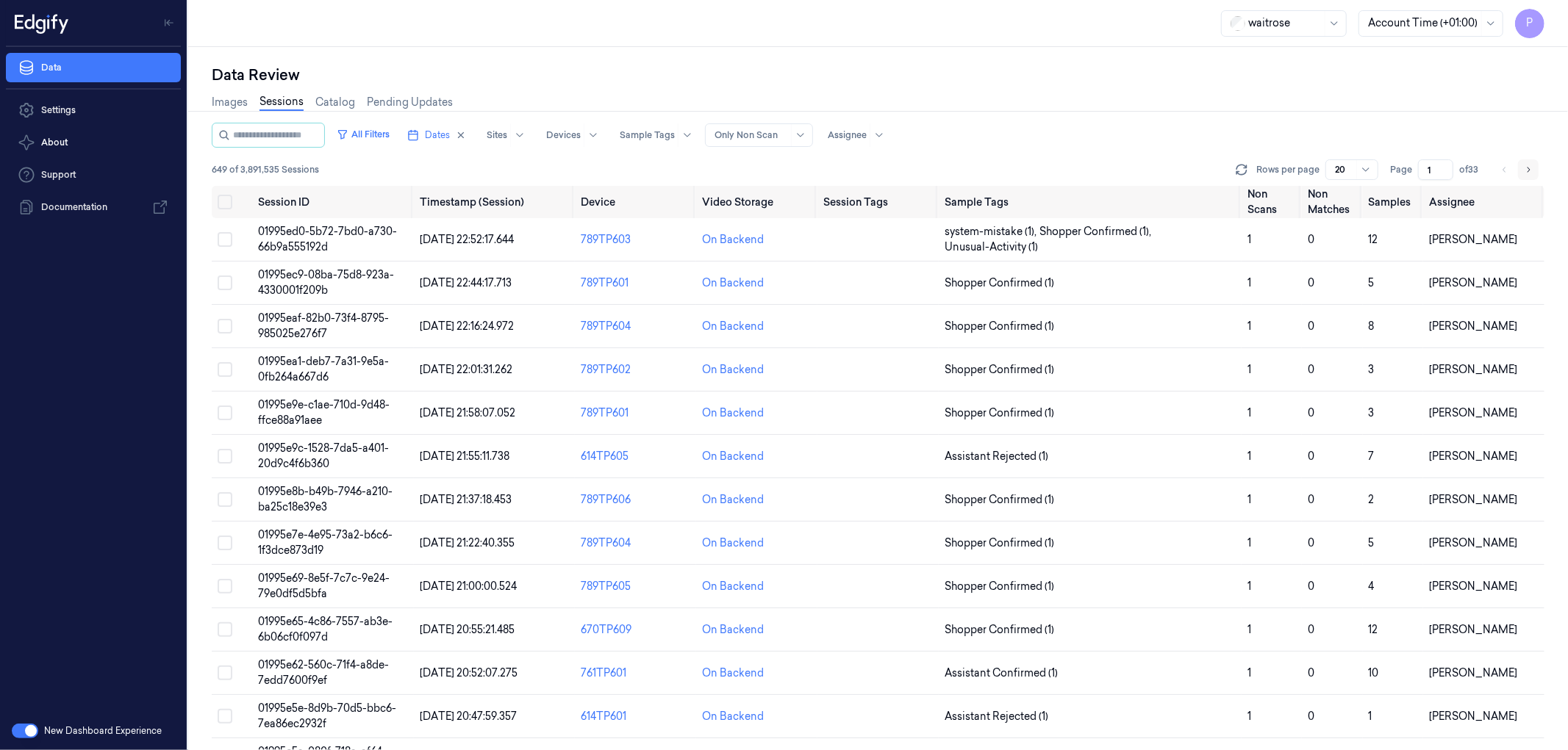
click at [1532, 169] on icon "Go to next page" at bounding box center [1528, 170] width 9 height 12
click at [1526, 164] on icon "Go to next page" at bounding box center [1528, 170] width 9 height 12
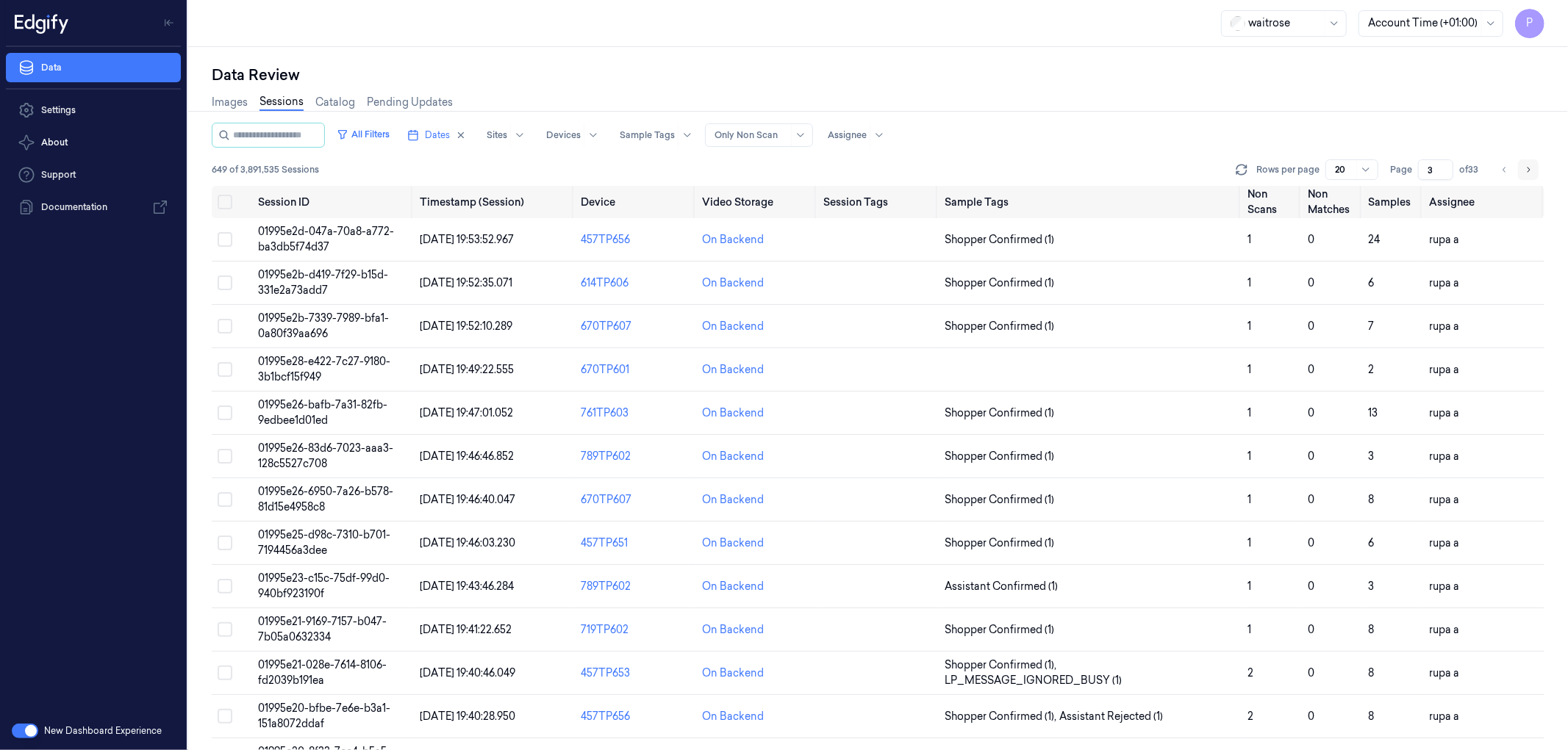
click at [1524, 166] on icon "Go to next page" at bounding box center [1528, 170] width 9 height 12
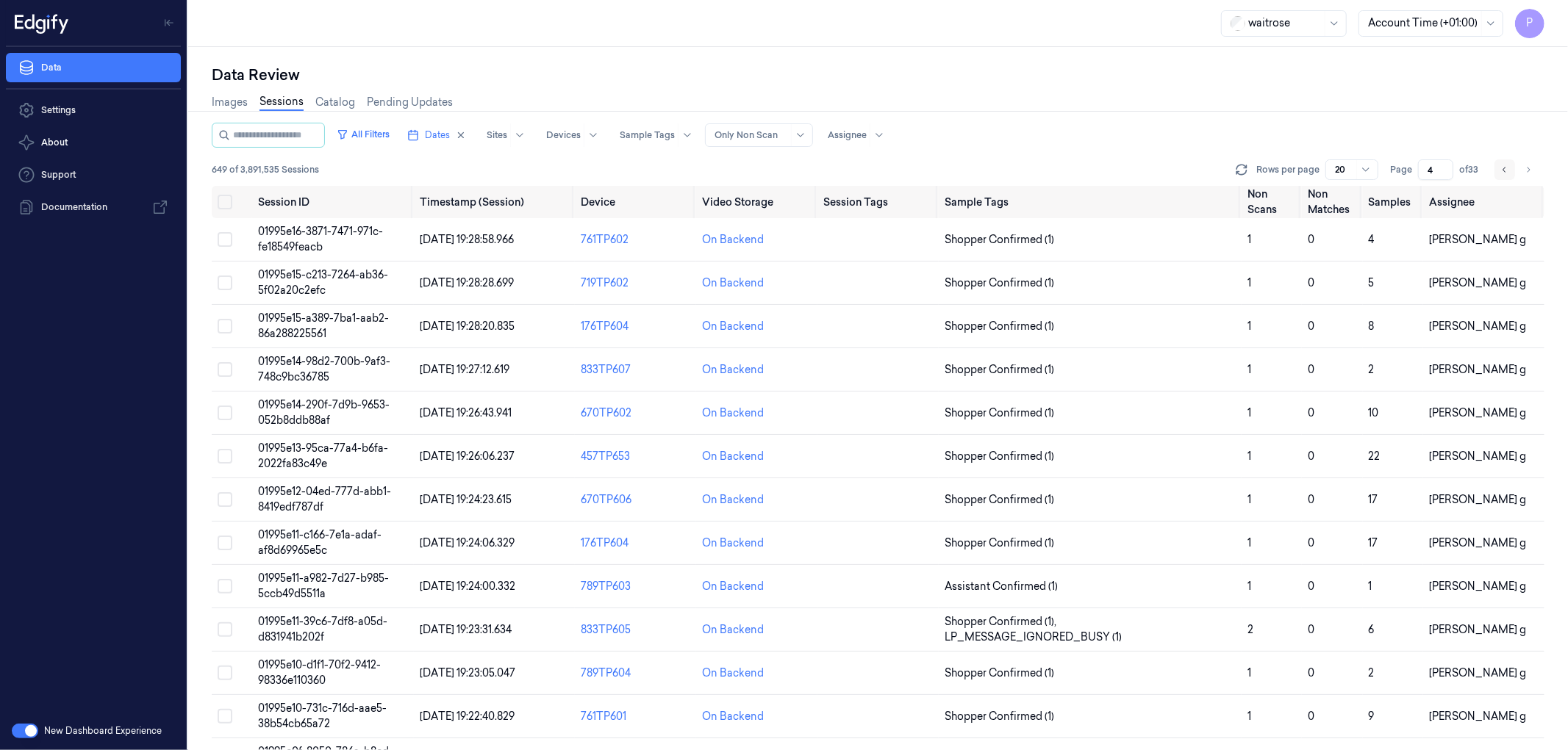
click at [1500, 165] on icon "Go to previous page" at bounding box center [1504, 170] width 9 height 12
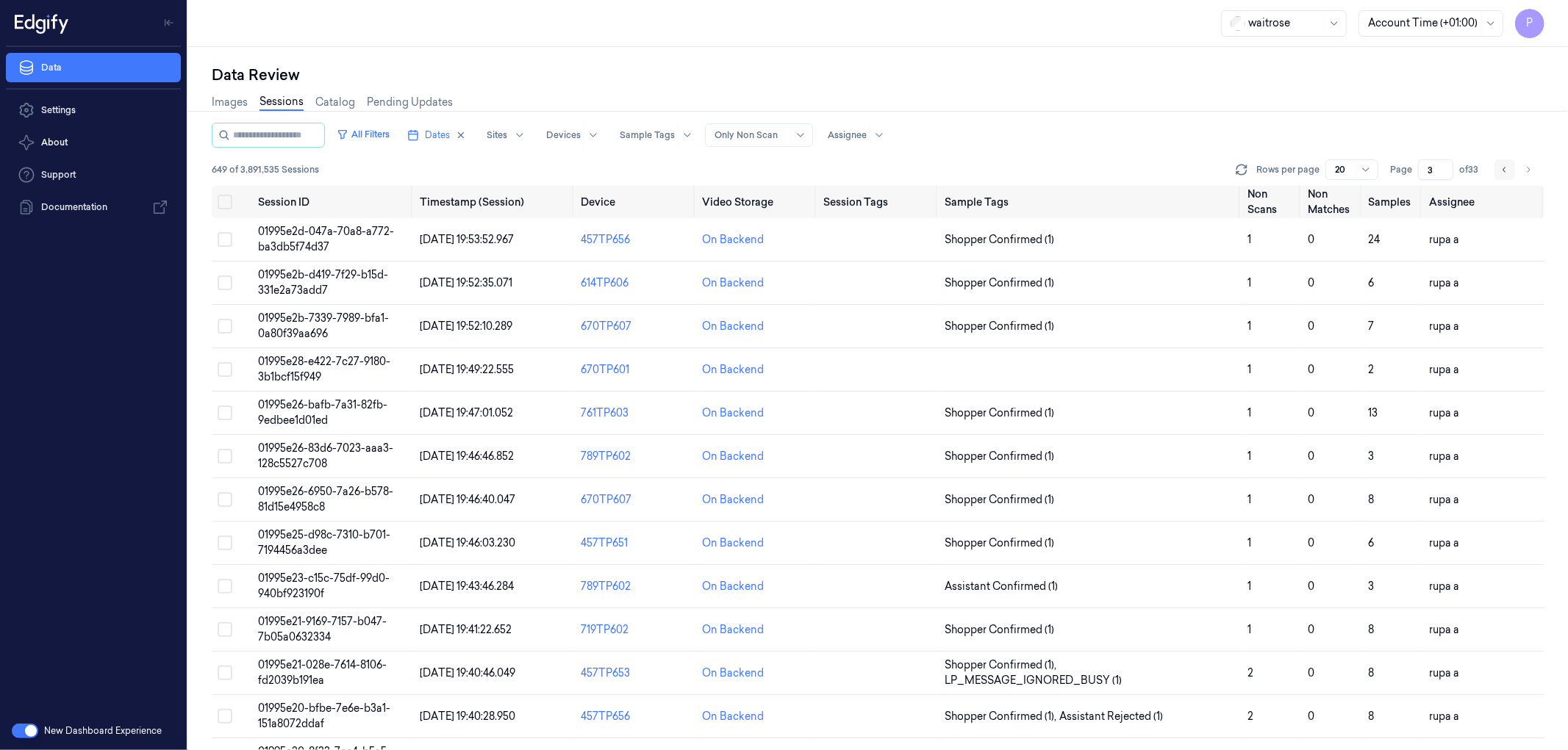
click at [1500, 165] on icon "Go to previous page" at bounding box center [1504, 170] width 9 height 12
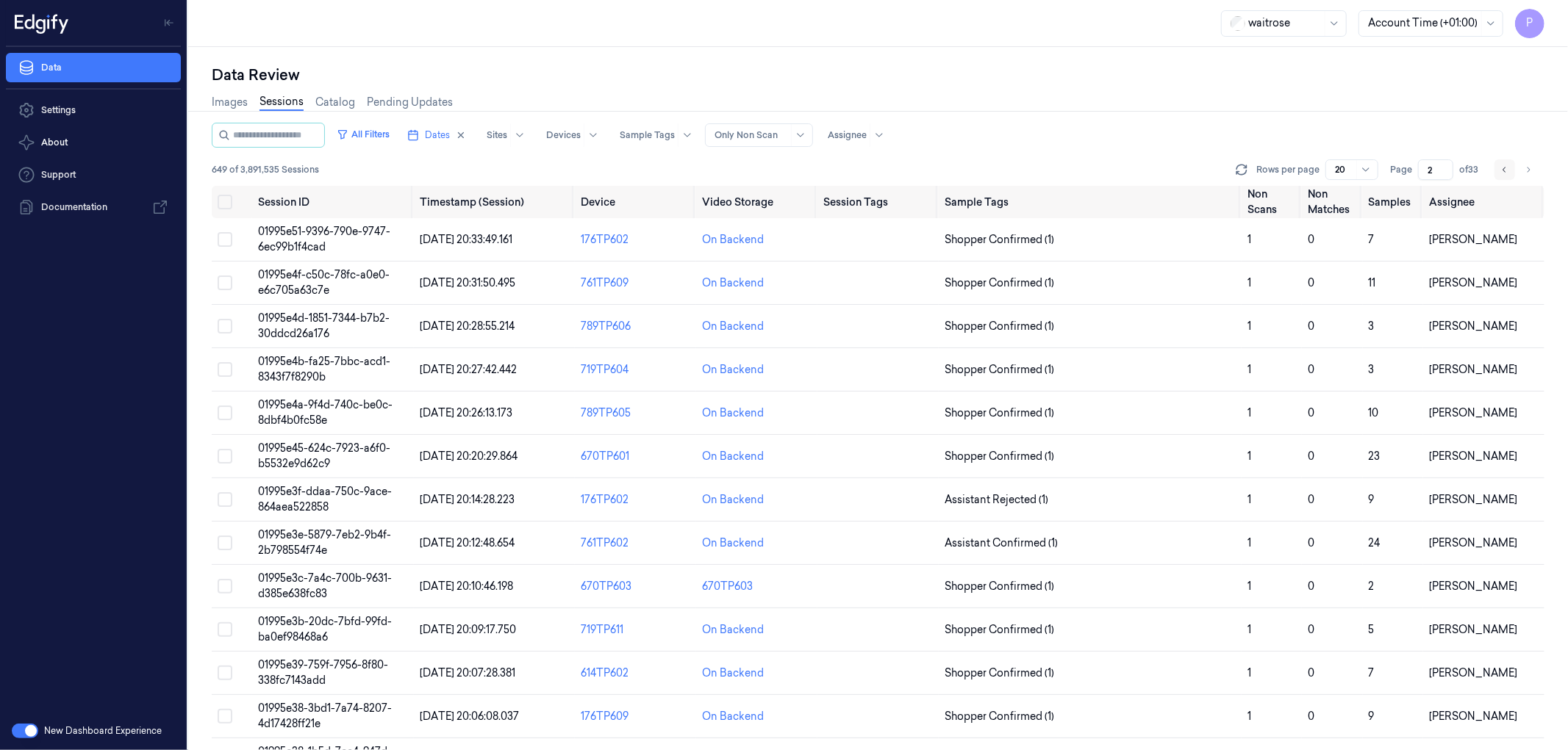
click at [1500, 165] on icon "Go to previous page" at bounding box center [1504, 170] width 9 height 12
click at [1527, 167] on icon "Go to next page" at bounding box center [1528, 169] width 3 height 5
click at [1482, 91] on div "Images Sessions Catalog Pending Updates" at bounding box center [878, 104] width 1332 height 37
click at [1504, 172] on icon "Go to previous page" at bounding box center [1504, 170] width 9 height 12
type input "1"
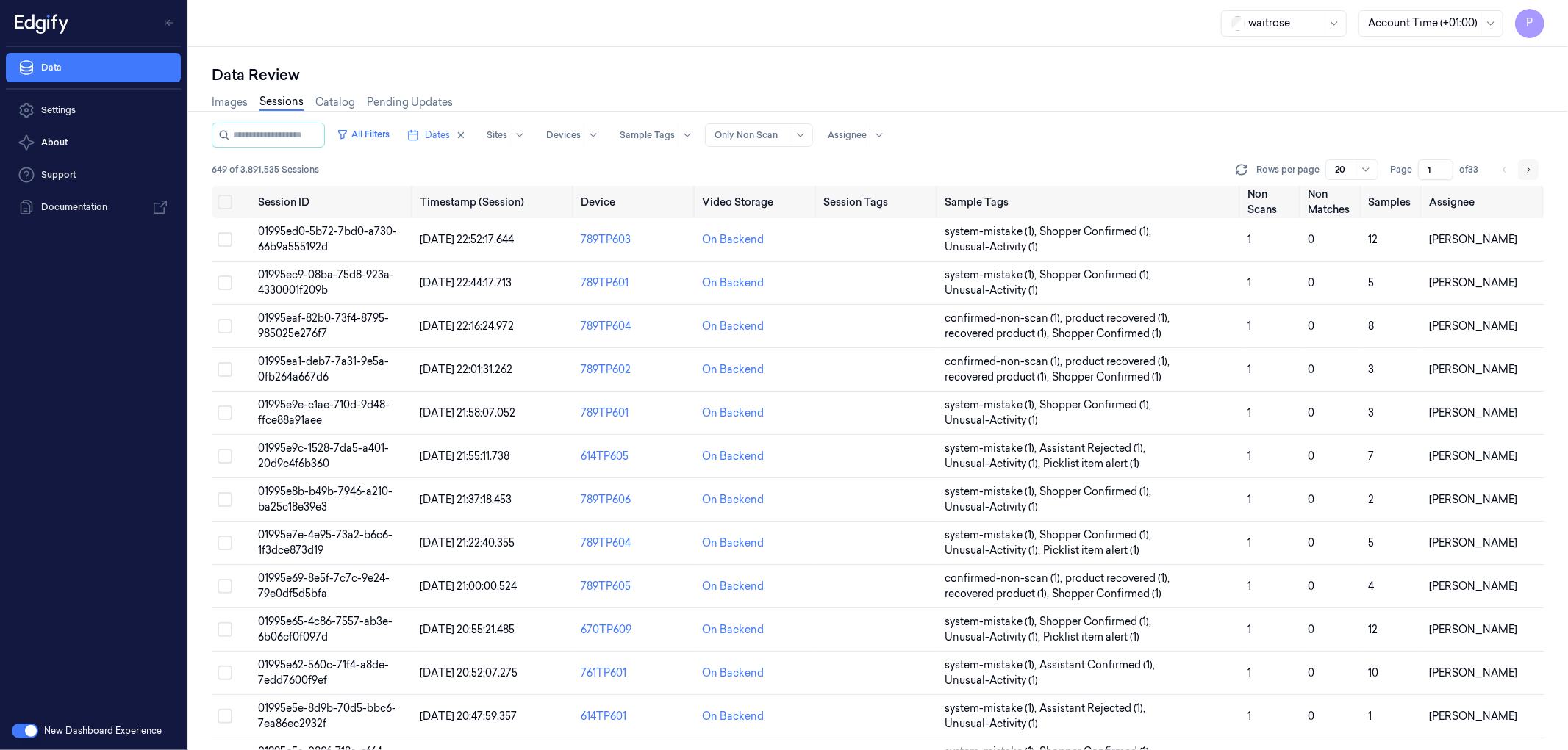
click at [1526, 164] on icon "Go to next page" at bounding box center [1528, 170] width 9 height 12
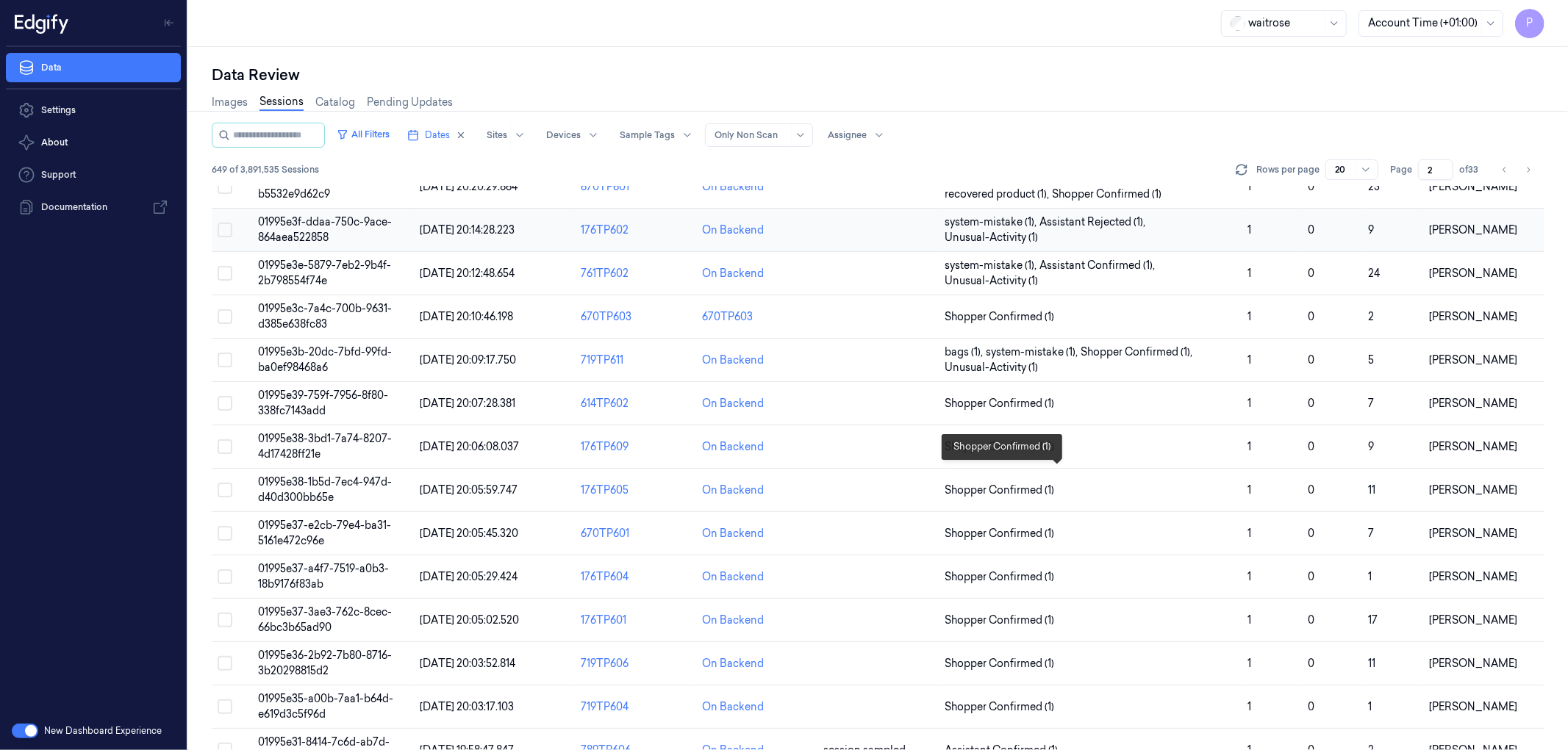
scroll to position [346, 0]
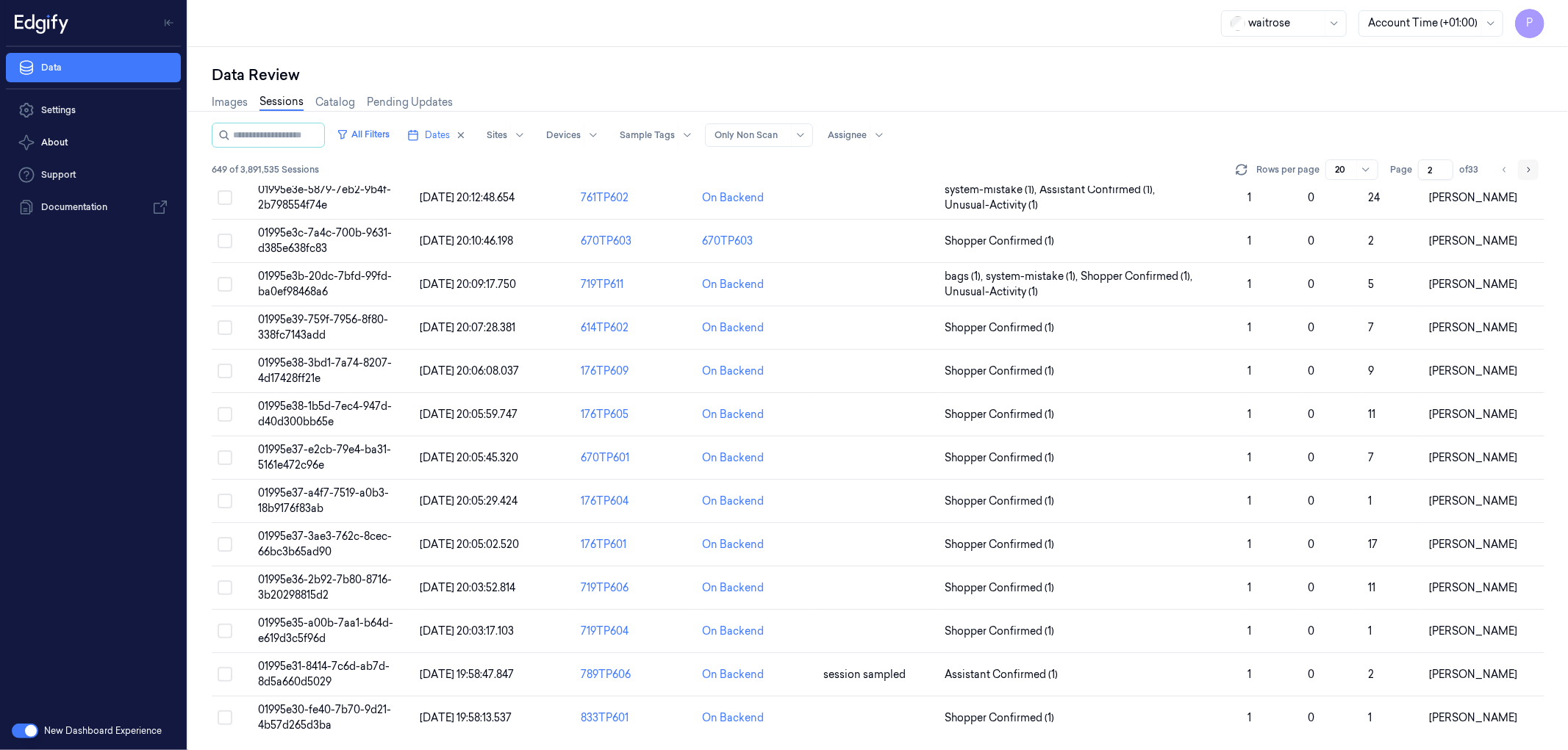
click at [1531, 170] on icon "Go to next page" at bounding box center [1528, 170] width 9 height 12
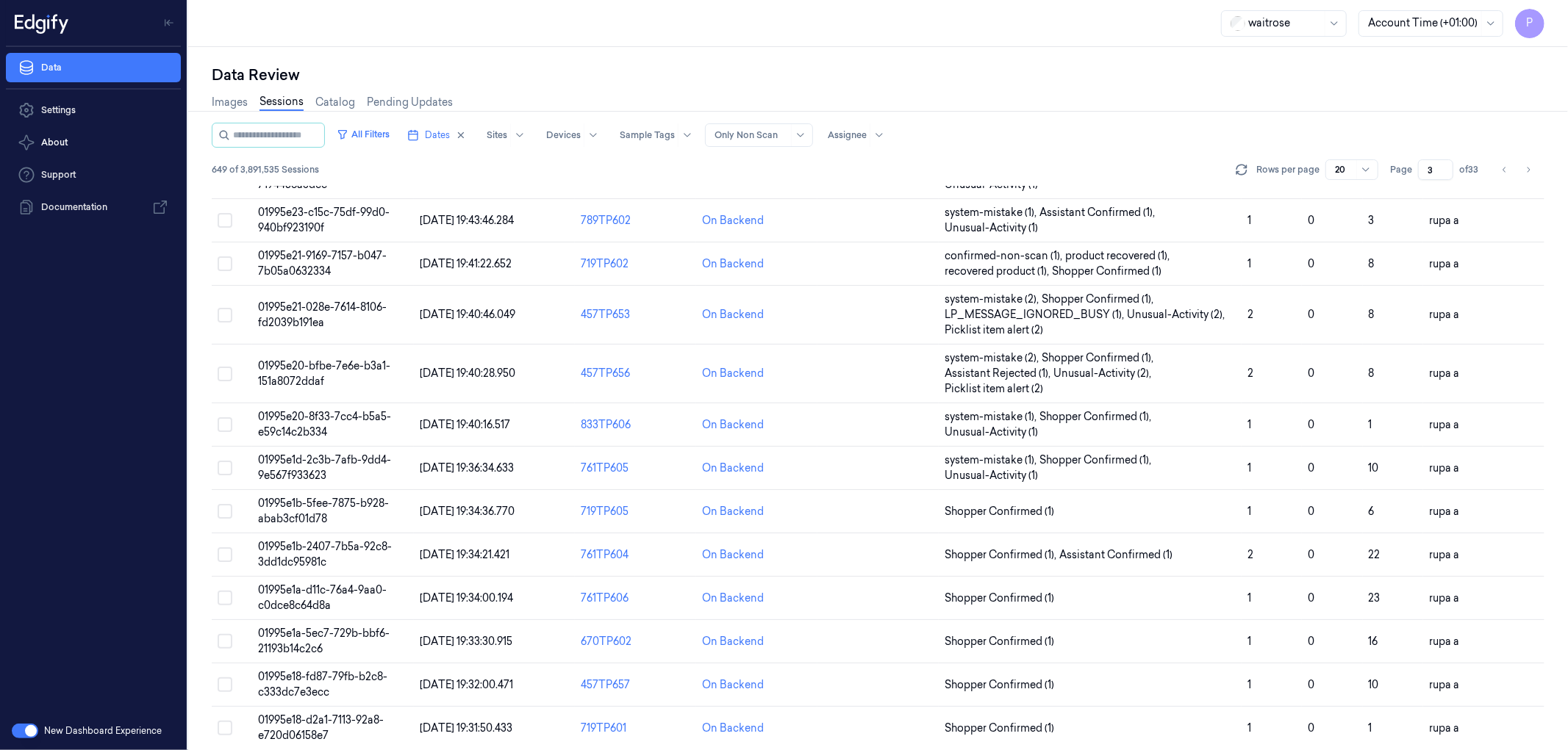
scroll to position [377, 0]
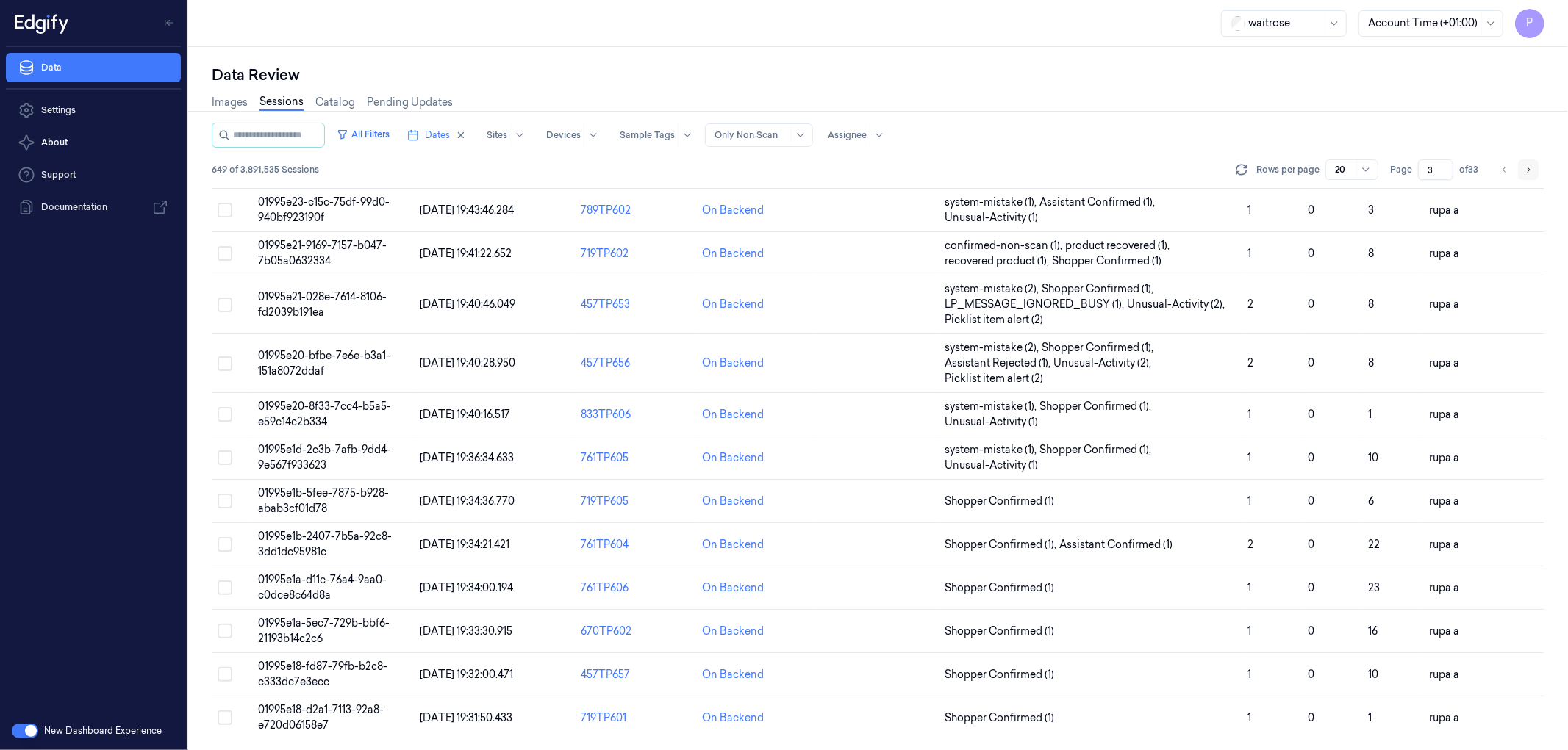
click at [1525, 169] on icon "Go to next page" at bounding box center [1528, 170] width 9 height 12
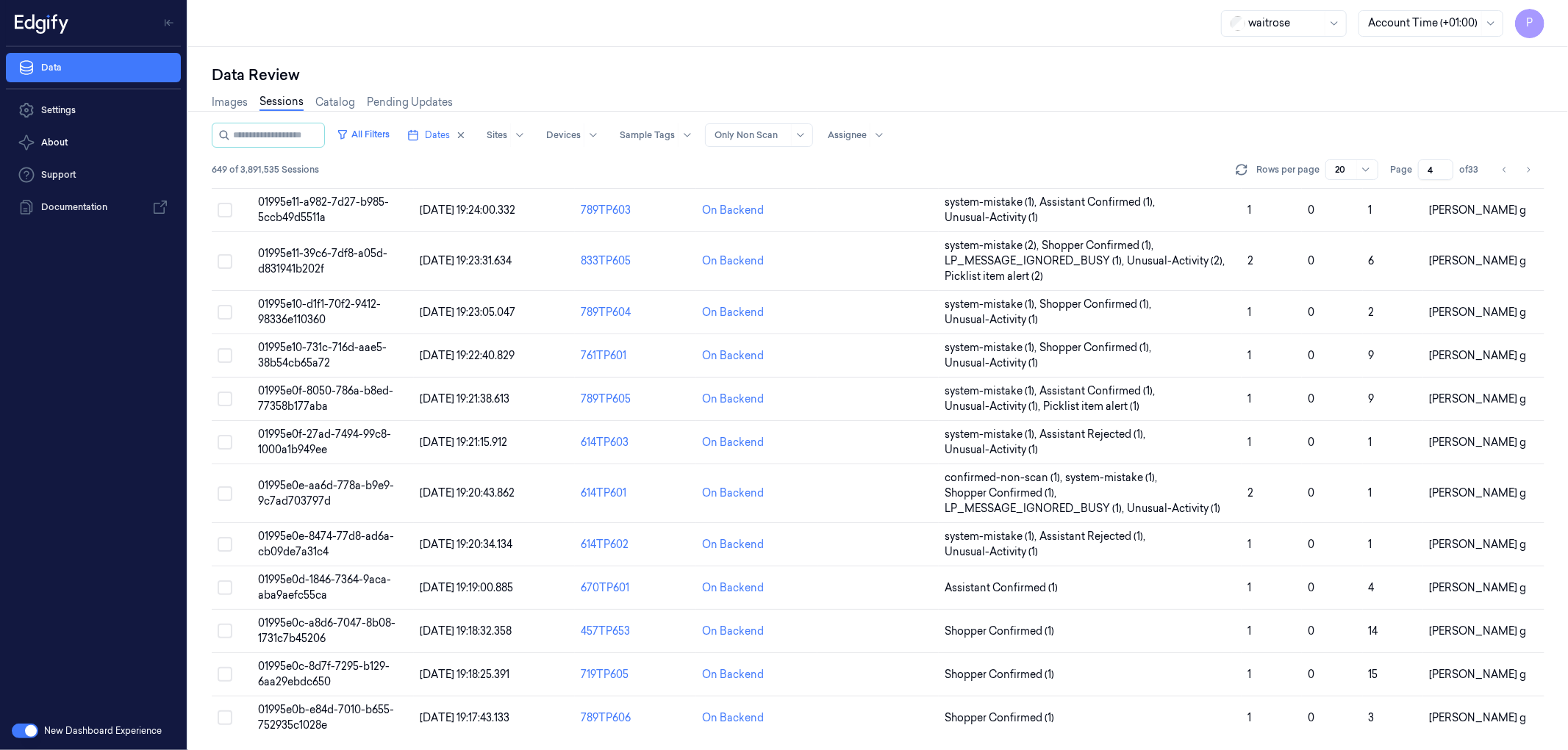
scroll to position [392, 0]
click at [1527, 167] on icon "Go to next page" at bounding box center [1528, 169] width 3 height 5
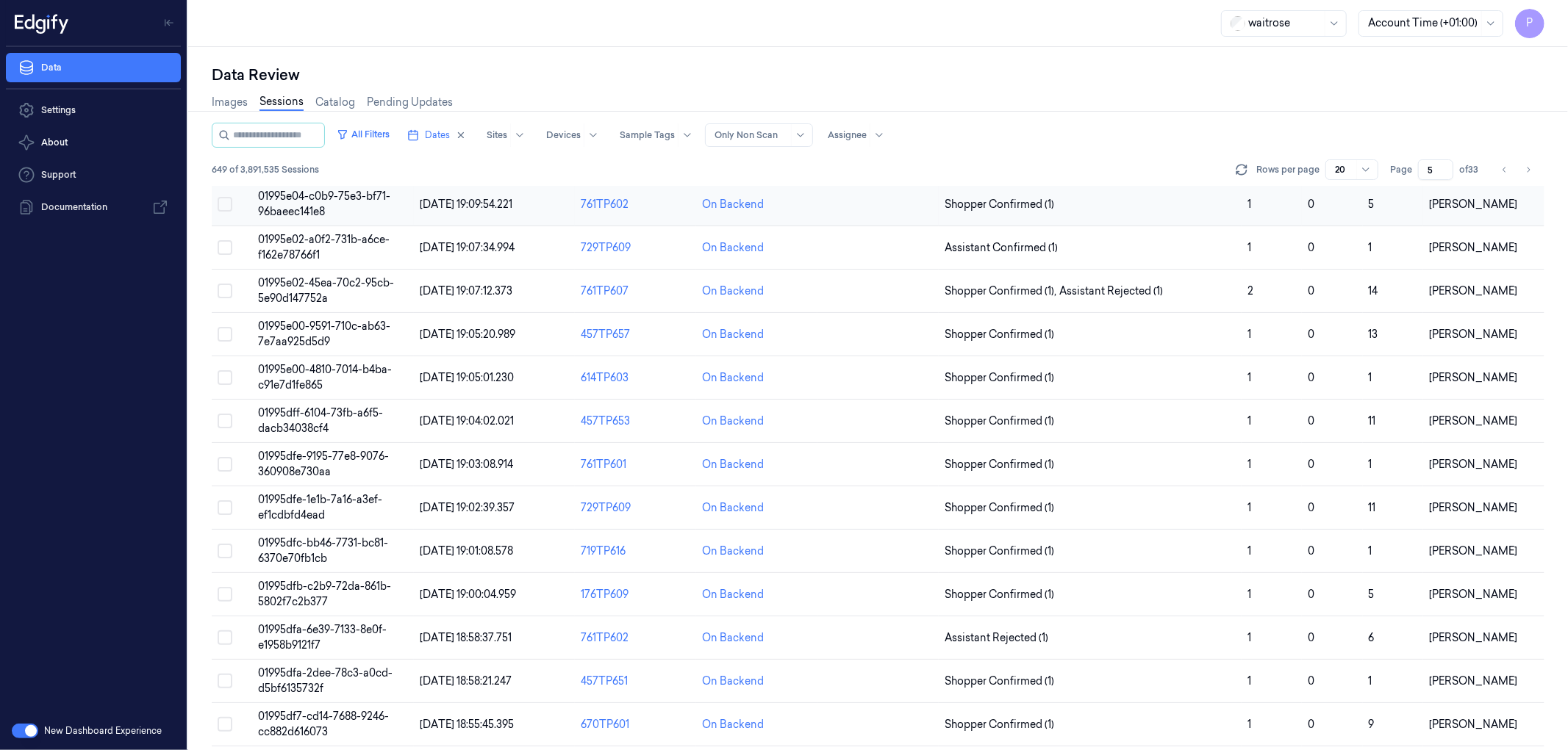
scroll to position [346, 0]
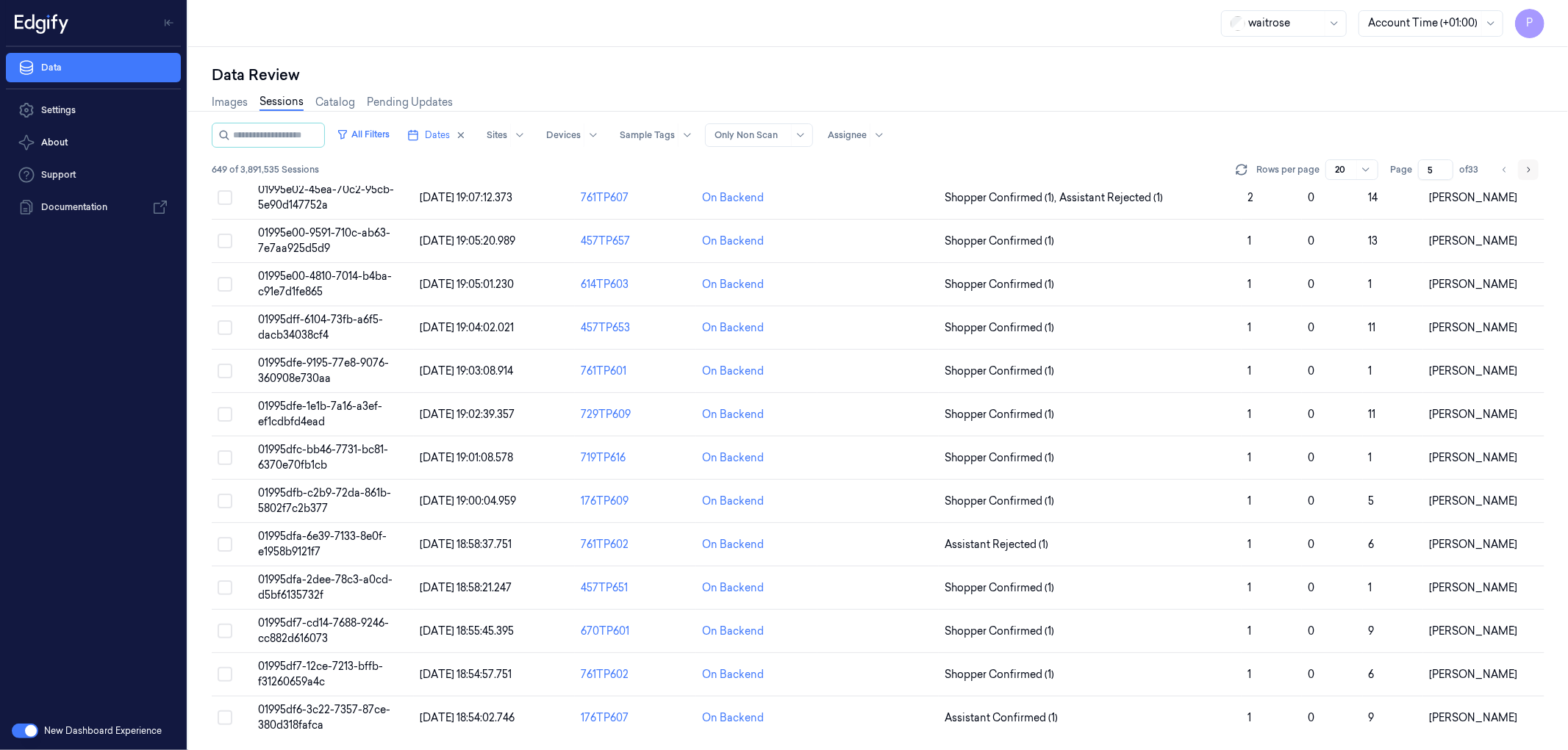
click at [1537, 167] on button "Go to next page" at bounding box center [1528, 169] width 20 height 20
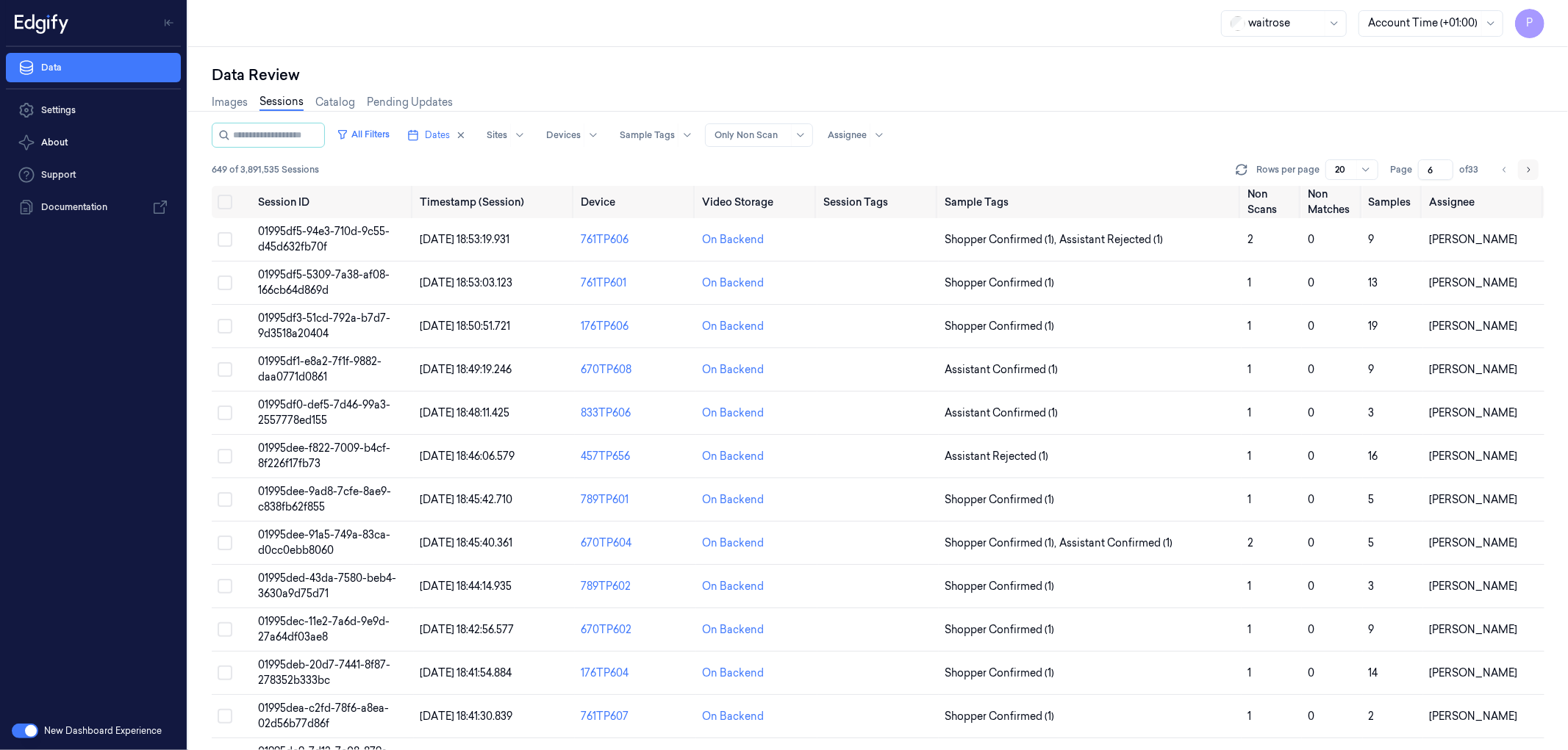
click at [1537, 167] on button "Go to next page" at bounding box center [1528, 169] width 20 height 20
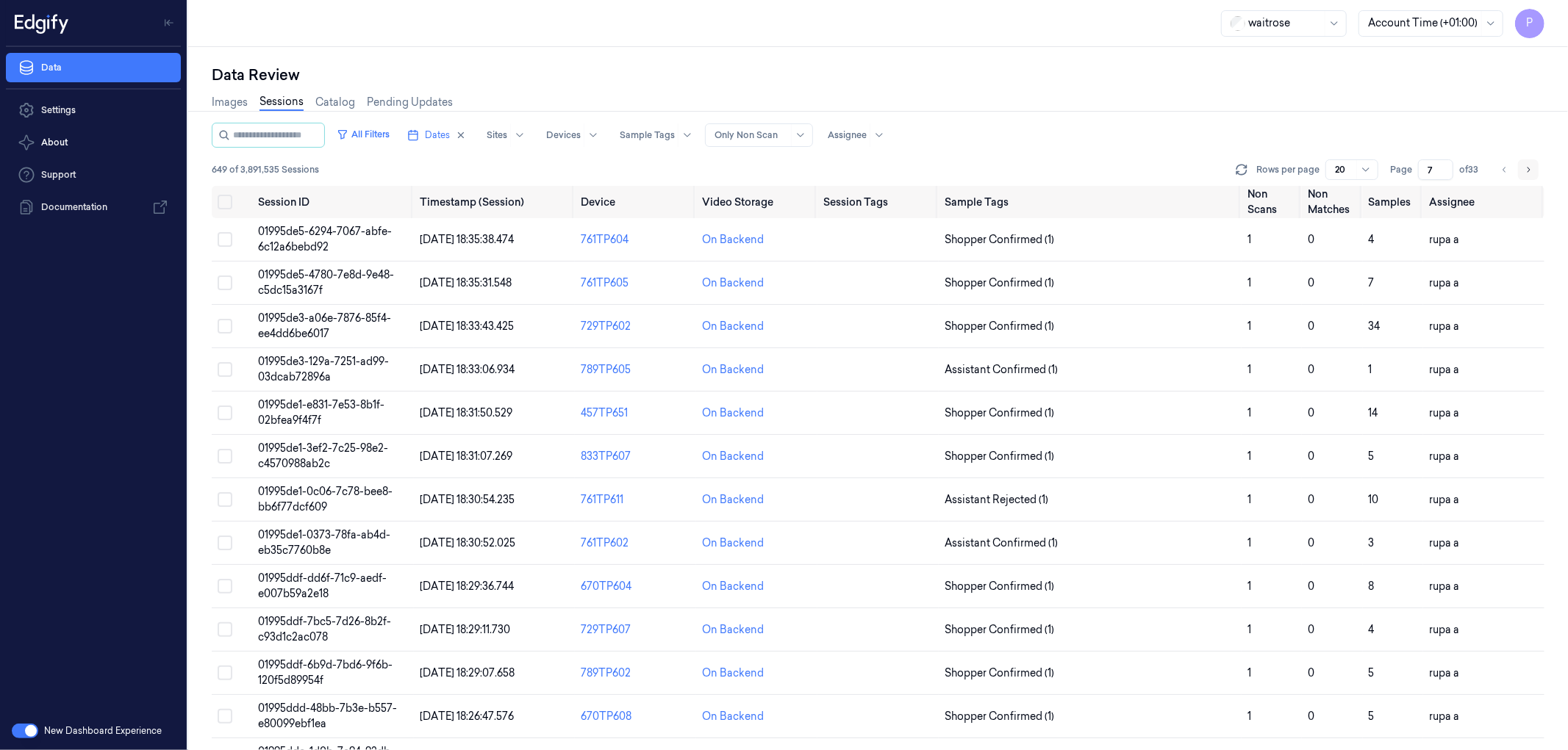
click at [1537, 167] on button "Go to next page" at bounding box center [1528, 169] width 20 height 20
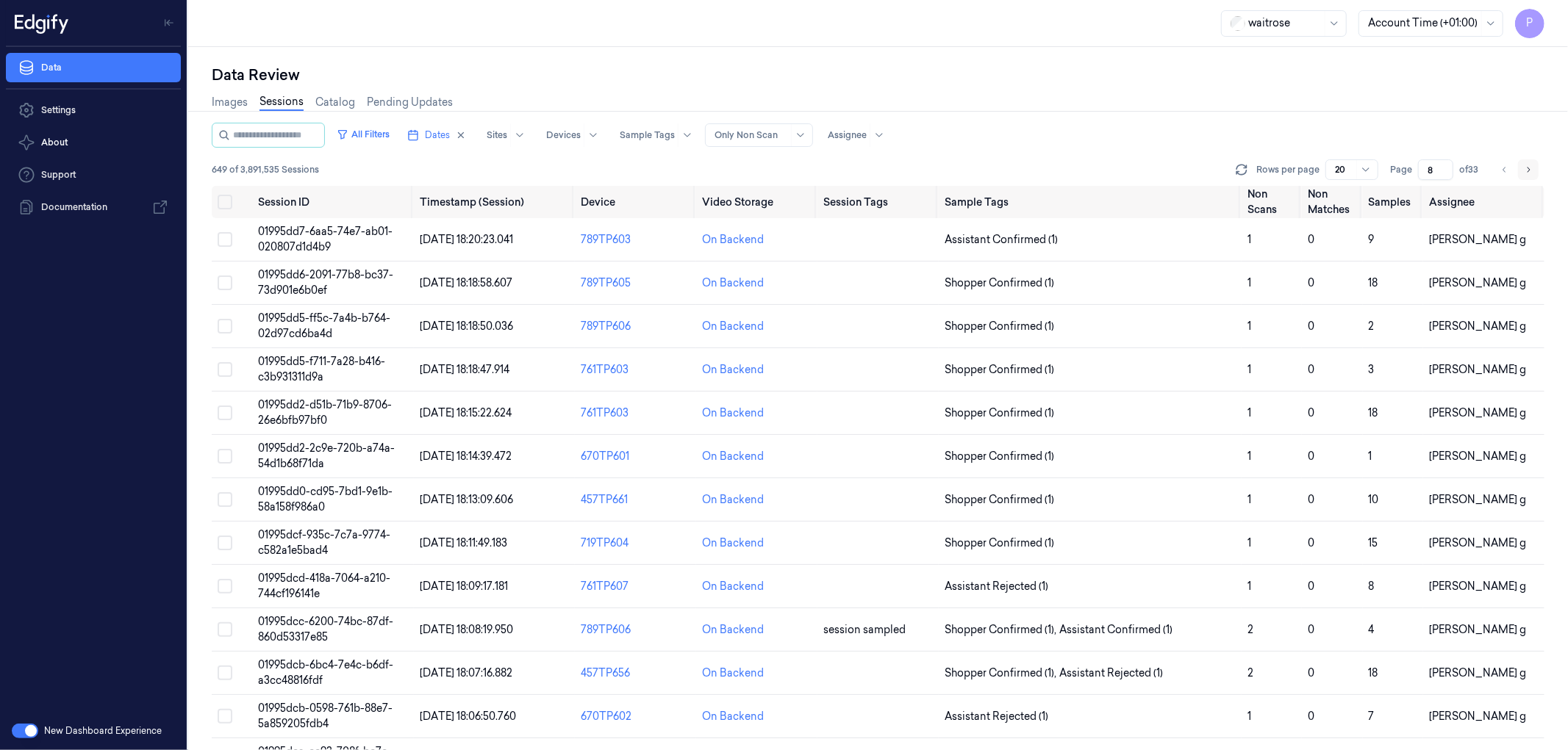
click at [1537, 167] on button "Go to next page" at bounding box center [1528, 169] width 20 height 20
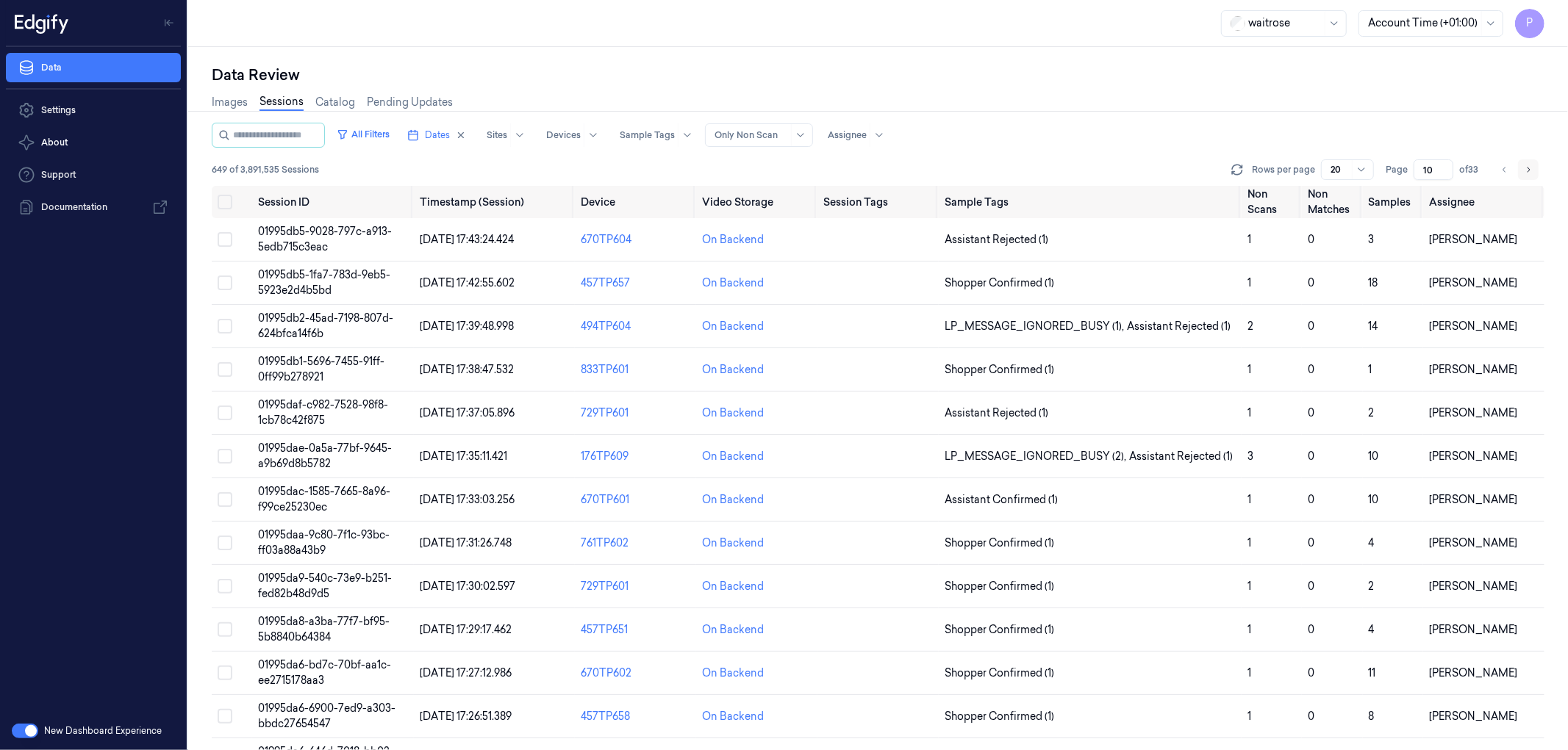
click at [1529, 169] on icon "Go to next page" at bounding box center [1528, 170] width 9 height 12
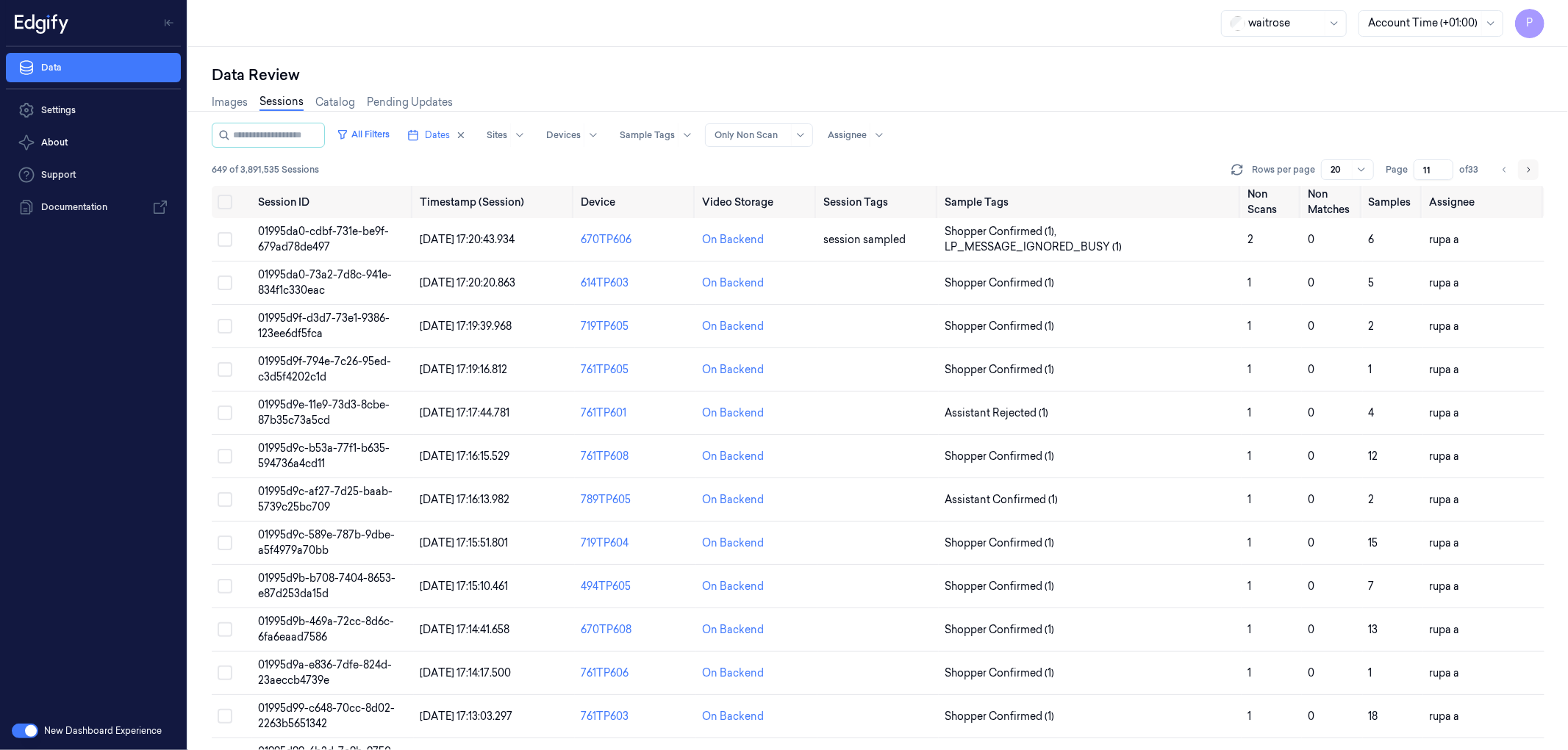
click at [1527, 169] on icon "Go to next page" at bounding box center [1528, 170] width 9 height 12
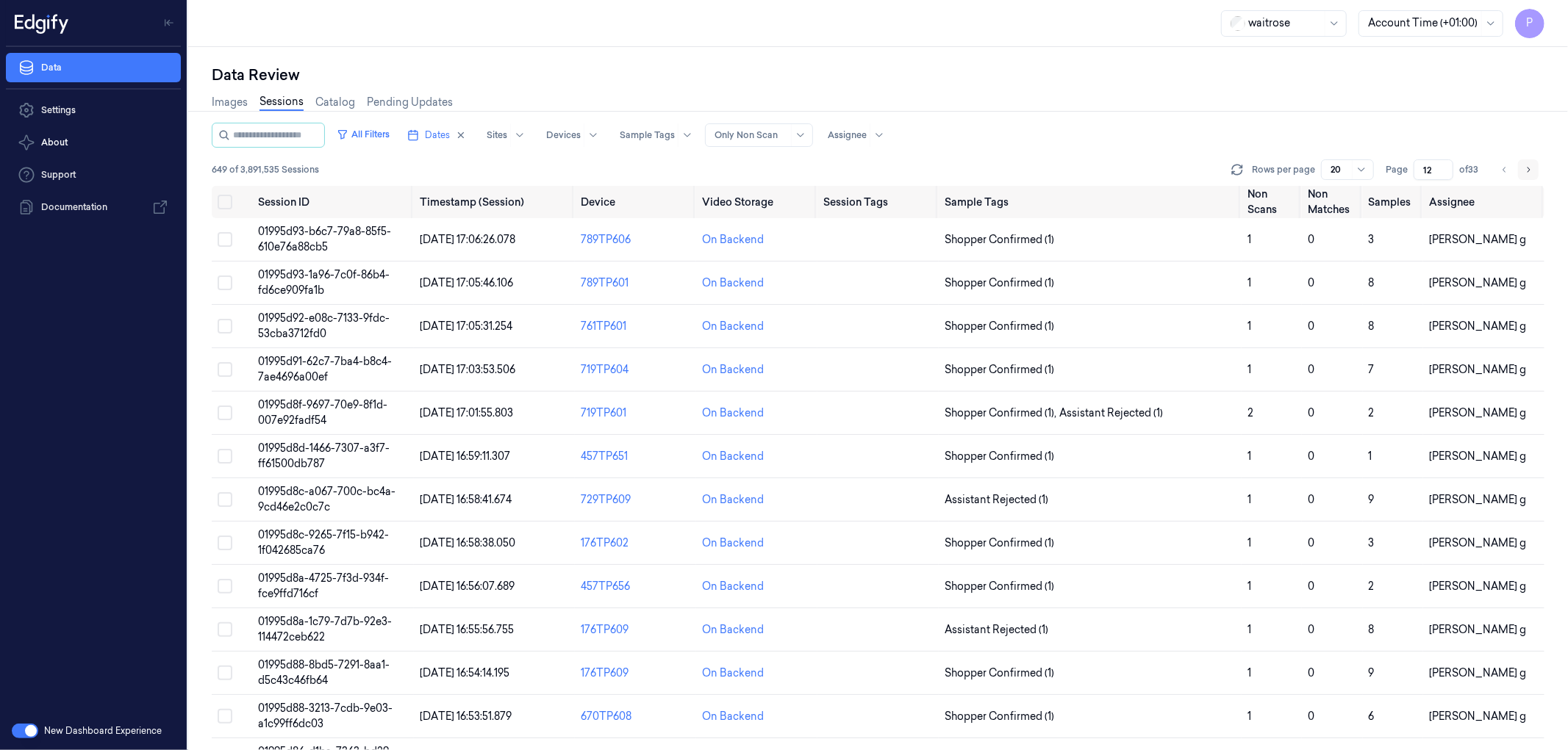
click at [1527, 169] on icon "Go to next page" at bounding box center [1528, 170] width 9 height 12
type input "13"
